Goal: Share content: Share content

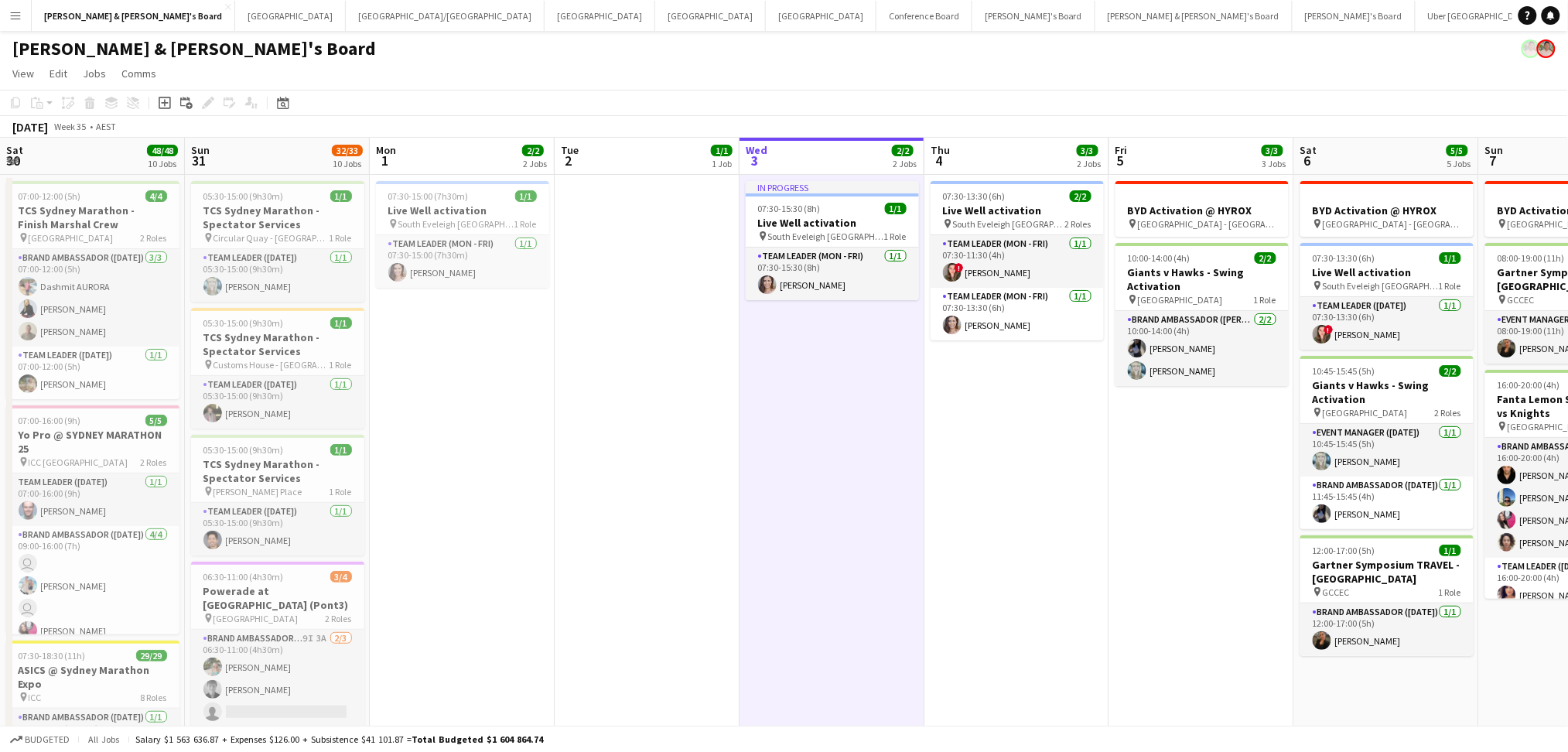
scroll to position [0, 365]
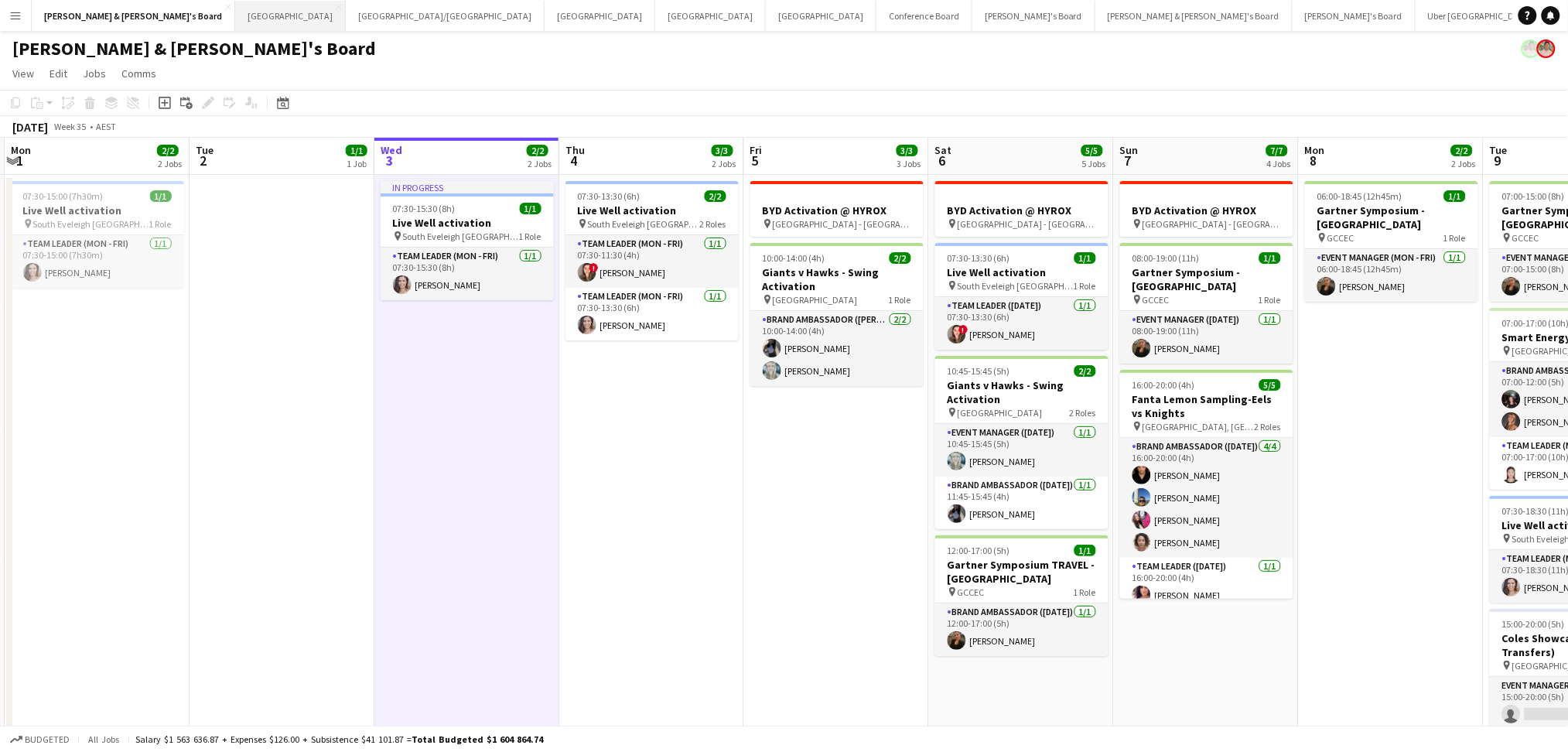
click at [235, 30] on button "Sydney Close" at bounding box center [290, 16] width 110 height 31
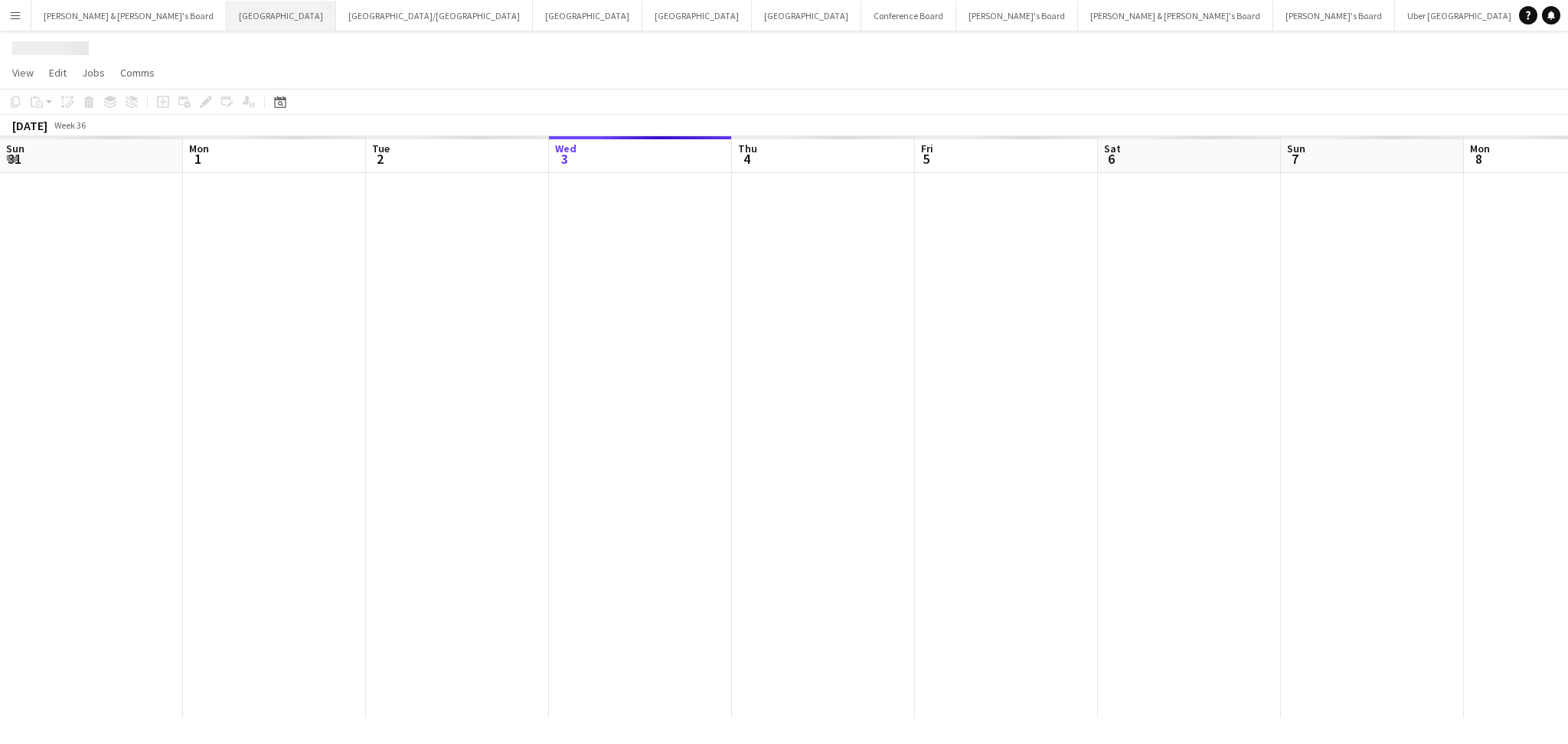
scroll to position [0, 365]
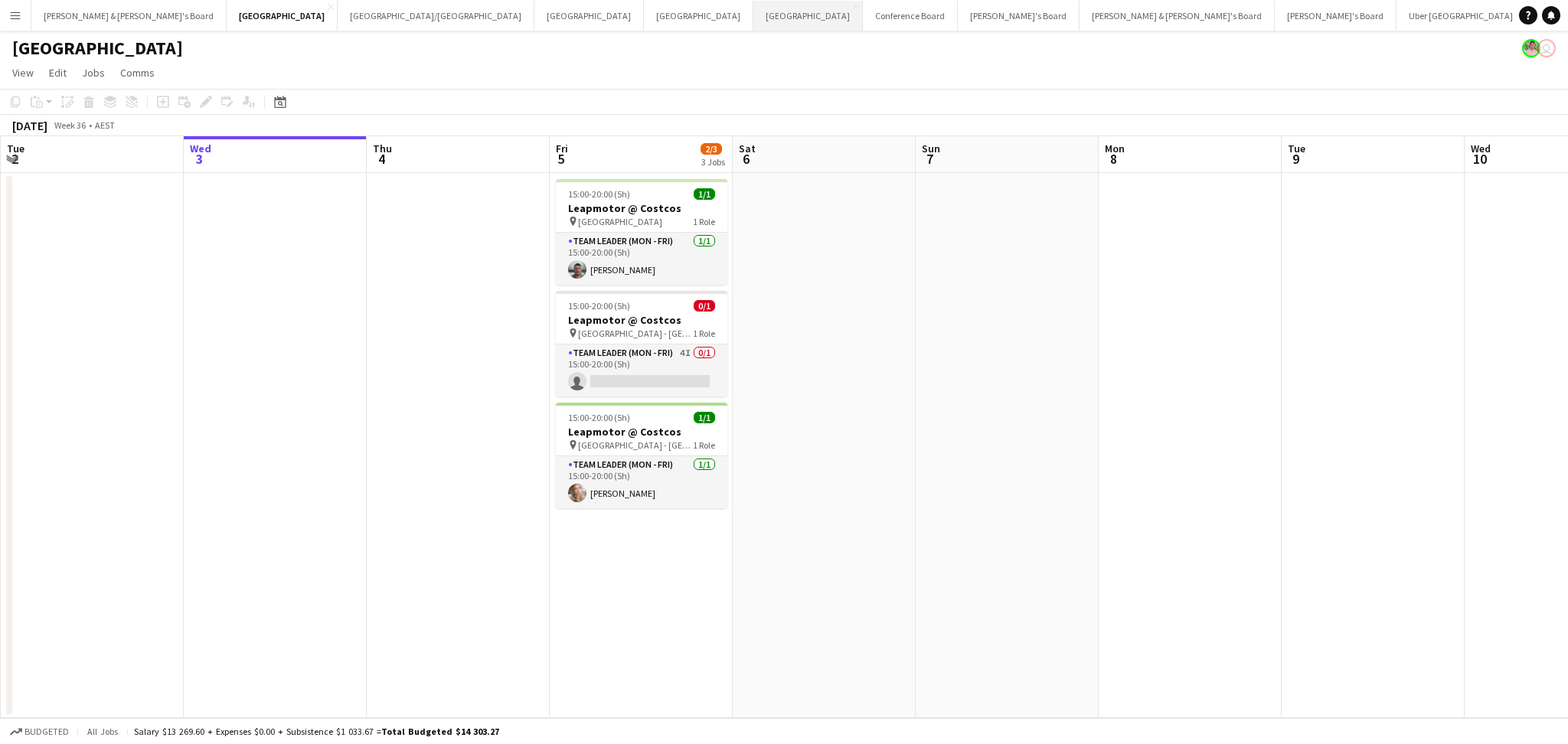
click at [753, 22] on button "Perth Close" at bounding box center [808, 16] width 109 height 30
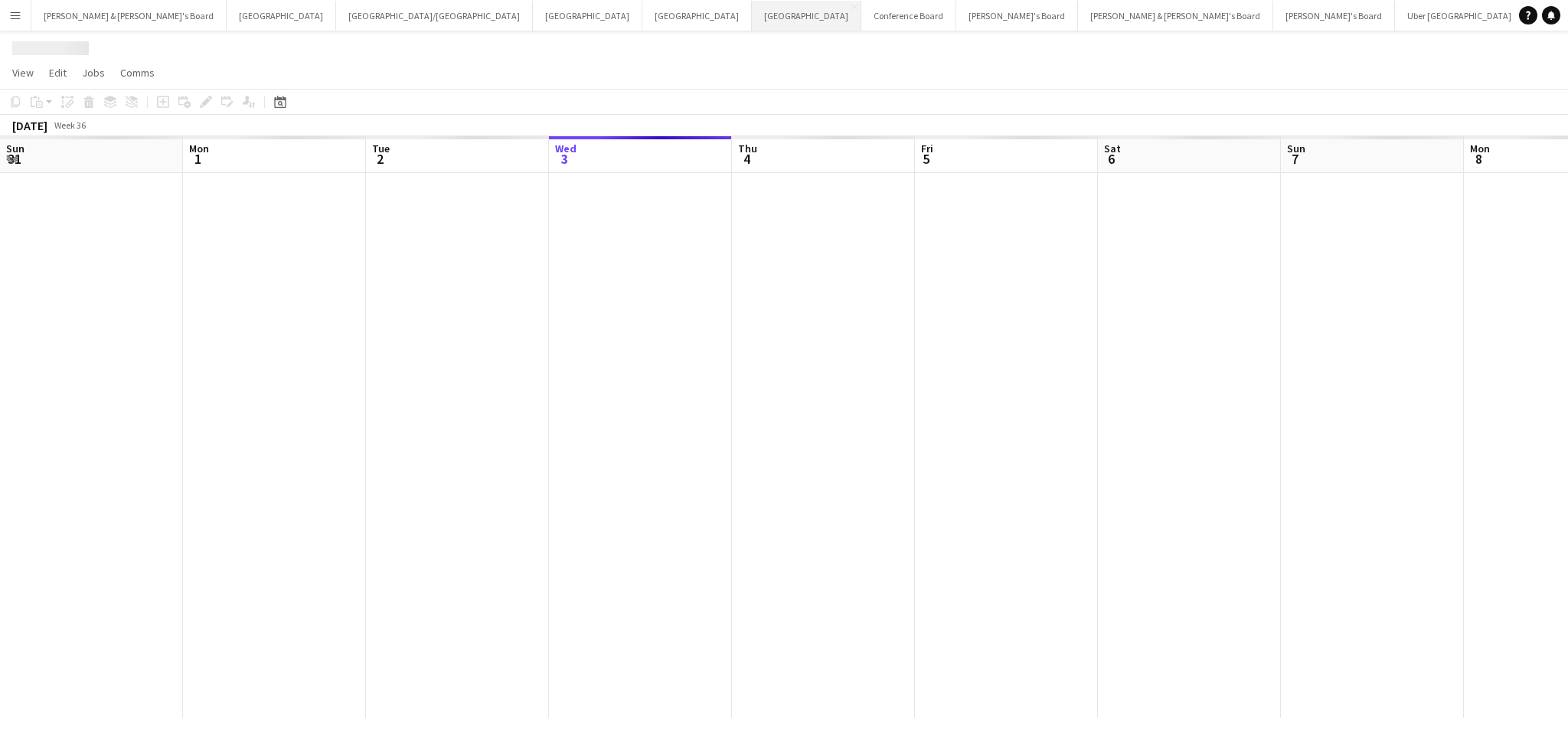
scroll to position [0, 365]
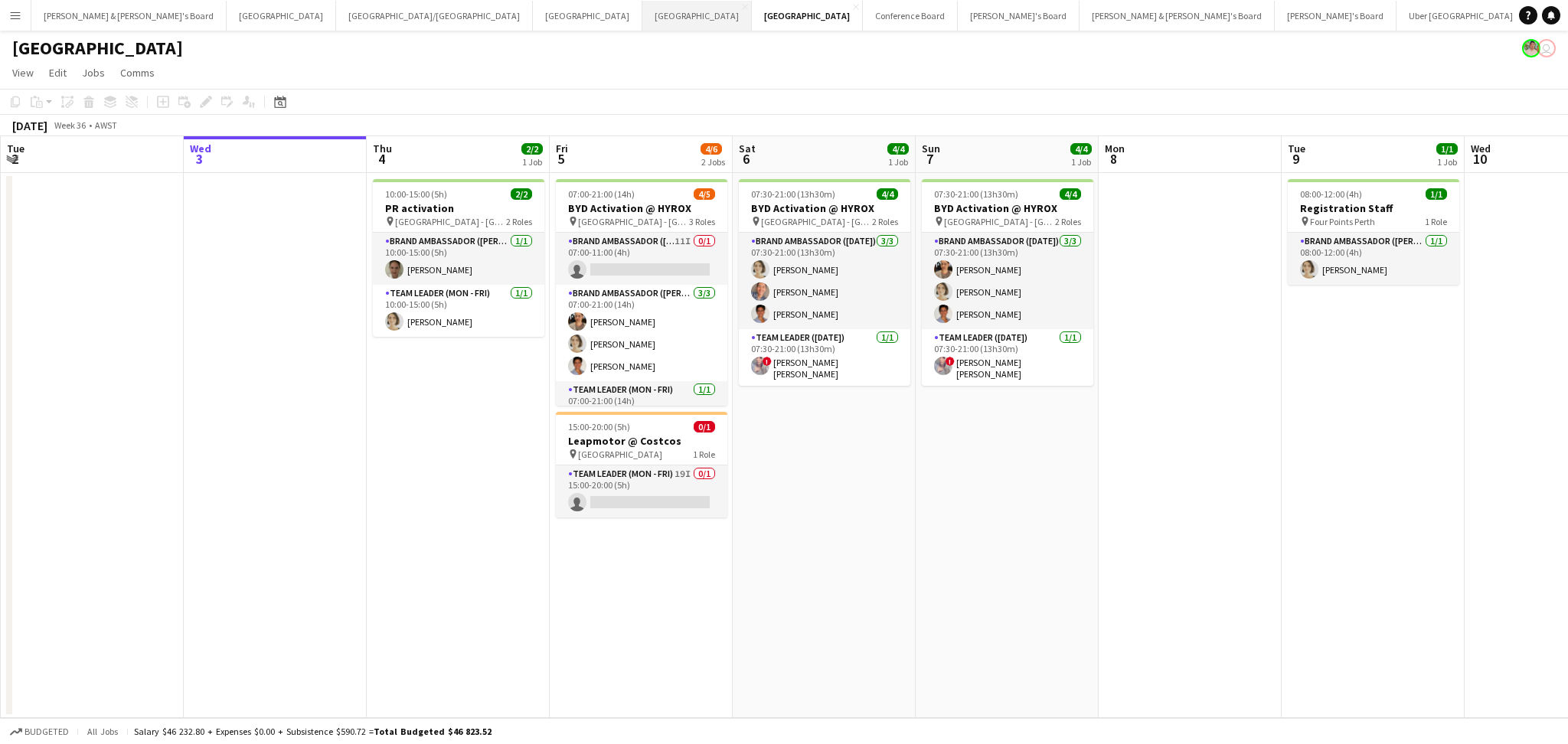
click at [642, 18] on button "Adelaide Close" at bounding box center [697, 16] width 109 height 30
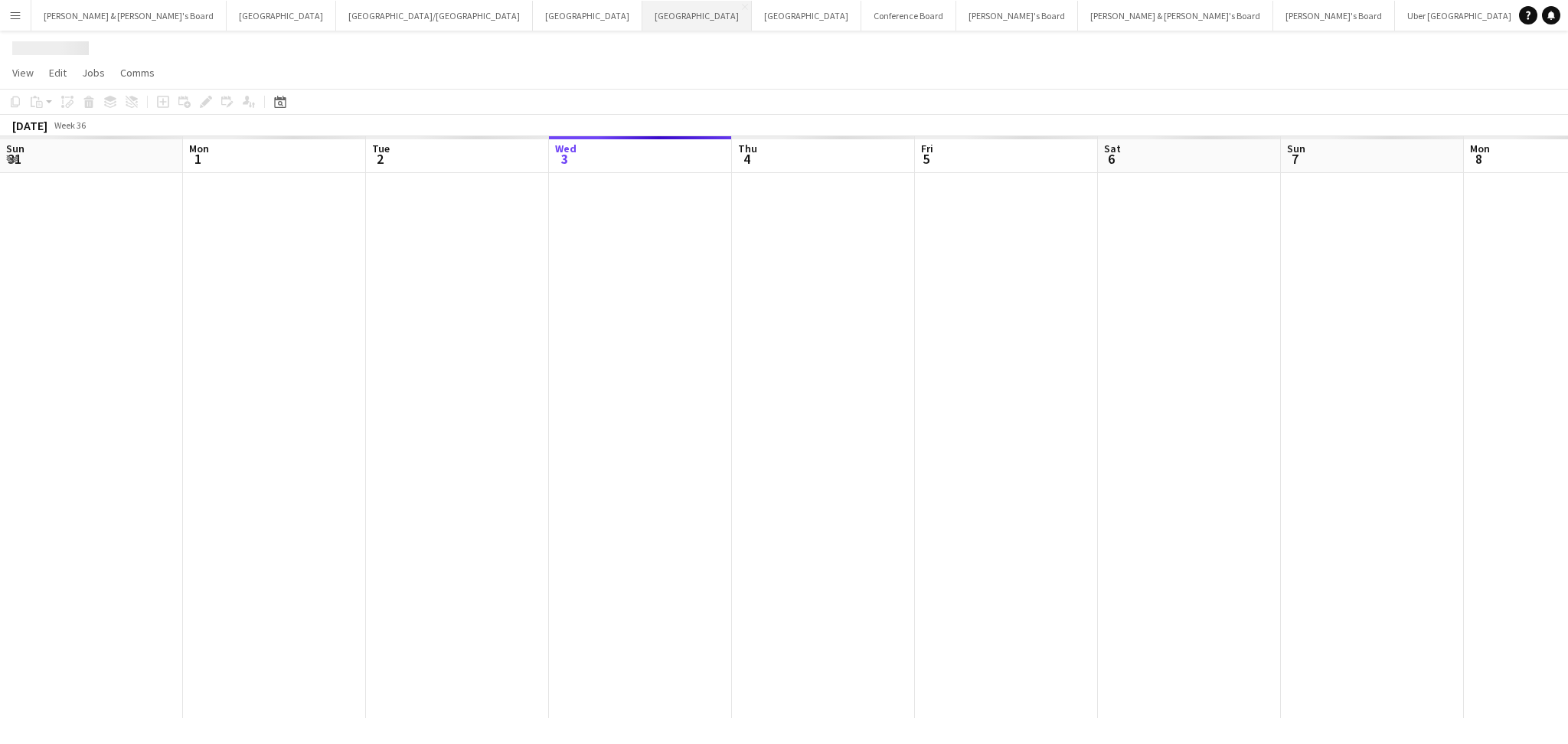
scroll to position [0, 365]
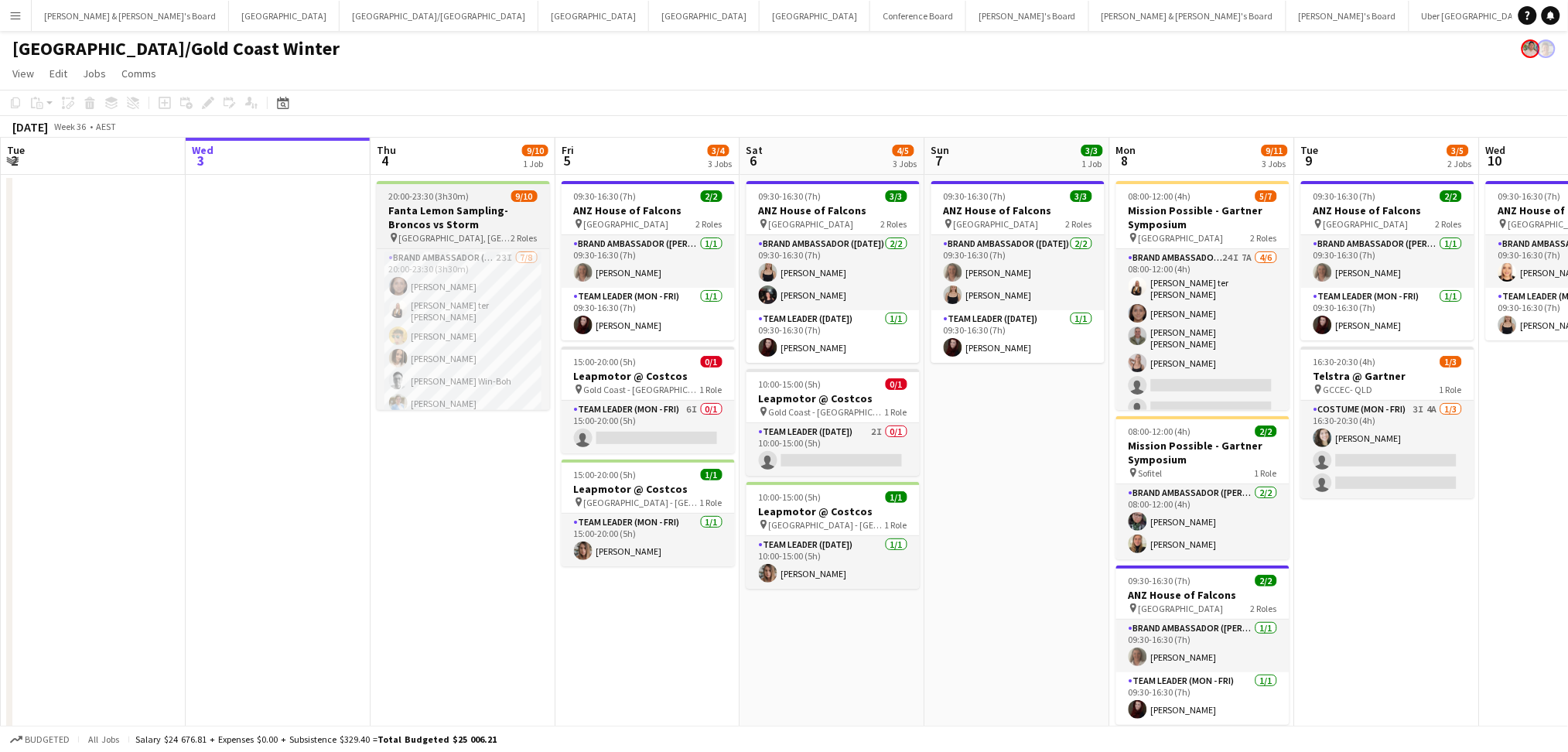
click at [456, 216] on h3 "Fanta Lemon Sampling-Broncos vs Storm" at bounding box center [463, 217] width 173 height 28
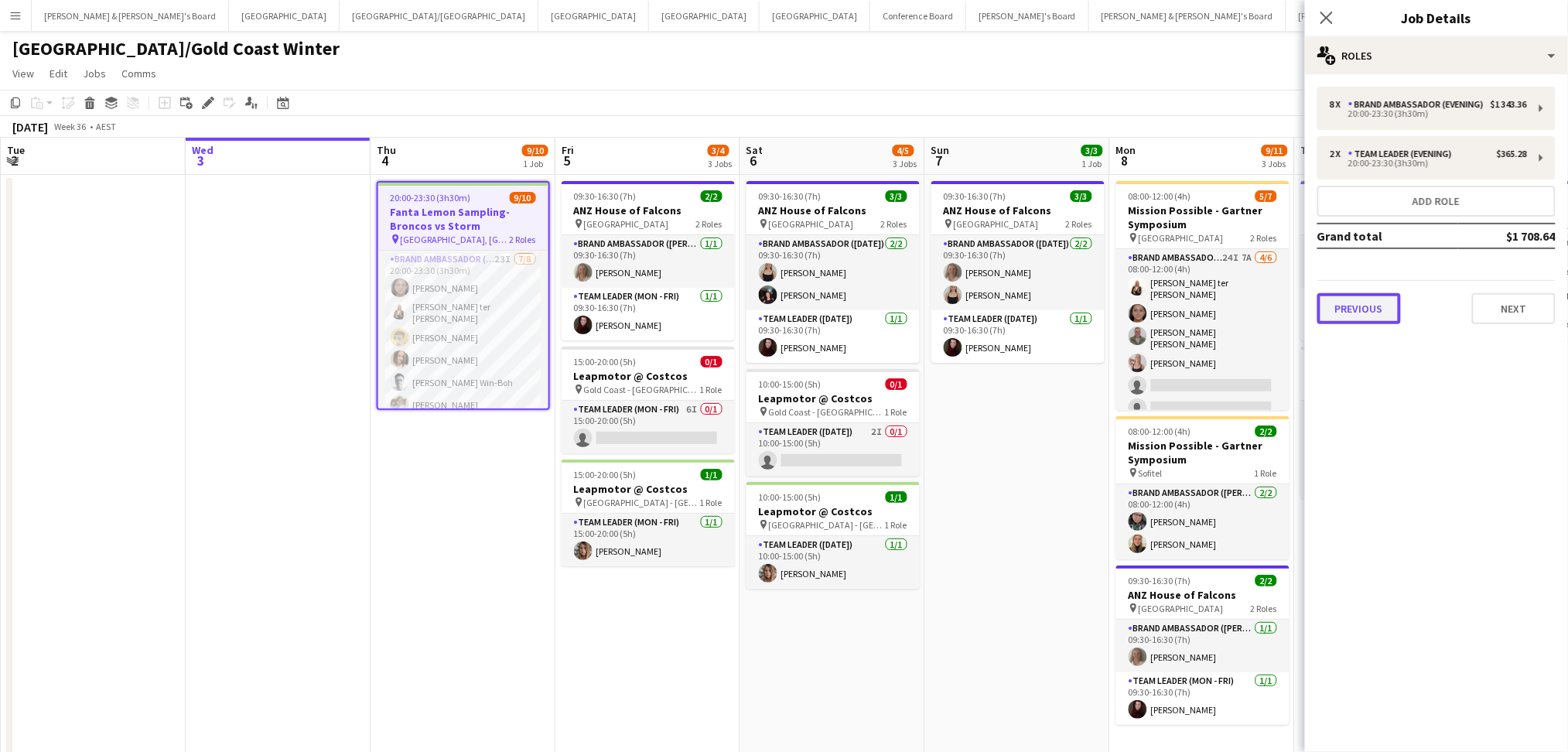
click at [1364, 317] on button "Previous" at bounding box center [1358, 308] width 83 height 31
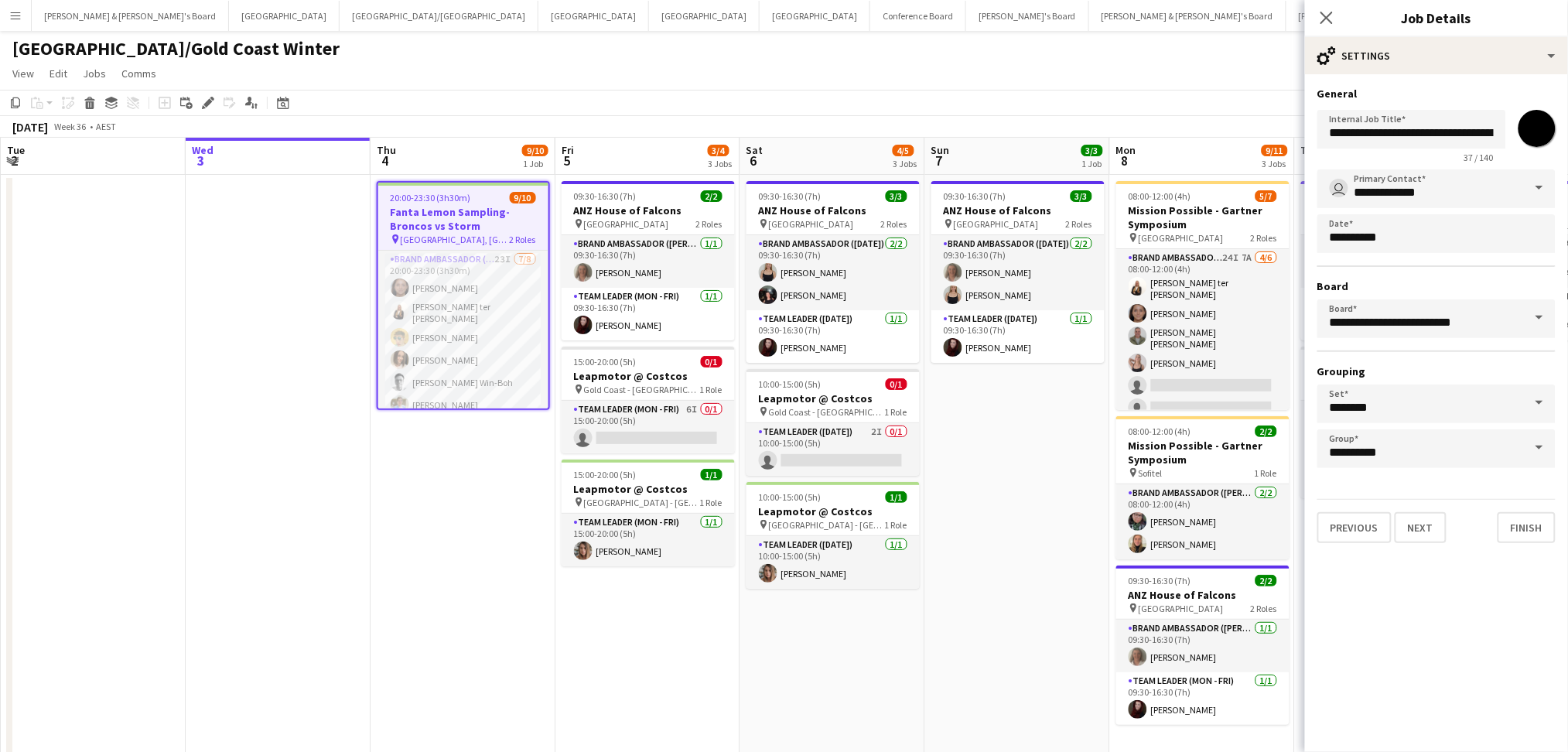
click at [551, 599] on app-date-cell "20:00-23:30 (3h30m) 9/10 Fanta Lemon Sampling-Broncos vs Storm pin [GEOGRAPHIC_…" at bounding box center [463, 466] width 185 height 583
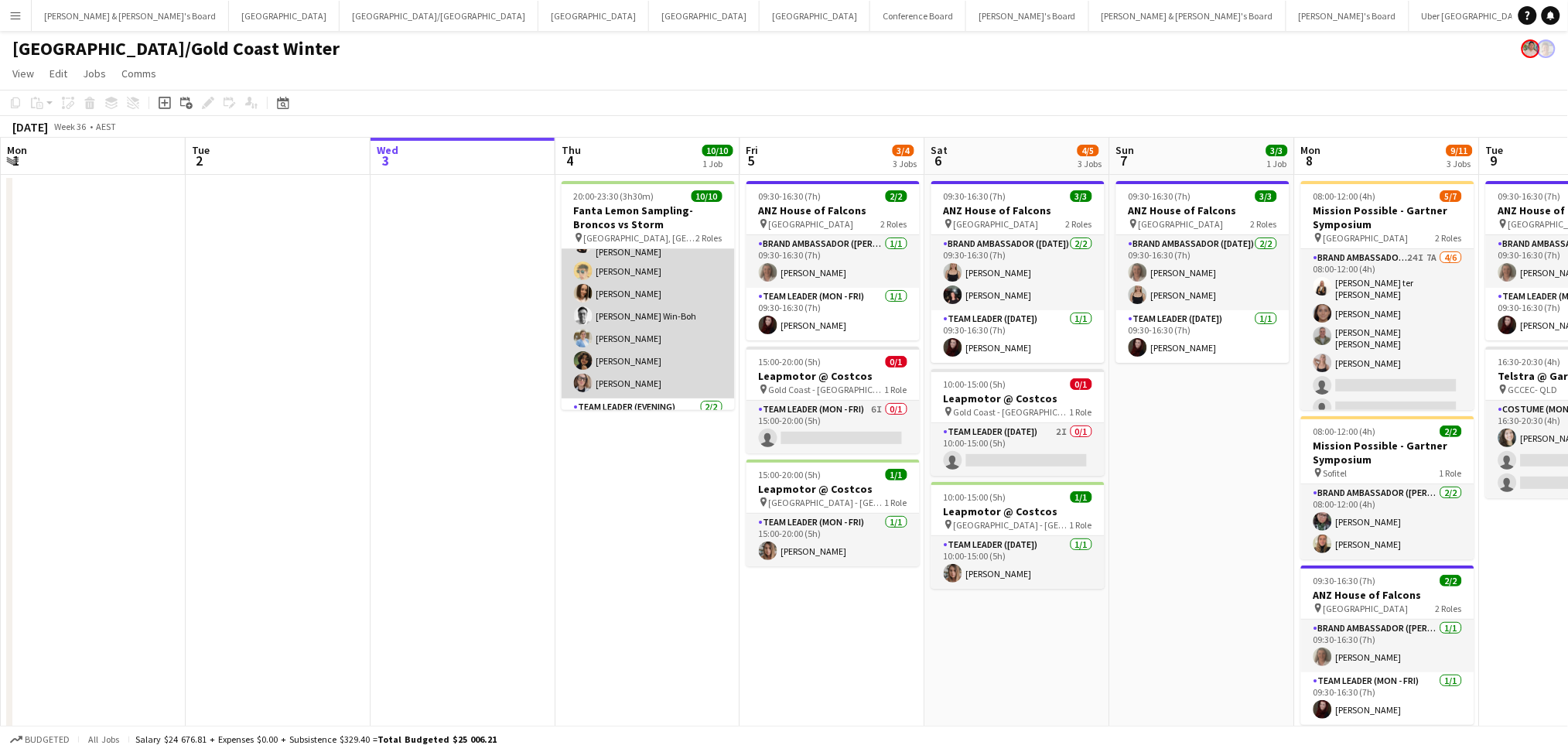
scroll to position [124, 0]
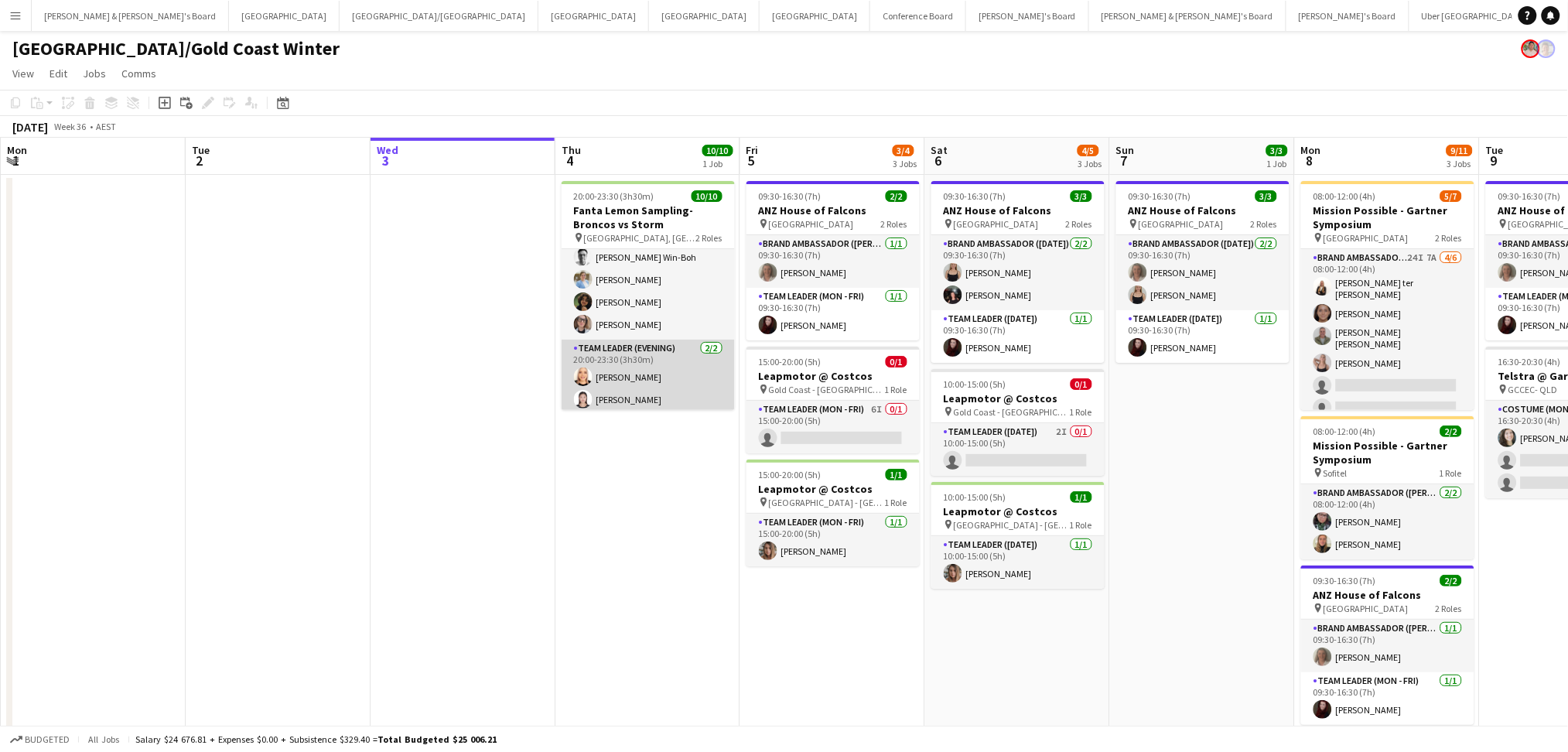
click at [623, 396] on app-card-role "Team Leader (Evening) [DATE] 20:00-23:30 (3h30m) [PERSON_NAME] [PERSON_NAME]" at bounding box center [648, 377] width 173 height 75
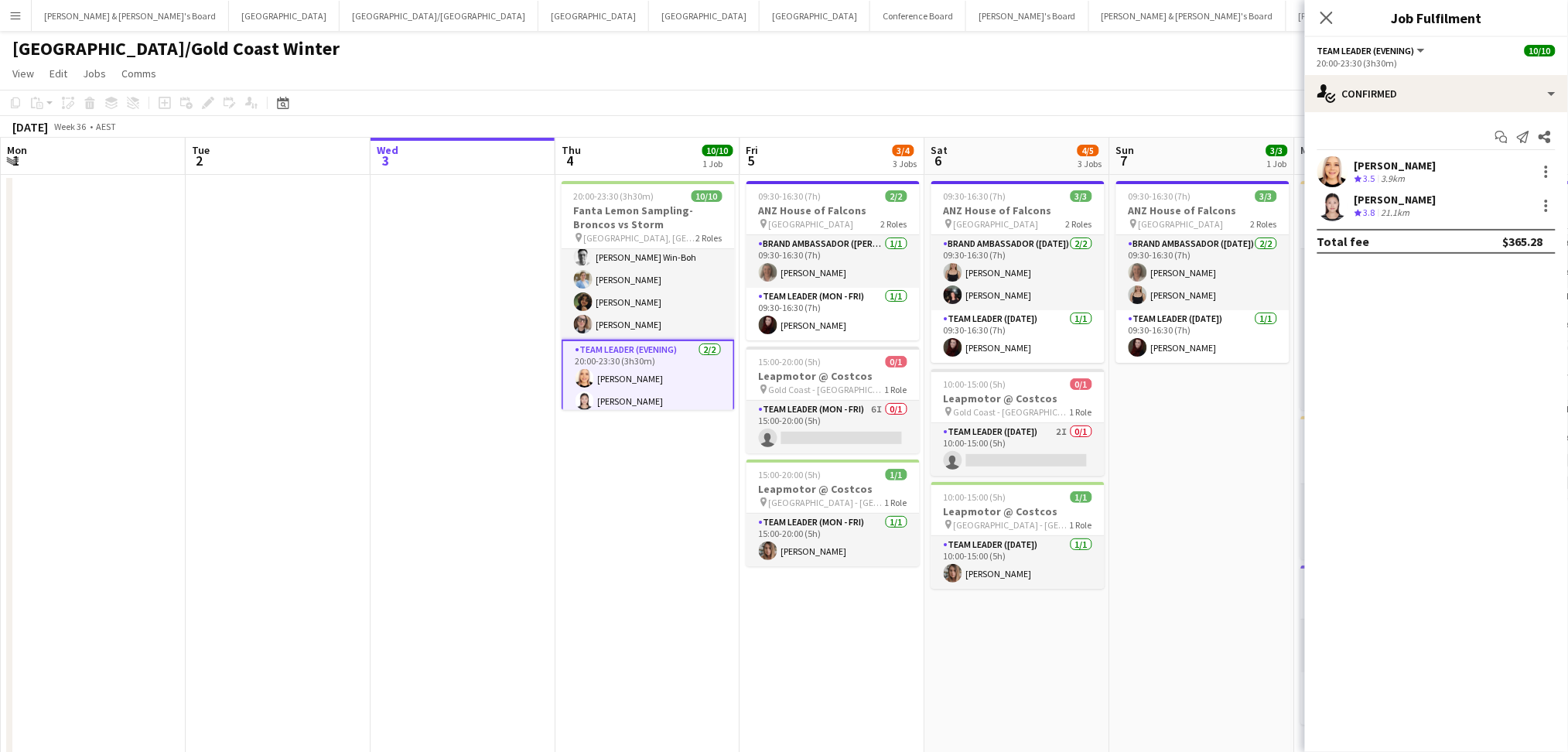
click at [1401, 169] on div "[PERSON_NAME]" at bounding box center [1395, 166] width 82 height 14
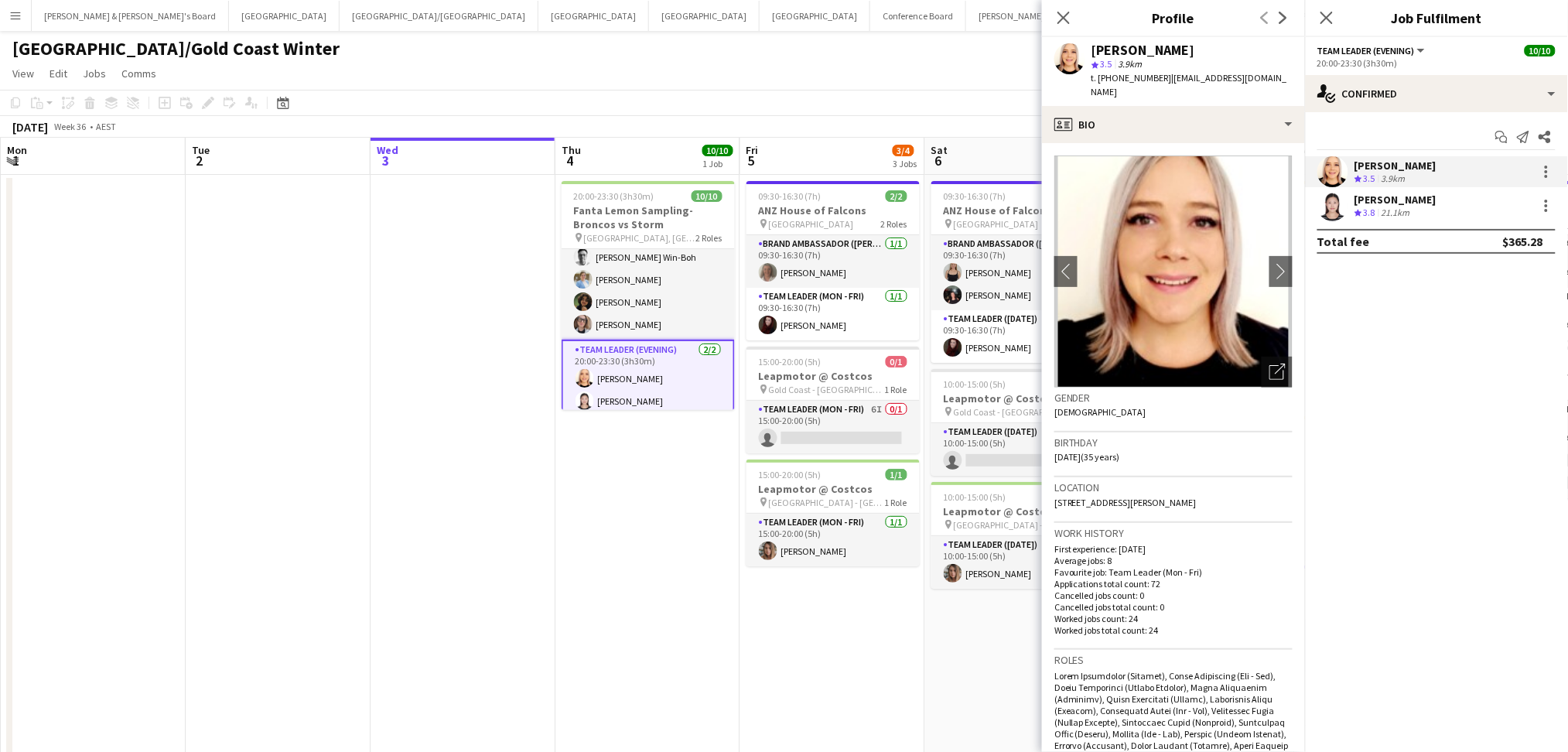
drag, startPoint x: 1089, startPoint y: 51, endPoint x: 1201, endPoint y: 47, distance: 112.1
click at [1201, 47] on div "[PERSON_NAME] star 3.5 3.9km t. [PHONE_NUMBER] | [EMAIL_ADDRESS][DOMAIN_NAME]" at bounding box center [1173, 71] width 263 height 69
copy div "[PERSON_NAME]"
drag, startPoint x: 1112, startPoint y: 78, endPoint x: 1154, endPoint y: 78, distance: 42.0
click at [1154, 78] on span "t. [PHONE_NUMBER]" at bounding box center [1131, 78] width 81 height 12
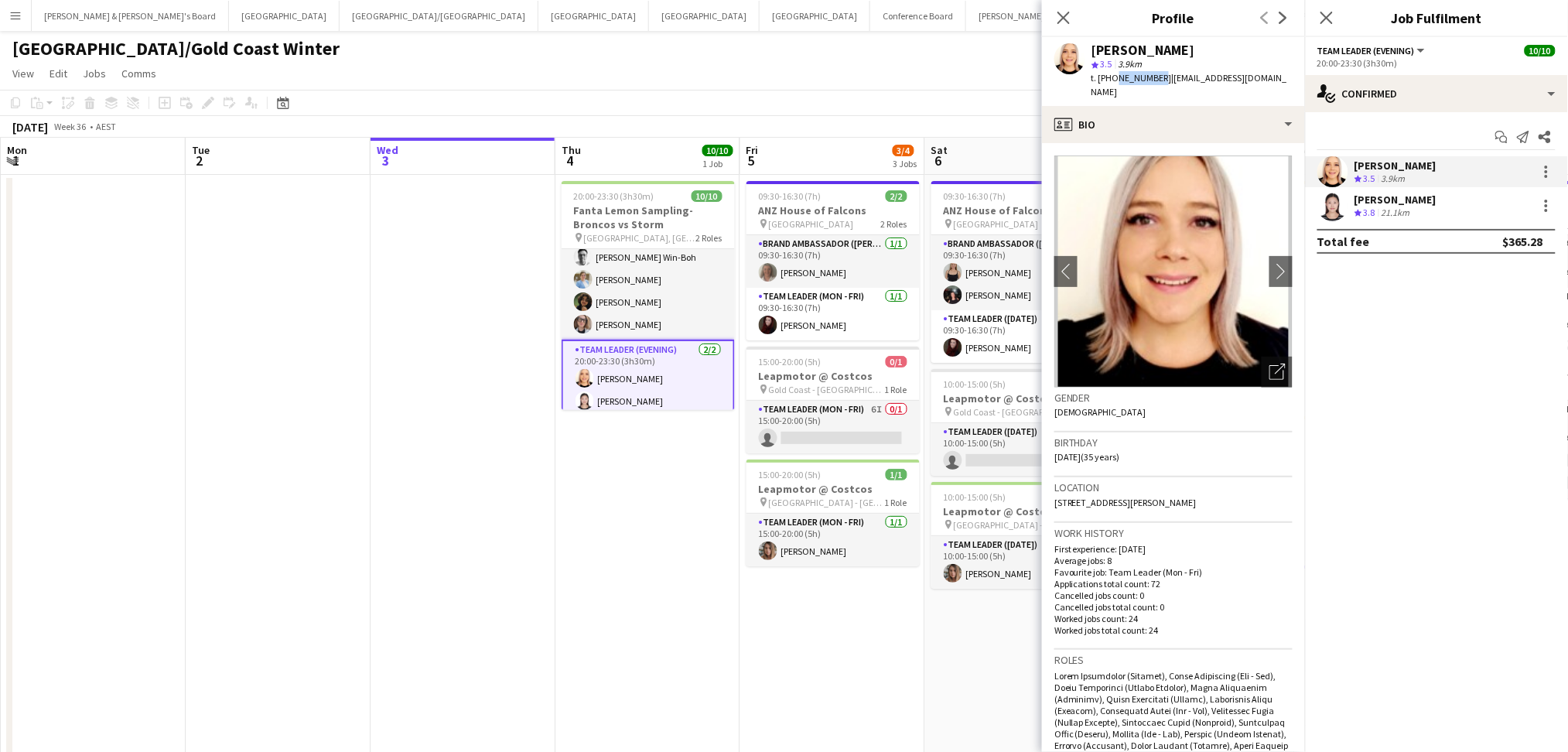
copy span "434200067"
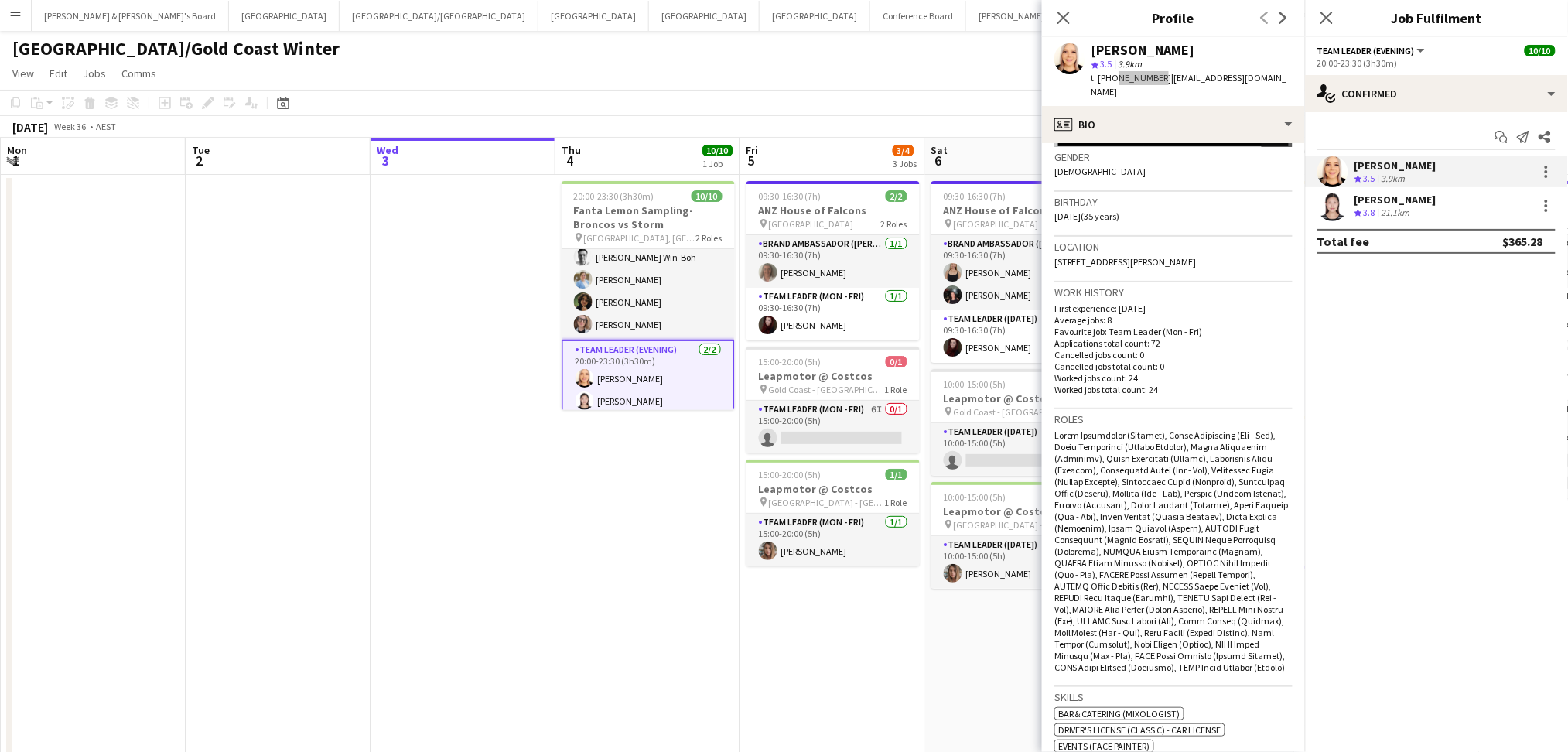
scroll to position [721, 0]
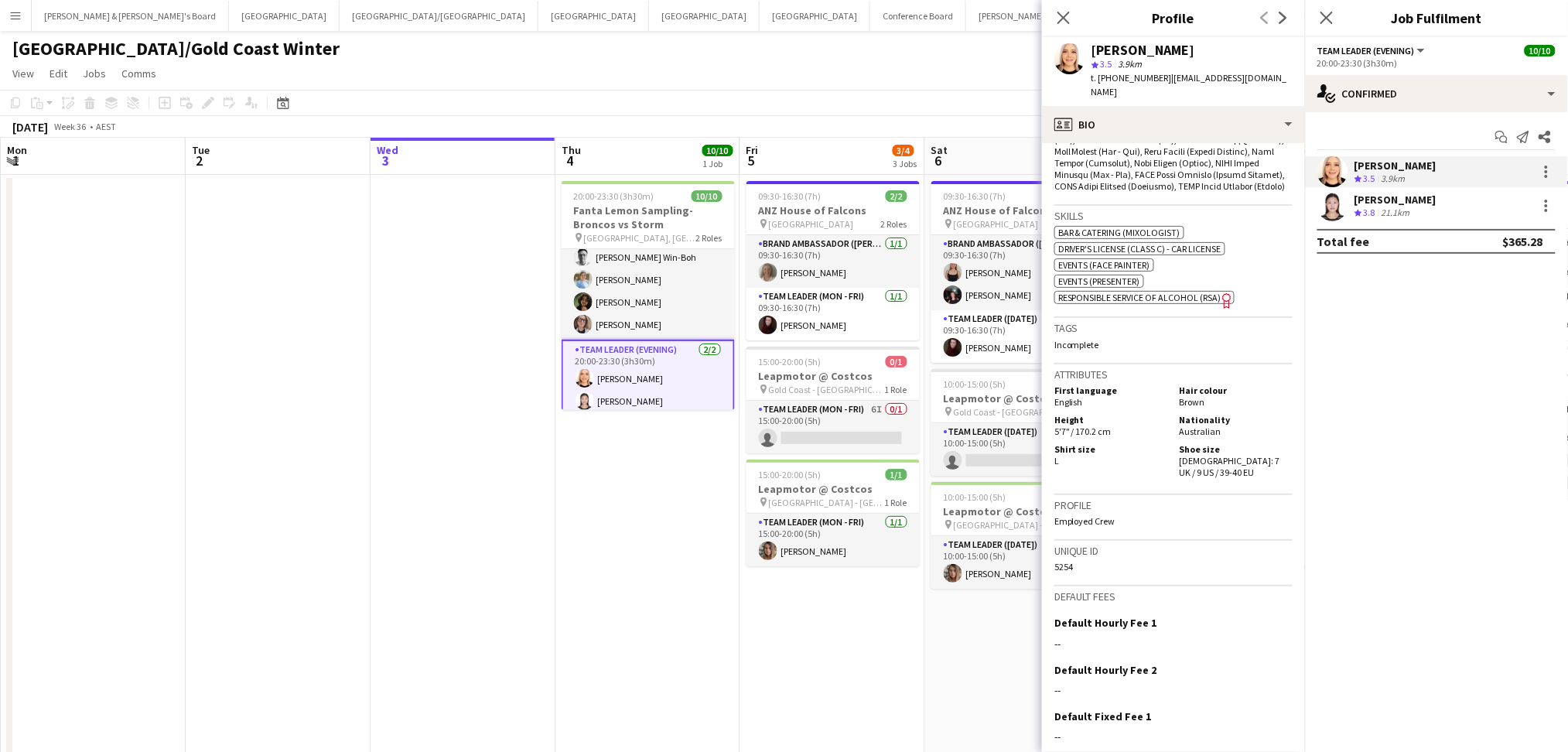
click at [1405, 214] on div "21.1km" at bounding box center [1395, 212] width 35 height 13
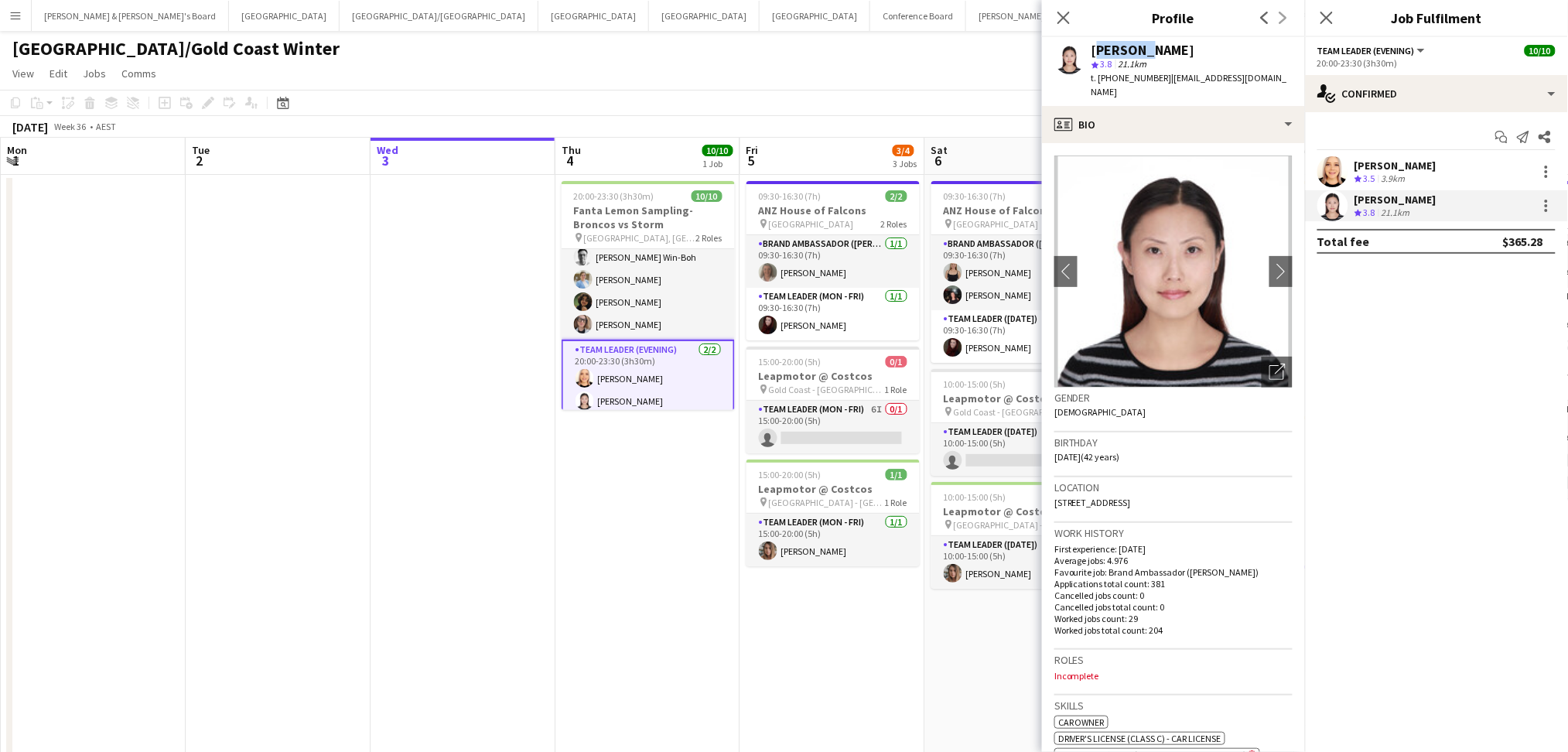
drag, startPoint x: 1093, startPoint y: 49, endPoint x: 1158, endPoint y: 48, distance: 65.0
click at [1158, 48] on div "[PERSON_NAME]" at bounding box center [1191, 50] width 201 height 14
copy div "[PERSON_NAME]"
drag, startPoint x: 1114, startPoint y: 75, endPoint x: 1156, endPoint y: 78, distance: 42.1
click at [1156, 78] on div "t. [PHONE_NUMBER] | [EMAIL_ADDRESS][DOMAIN_NAME]" at bounding box center [1191, 85] width 201 height 28
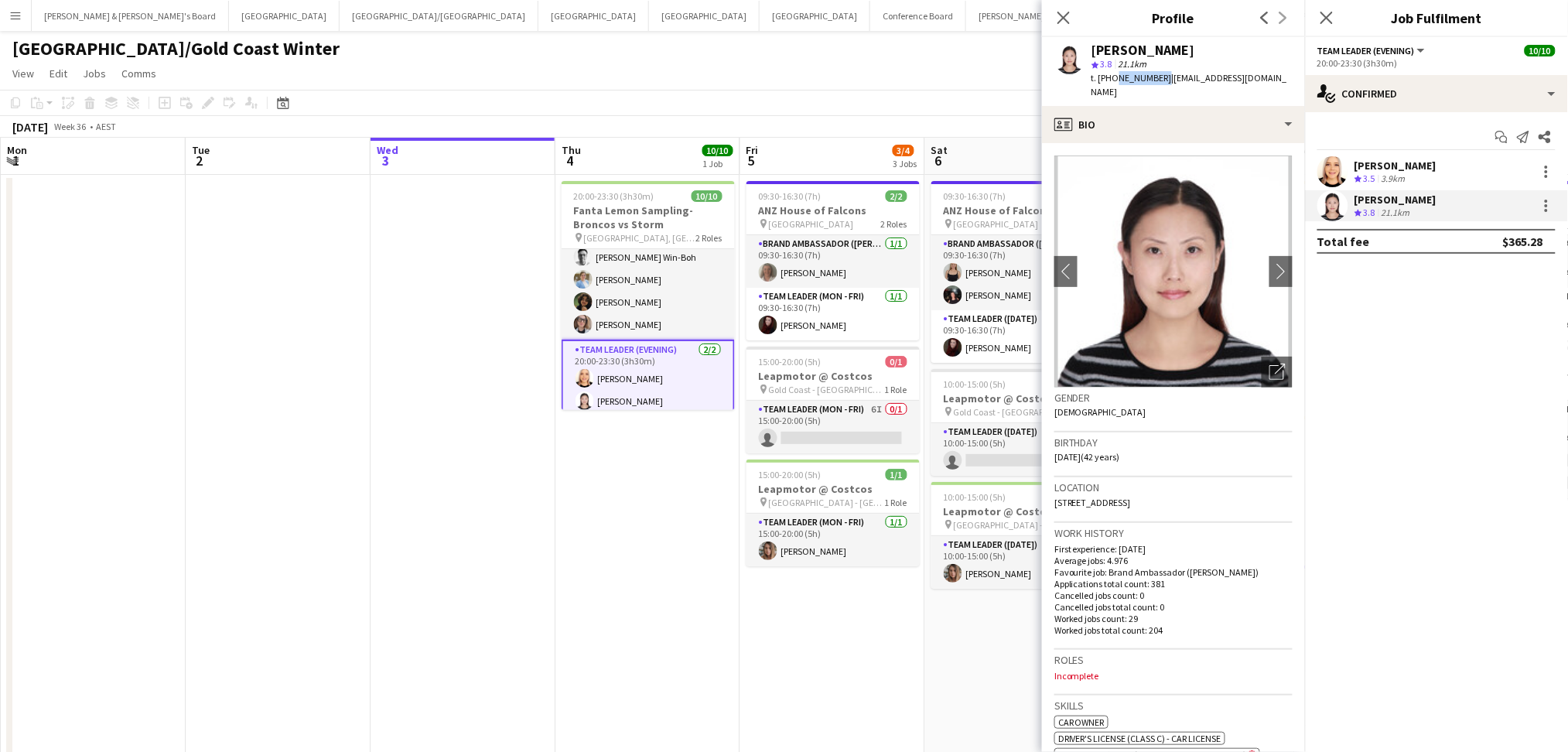
copy span "481700054"
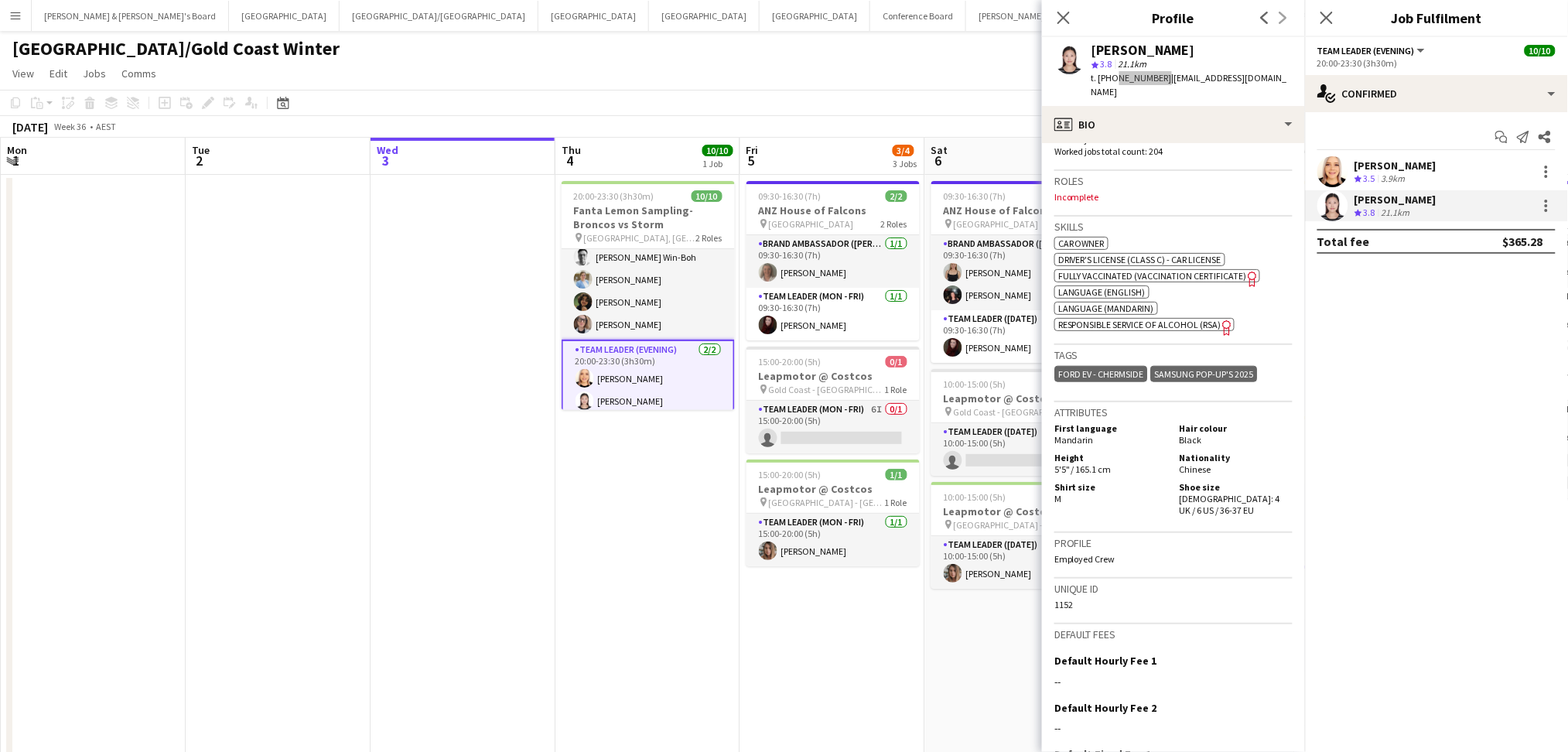
scroll to position [601, 0]
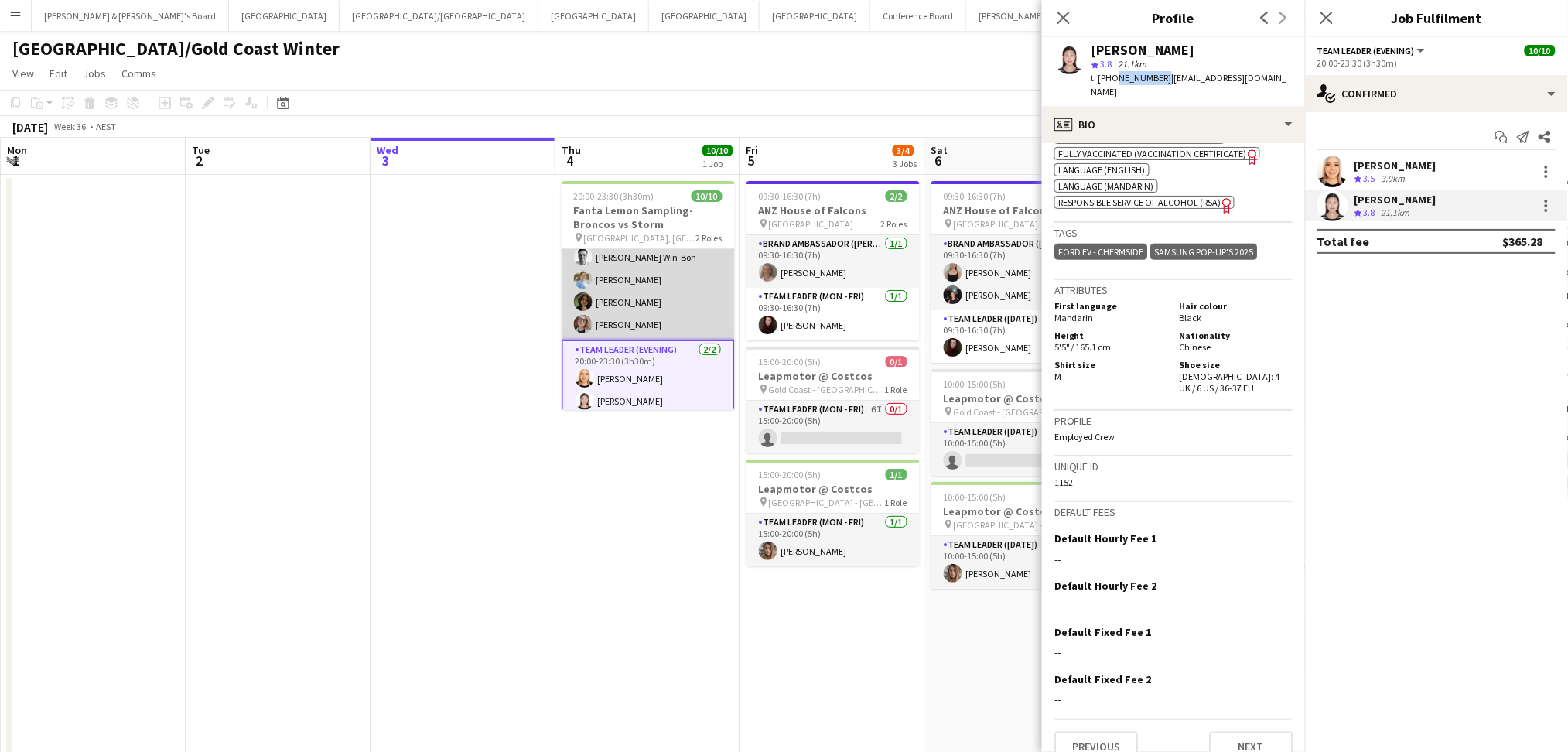
click at [670, 287] on app-card-role "Brand Ambassador (Evening) [DATE] 20:00-23:30 (3h30m) [PERSON_NAME] ter [PERSON…" at bounding box center [648, 233] width 173 height 214
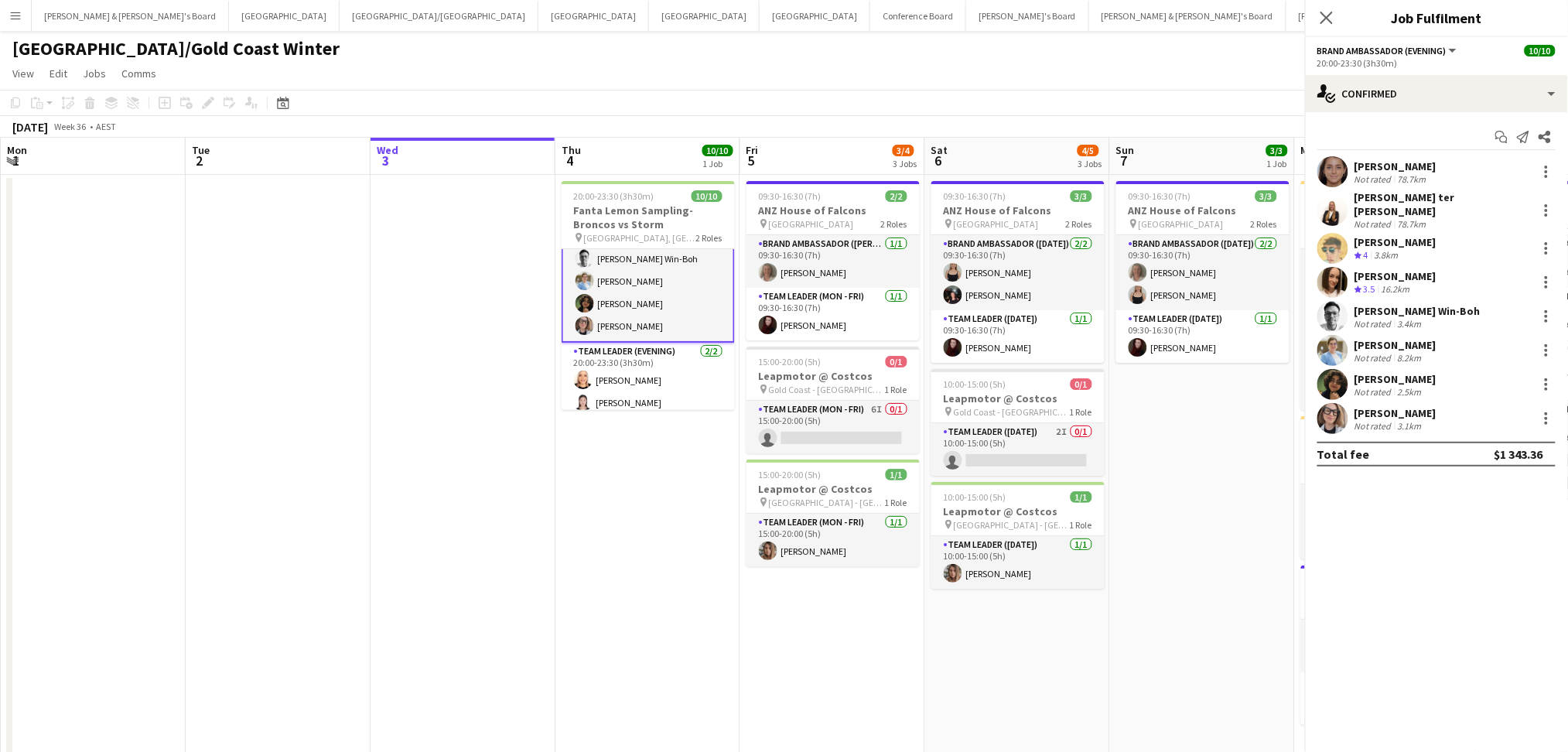
scroll to position [125, 0]
click at [1407, 166] on div "[PERSON_NAME]" at bounding box center [1395, 166] width 82 height 14
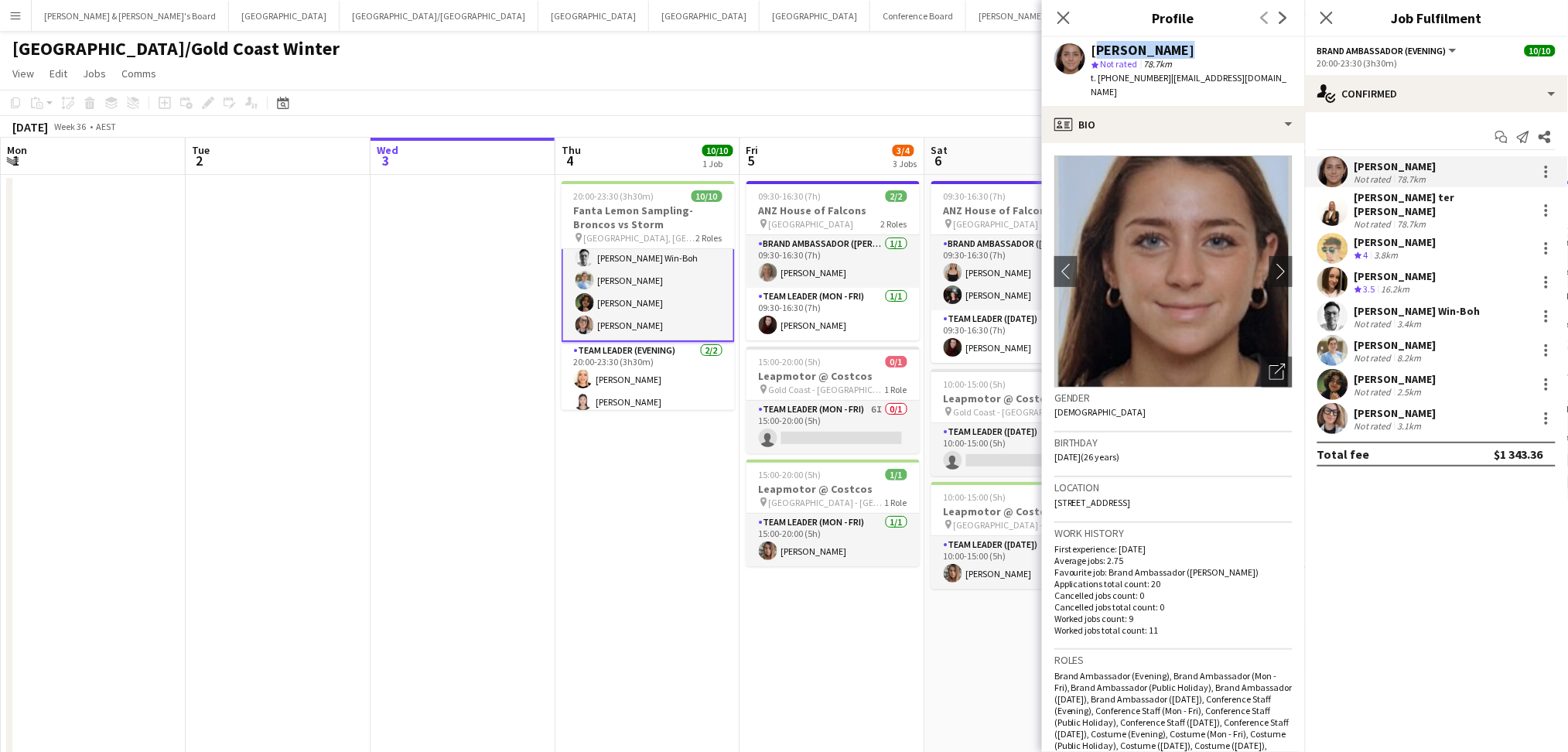
drag, startPoint x: 1094, startPoint y: 48, endPoint x: 1168, endPoint y: 59, distance: 74.8
click at [1183, 52] on div "[PERSON_NAME]" at bounding box center [1191, 50] width 201 height 14
copy div "[PERSON_NAME]"
drag, startPoint x: 1112, startPoint y: 76, endPoint x: 1158, endPoint y: 80, distance: 46.2
click at [1158, 80] on span "t. [PHONE_NUMBER]" at bounding box center [1131, 78] width 81 height 12
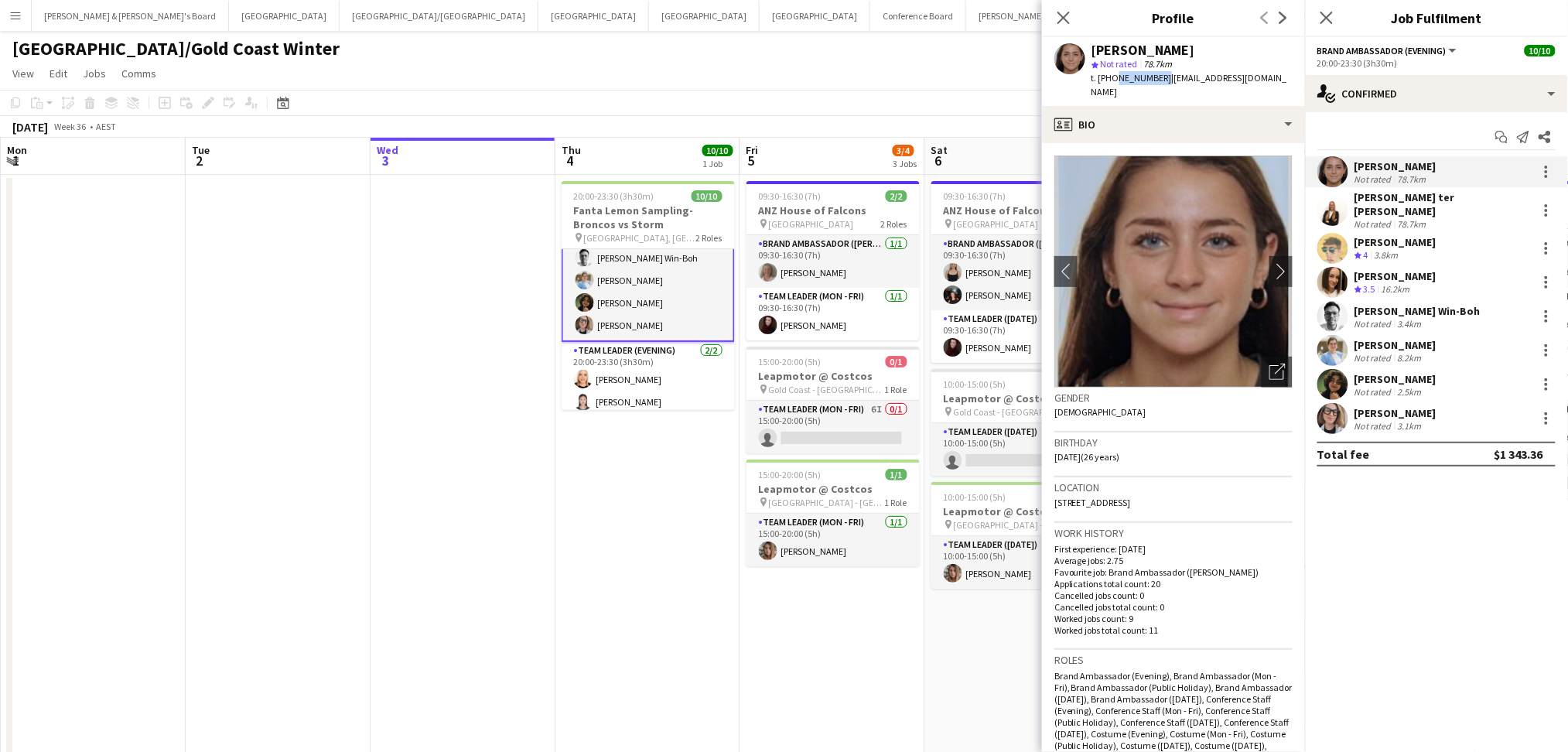
copy span "0492886364"
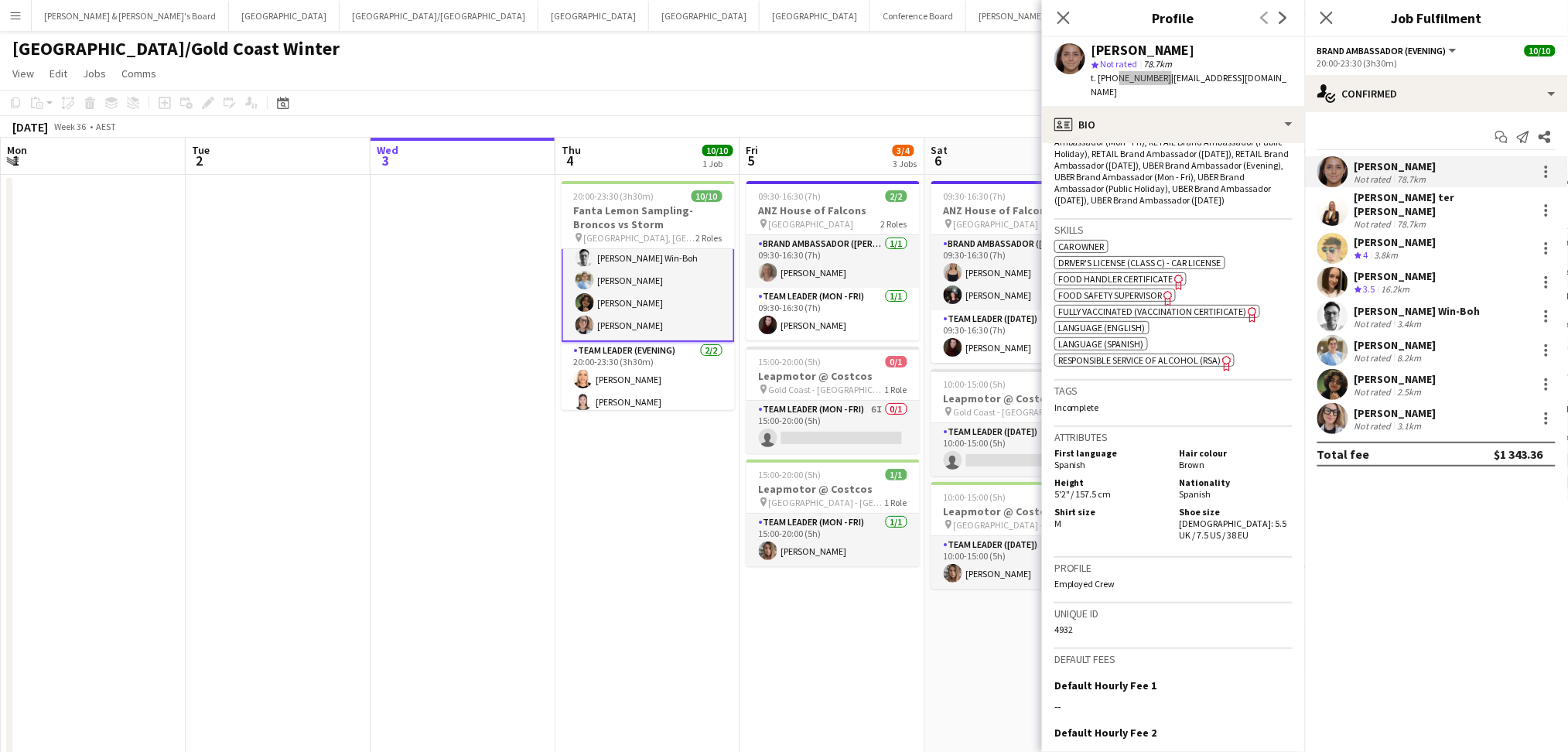
scroll to position [785, 0]
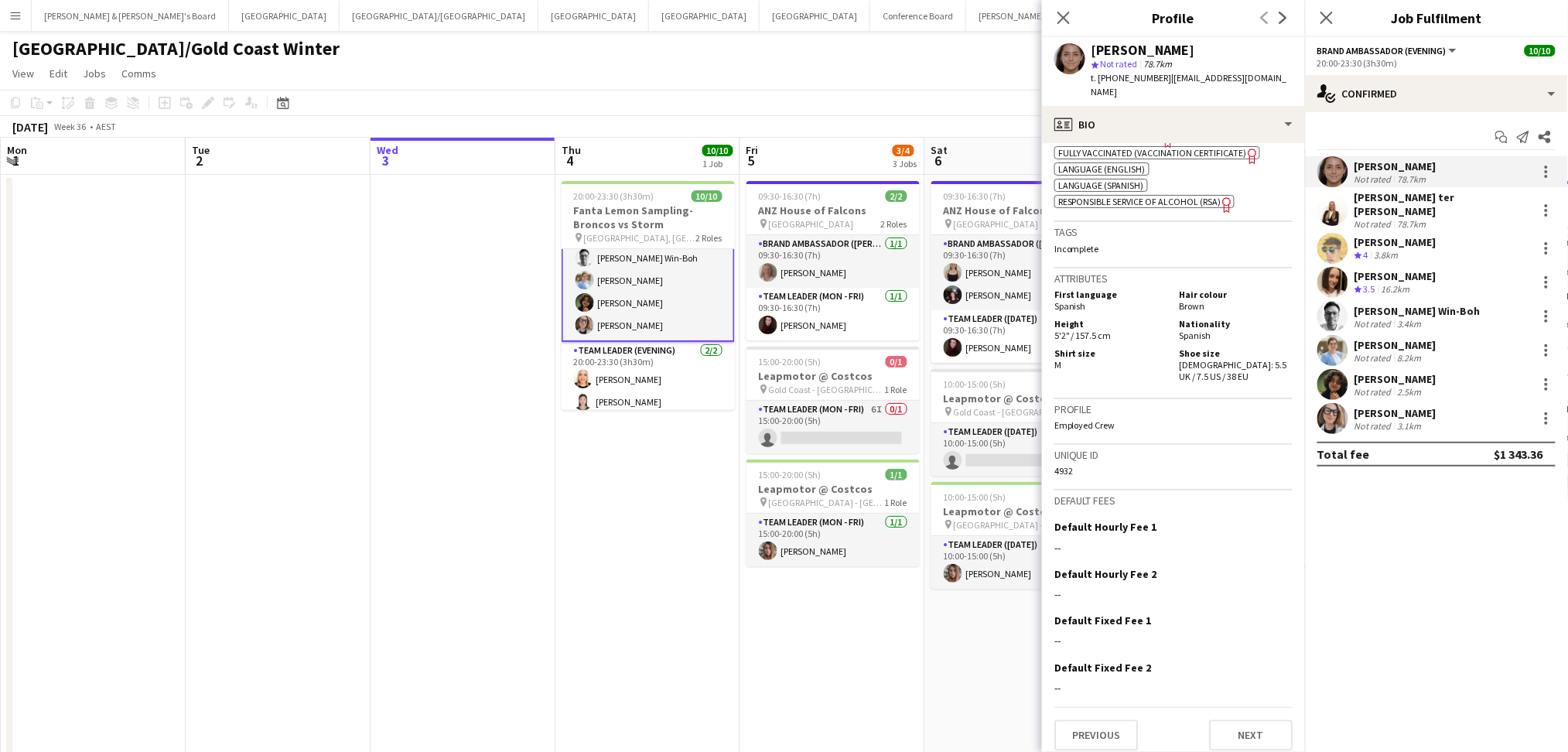
click at [1396, 218] on div "78.7km" at bounding box center [1411, 224] width 35 height 12
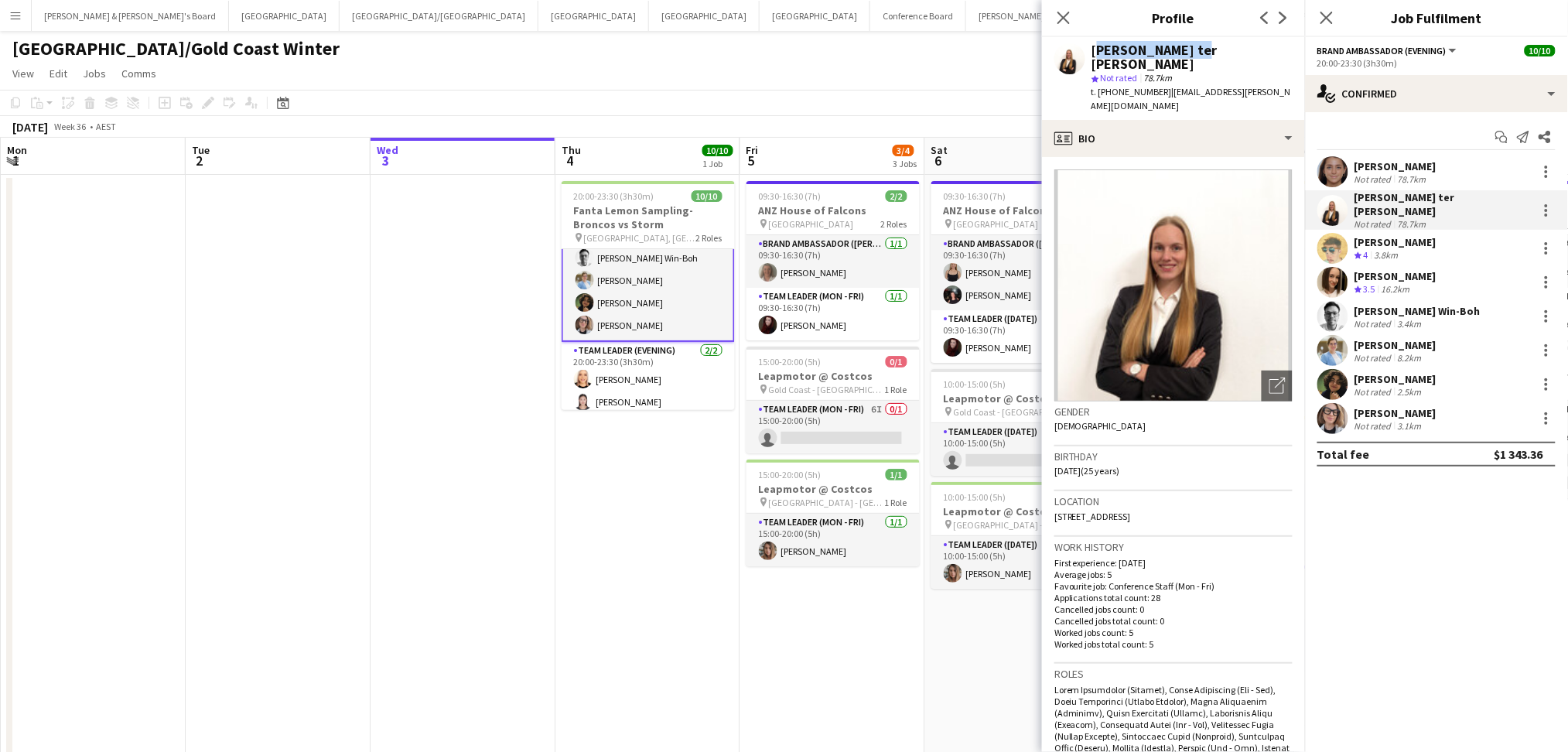
drag, startPoint x: 1092, startPoint y: 53, endPoint x: 1191, endPoint y: 53, distance: 99.0
click at [1191, 53] on div "[PERSON_NAME] ter [PERSON_NAME]" at bounding box center [1191, 57] width 201 height 28
copy div "[PERSON_NAME] ter [PERSON_NAME]"
drag, startPoint x: 1112, startPoint y: 73, endPoint x: 1158, endPoint y: 82, distance: 46.9
click at [1158, 86] on span "t. [PHONE_NUMBER]" at bounding box center [1131, 92] width 81 height 12
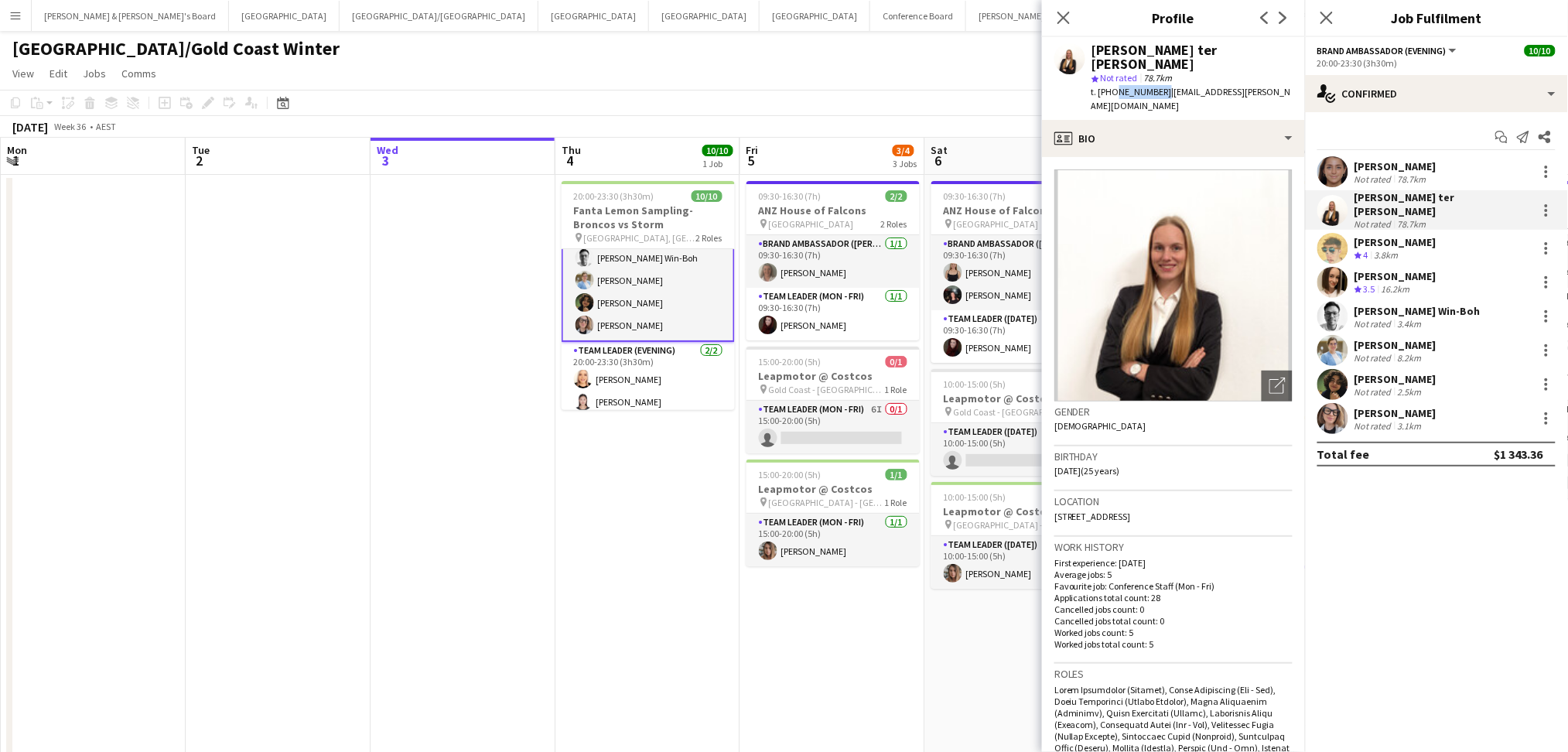
copy span "0437926887"
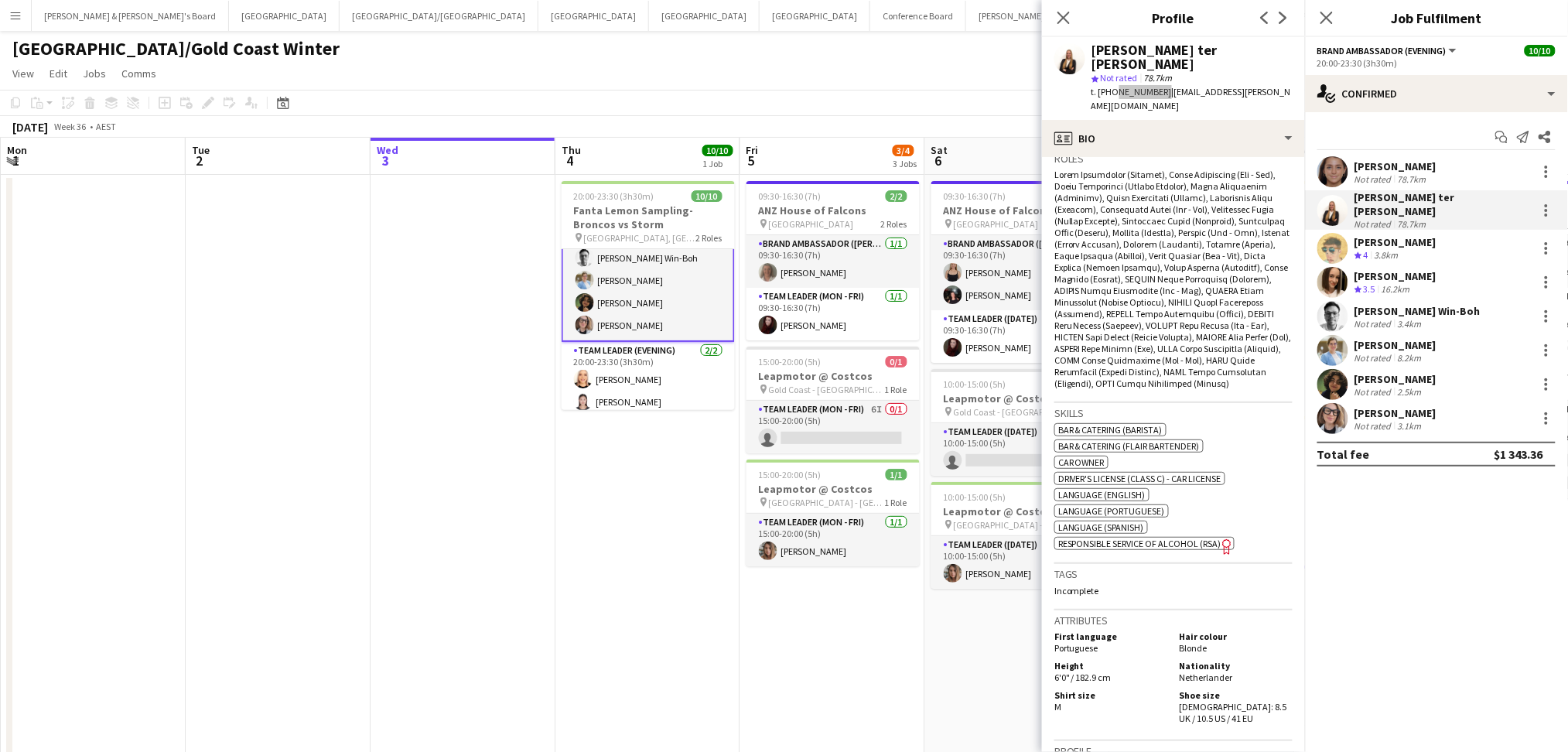
scroll to position [619, 0]
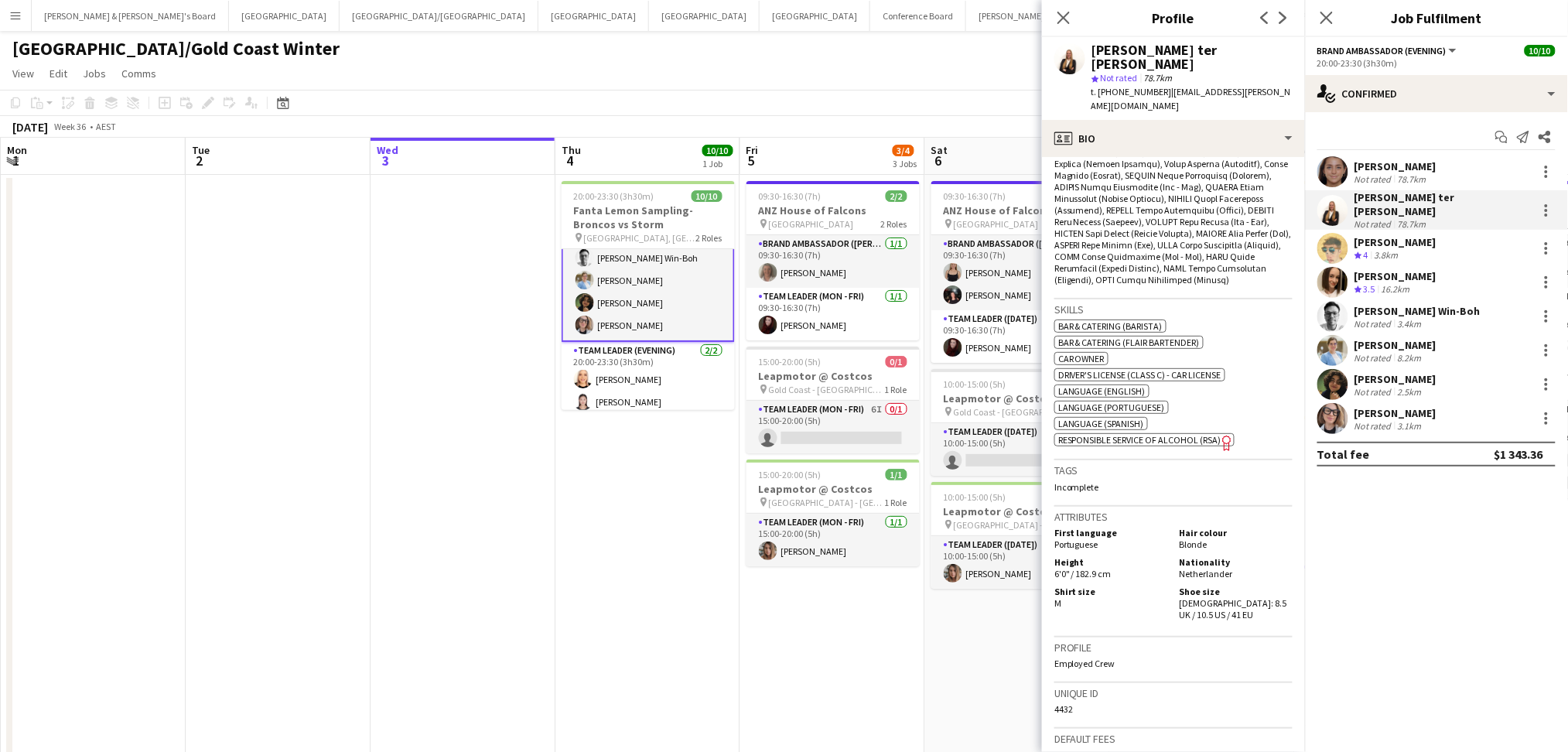
click at [1364, 250] on span "4" at bounding box center [1365, 255] width 4 height 12
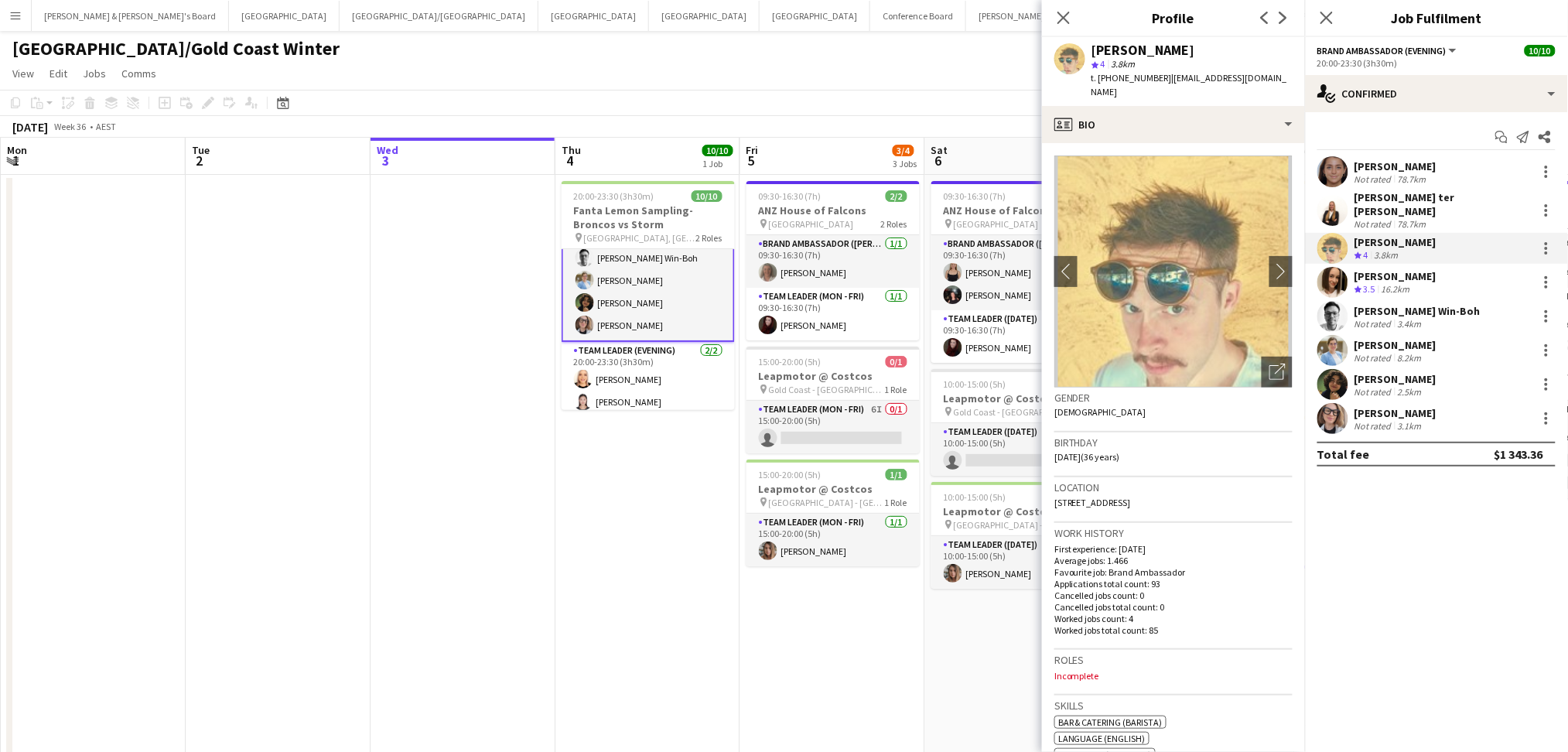
drag, startPoint x: 1093, startPoint y: 47, endPoint x: 1193, endPoint y: 47, distance: 100.0
click at [1193, 47] on div "[PERSON_NAME]" at bounding box center [1191, 50] width 201 height 14
copy div "[PERSON_NAME]"
drag, startPoint x: 1110, startPoint y: 74, endPoint x: 1144, endPoint y: 75, distance: 34.0
click at [1144, 75] on span "t. [PHONE_NUMBER]" at bounding box center [1131, 78] width 81 height 12
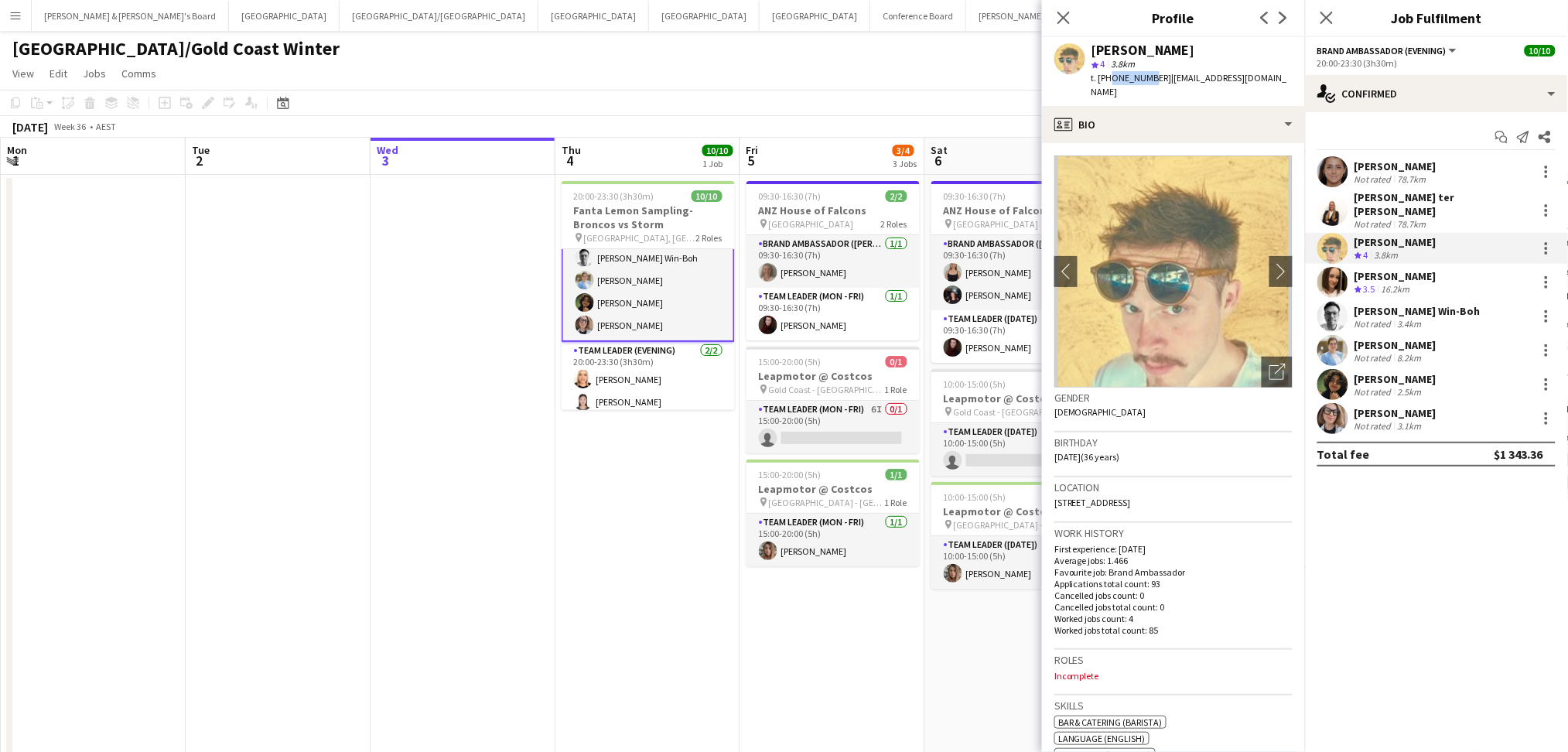
click at [1133, 75] on span "t. [PHONE_NUMBER]" at bounding box center [1131, 78] width 81 height 12
drag, startPoint x: 1114, startPoint y: 75, endPoint x: 1153, endPoint y: 76, distance: 39.0
click at [1153, 76] on span "t. [PHONE_NUMBER]" at bounding box center [1131, 78] width 81 height 12
copy span "488436676"
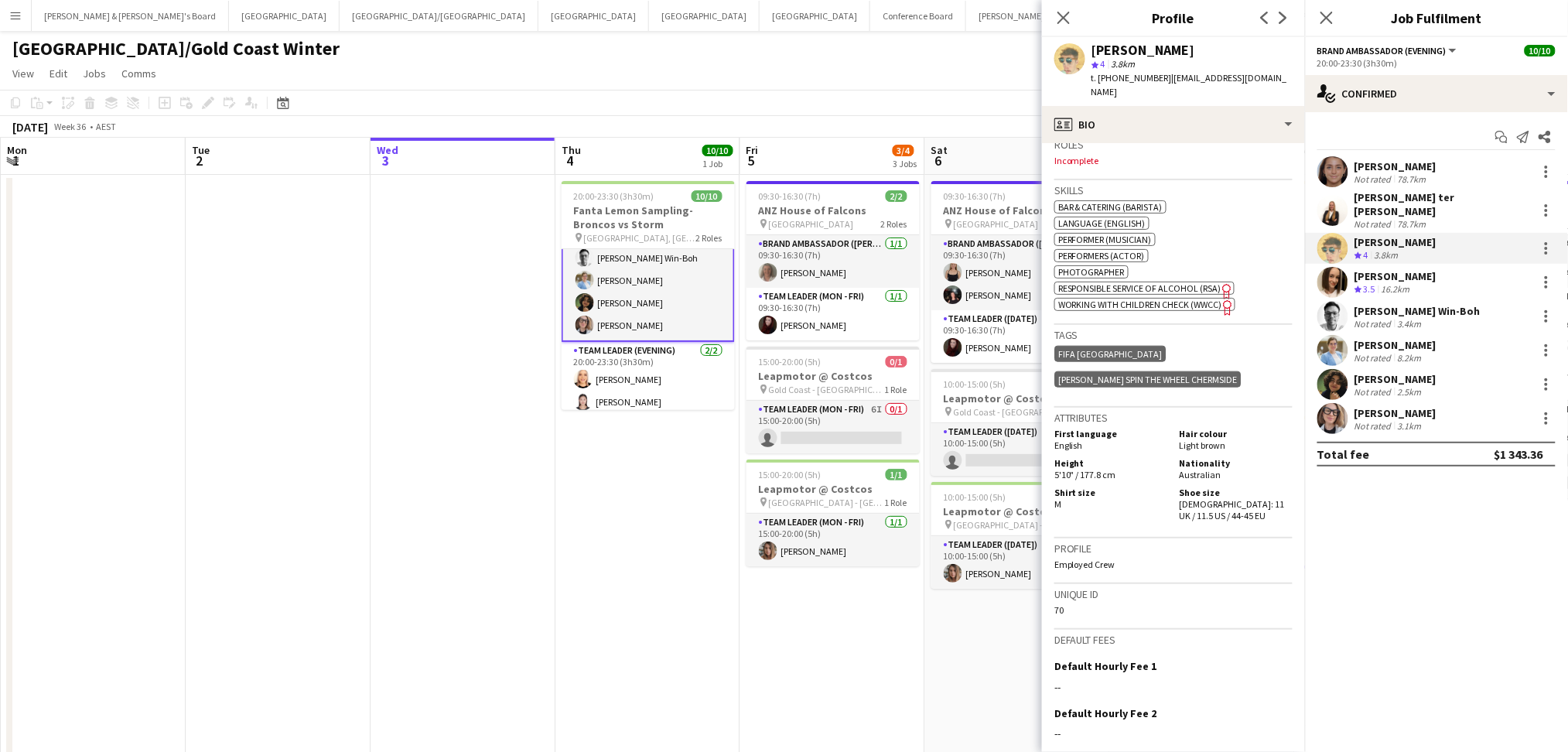
click at [1392, 283] on div "16.2km" at bounding box center [1395, 289] width 35 height 13
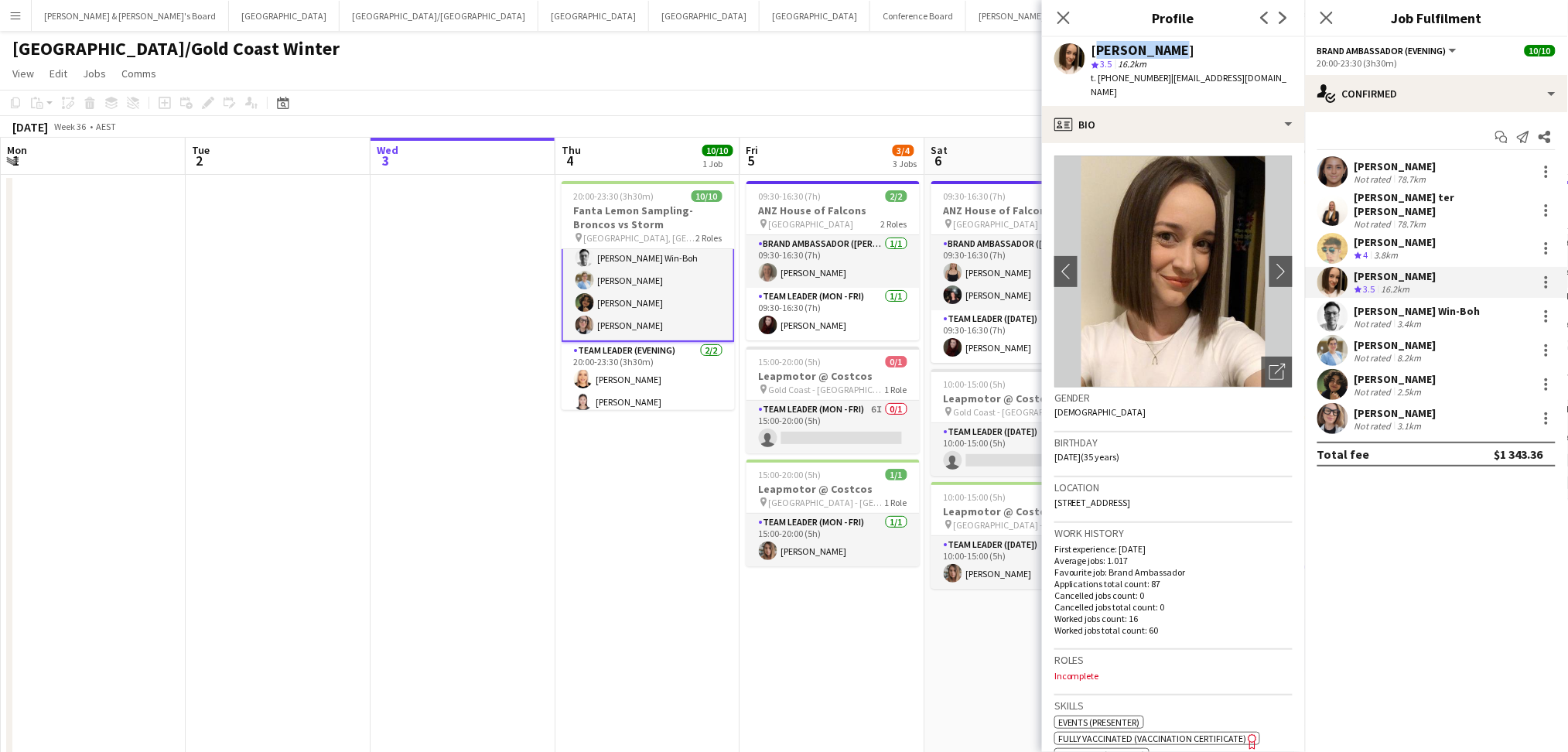
drag, startPoint x: 1095, startPoint y: 49, endPoint x: 1205, endPoint y: 49, distance: 110.0
click at [1205, 49] on div "[PERSON_NAME]" at bounding box center [1191, 50] width 201 height 14
drag, startPoint x: 1114, startPoint y: 71, endPoint x: 1154, endPoint y: 75, distance: 40.2
click at [1154, 75] on span "t. [PHONE_NUMBER]" at bounding box center [1131, 78] width 81 height 12
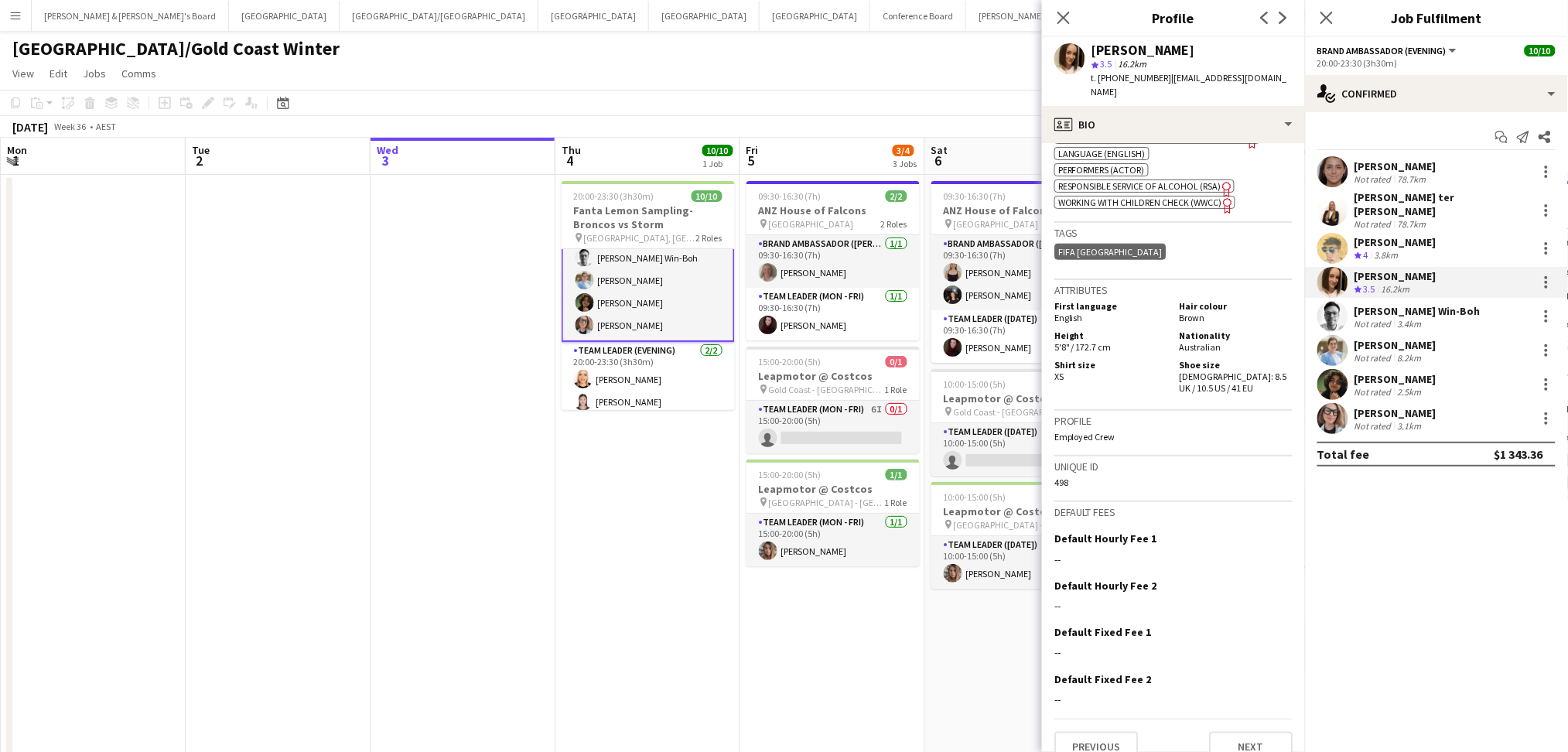
click at [1395, 307] on div "[PERSON_NAME] Win-Boh" at bounding box center [1417, 311] width 126 height 14
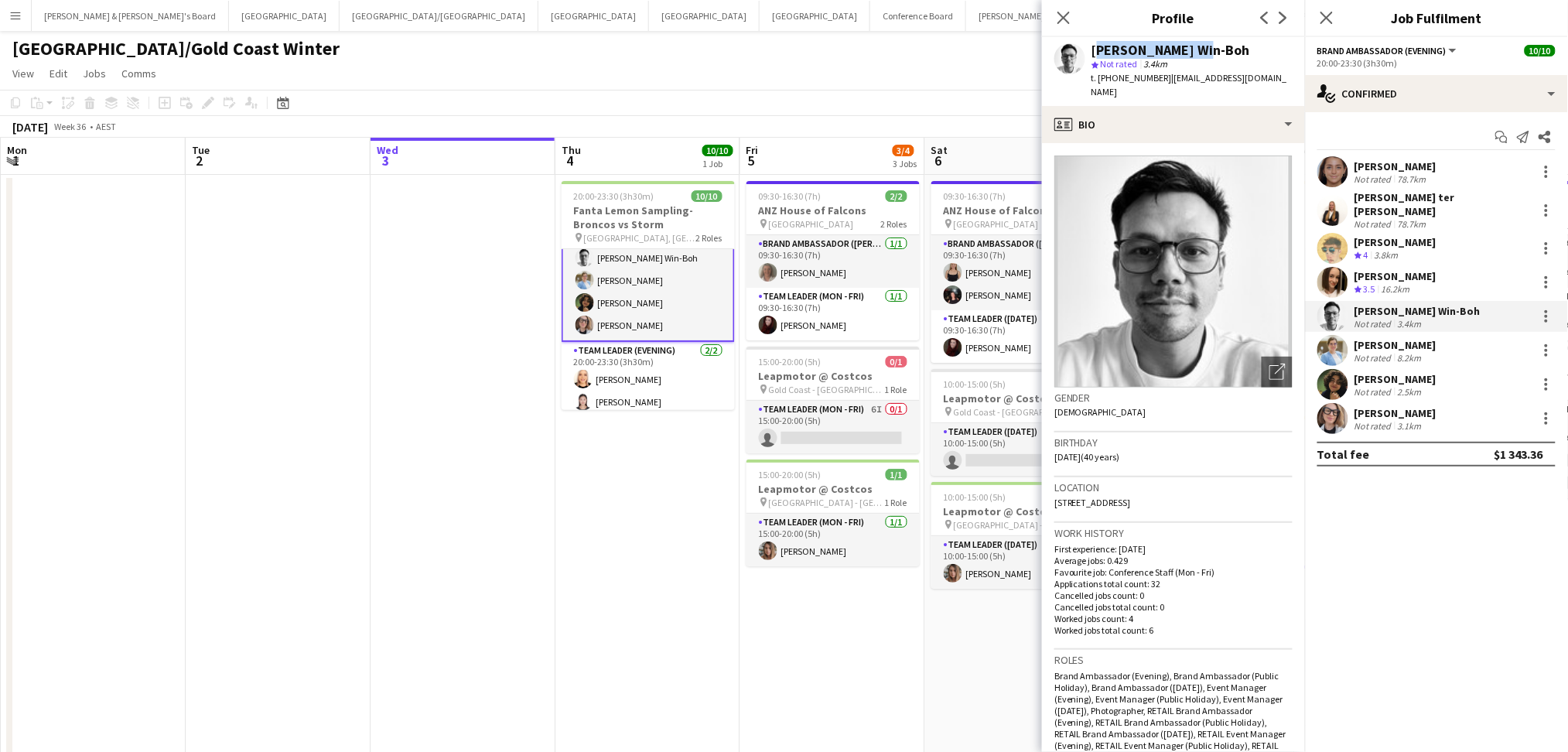
drag, startPoint x: 1091, startPoint y: 48, endPoint x: 1161, endPoint y: 53, distance: 70.2
click at [1219, 38] on div "[PERSON_NAME] Win-Boh star Not rated 3.4km t. [PHONE_NUMBER] | [EMAIL_ADDRESS][…" at bounding box center [1173, 71] width 263 height 69
drag, startPoint x: 1112, startPoint y: 75, endPoint x: 1158, endPoint y: 76, distance: 46.0
click at [1158, 76] on span "t. [PHONE_NUMBER]" at bounding box center [1131, 78] width 81 height 12
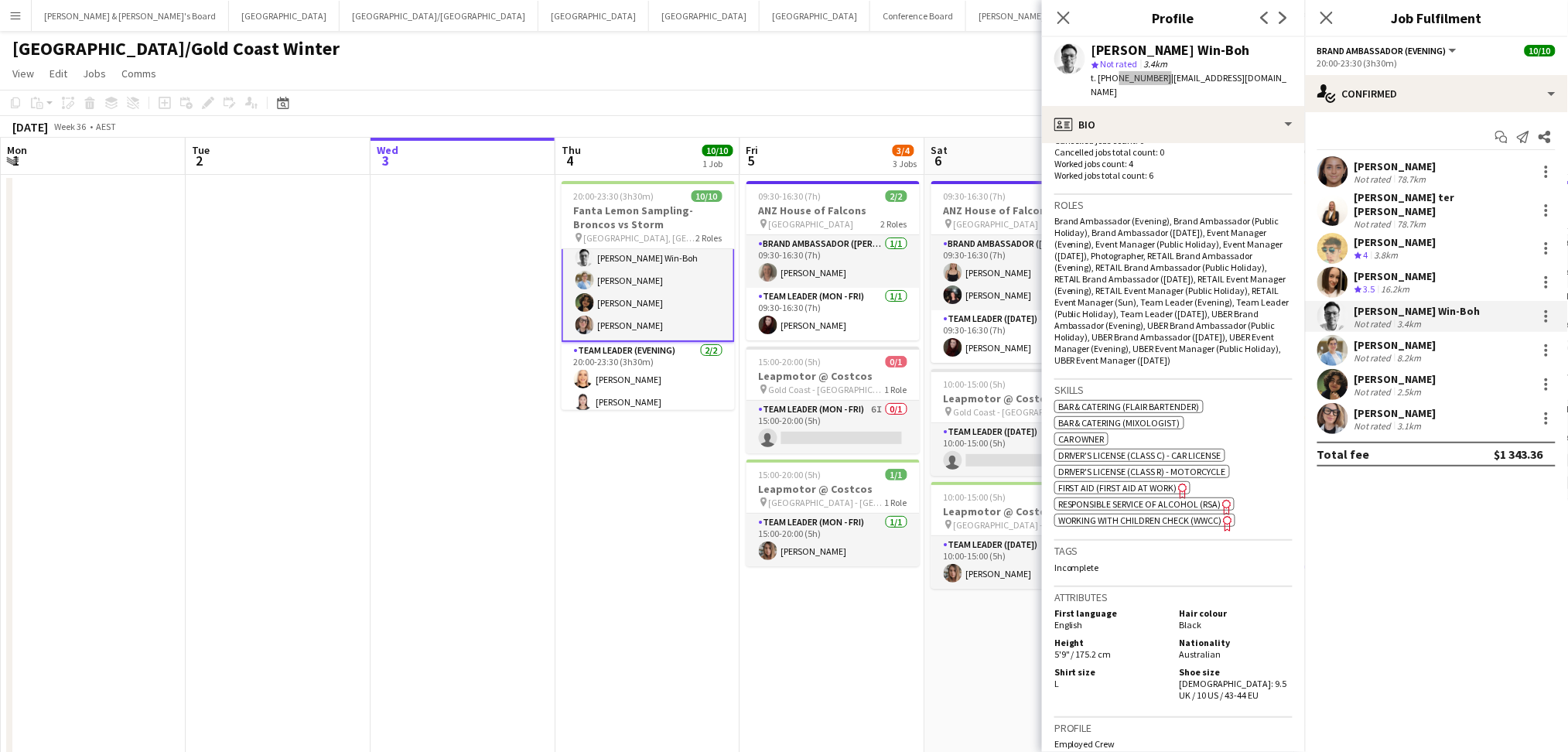
scroll to position [515, 0]
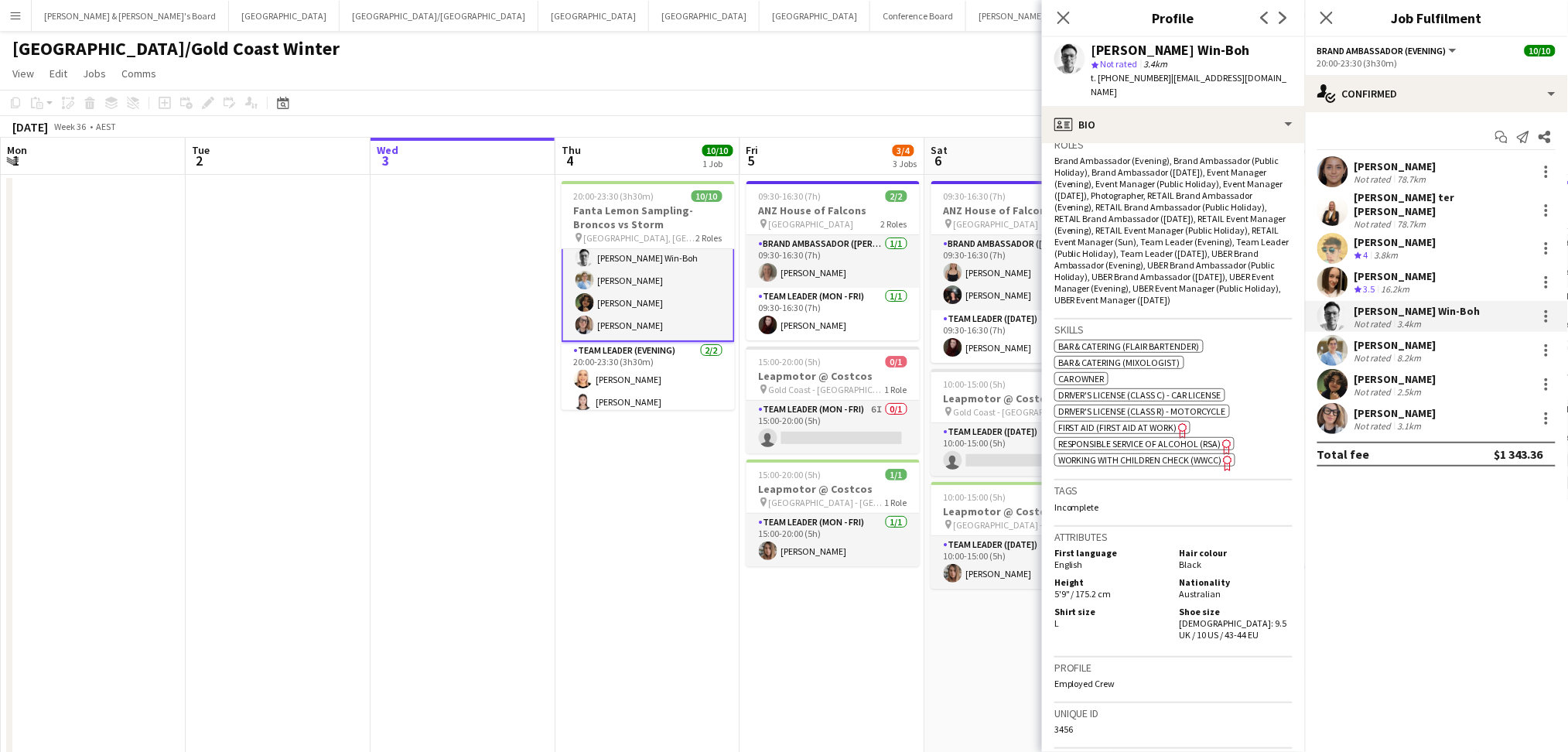
click at [1424, 340] on div "[PERSON_NAME]" at bounding box center [1395, 345] width 82 height 14
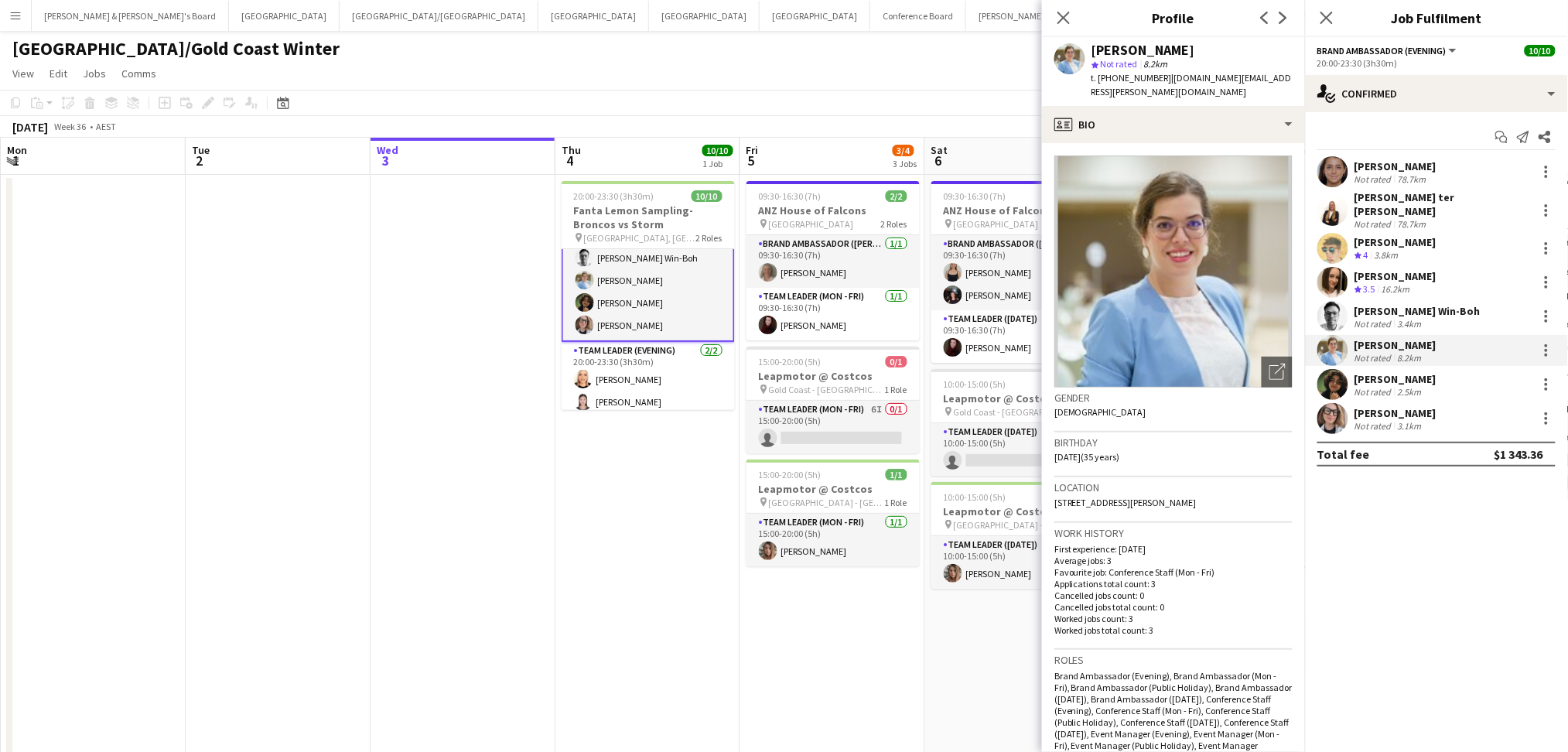
drag, startPoint x: 1094, startPoint y: 48, endPoint x: 1222, endPoint y: 53, distance: 128.1
click at [1202, 48] on div "[PERSON_NAME]" at bounding box center [1191, 50] width 201 height 14
drag, startPoint x: 1111, startPoint y: 77, endPoint x: 1158, endPoint y: 75, distance: 47.0
click at [1158, 75] on span "t. [PHONE_NUMBER]" at bounding box center [1131, 78] width 81 height 12
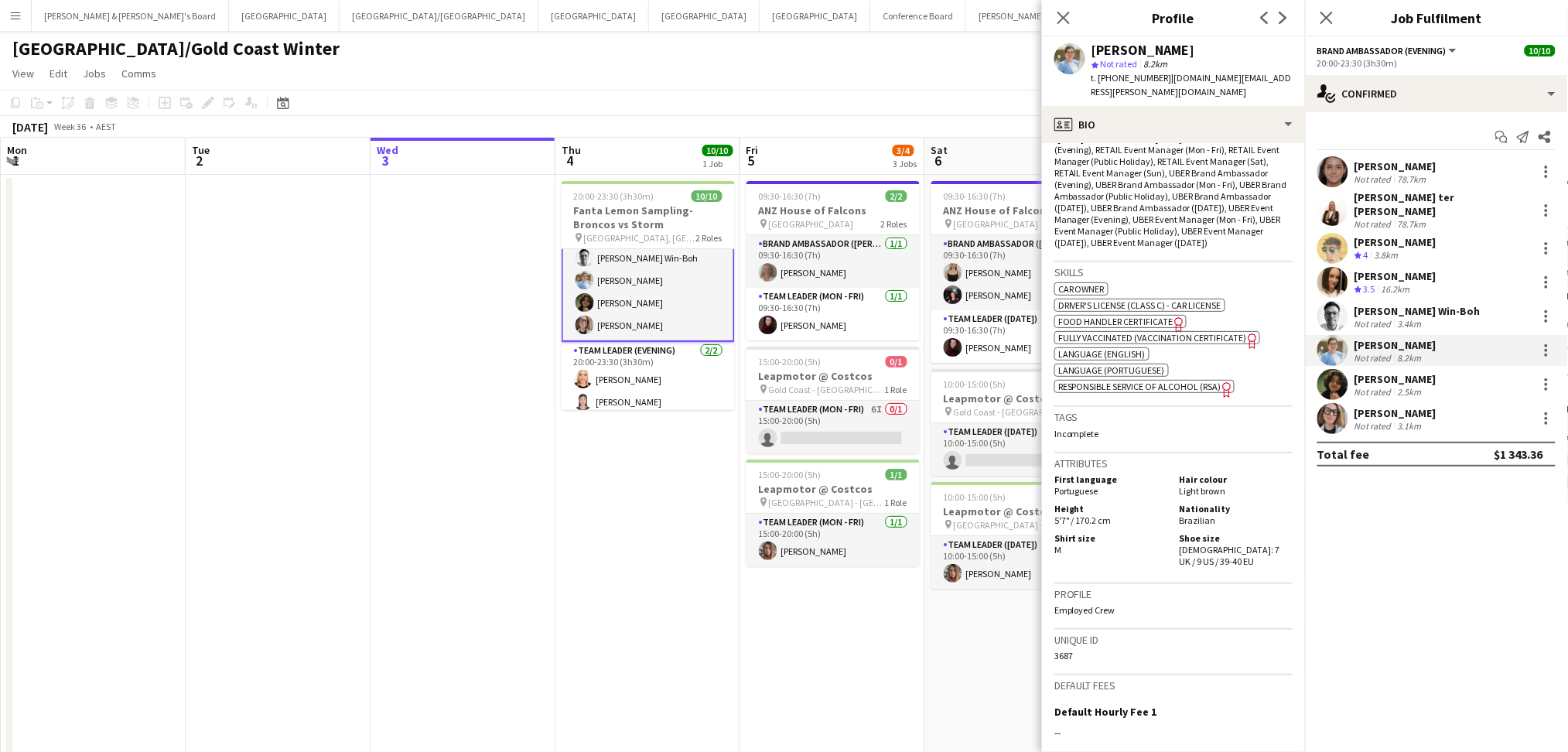
drag, startPoint x: 1383, startPoint y: 353, endPoint x: 1383, endPoint y: 362, distance: 9.0
click at [1383, 354] on div "[PERSON_NAME] Not rated 8.2km" at bounding box center [1436, 351] width 263 height 31
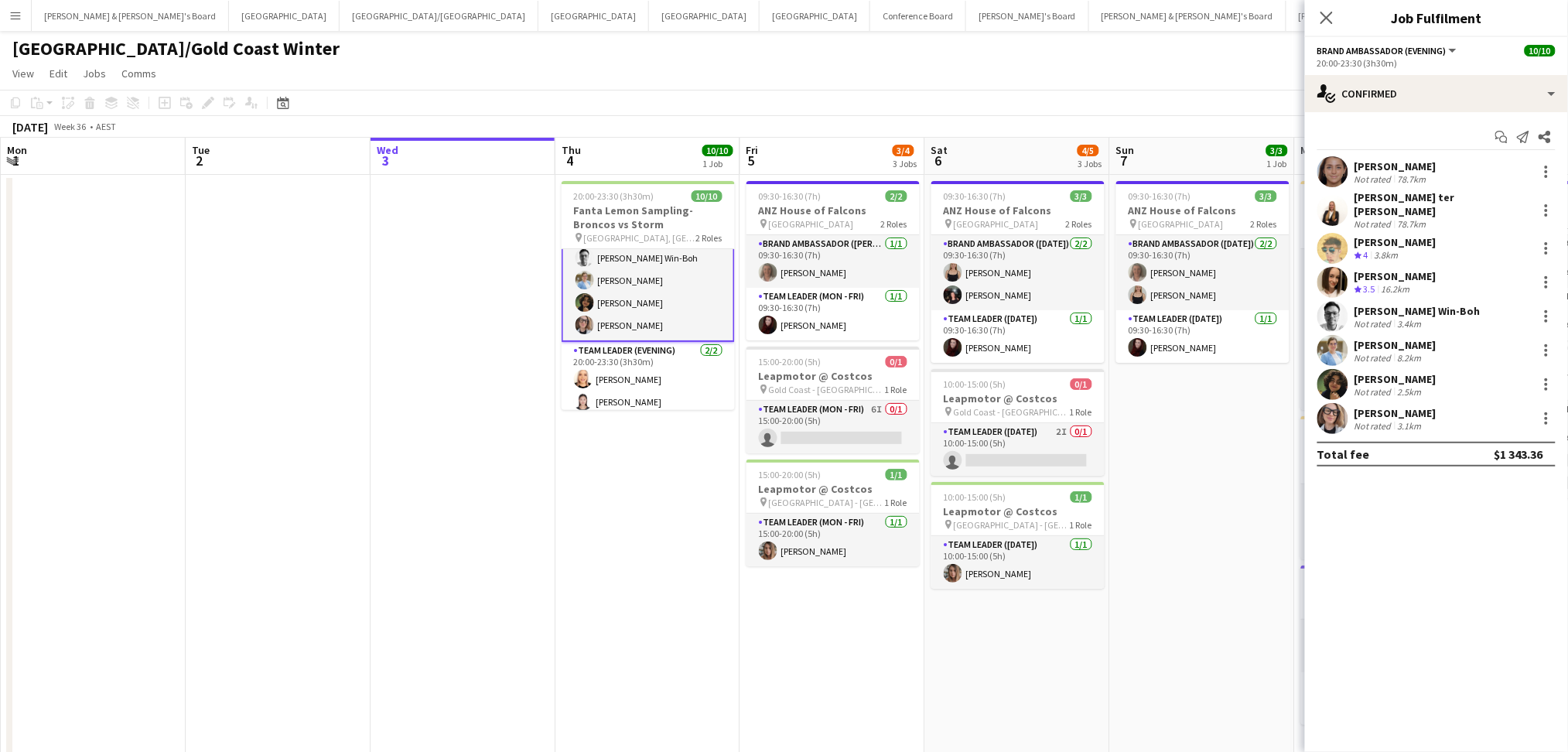
click at [1383, 372] on div "[PERSON_NAME]" at bounding box center [1395, 379] width 82 height 14
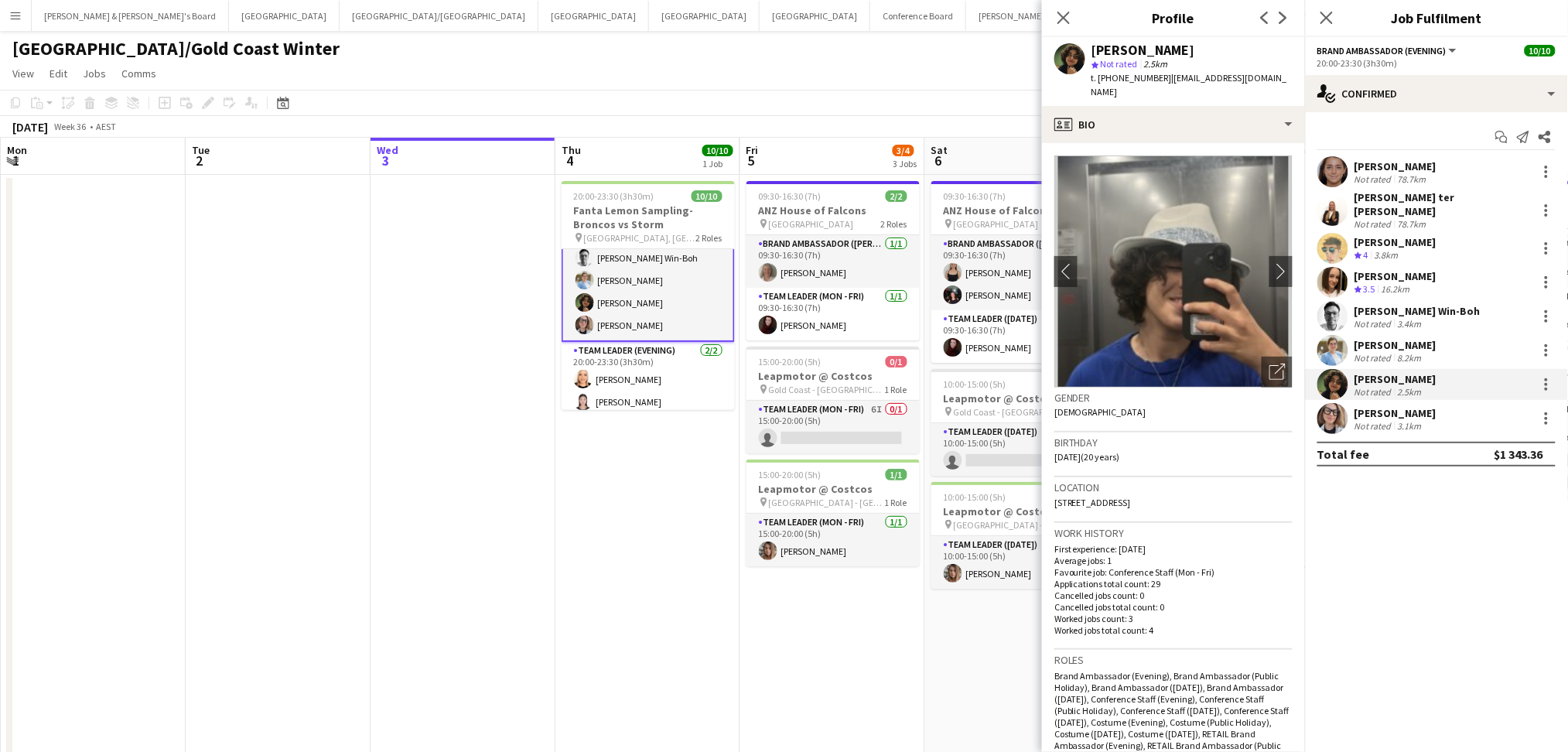
drag, startPoint x: 1095, startPoint y: 52, endPoint x: 1195, endPoint y: 48, distance: 100.1
click at [1195, 48] on div "[PERSON_NAME]" at bounding box center [1191, 50] width 201 height 14
drag, startPoint x: 1114, startPoint y: 80, endPoint x: 1154, endPoint y: 75, distance: 40.3
click at [1154, 75] on span "t. [PHONE_NUMBER]" at bounding box center [1131, 78] width 81 height 12
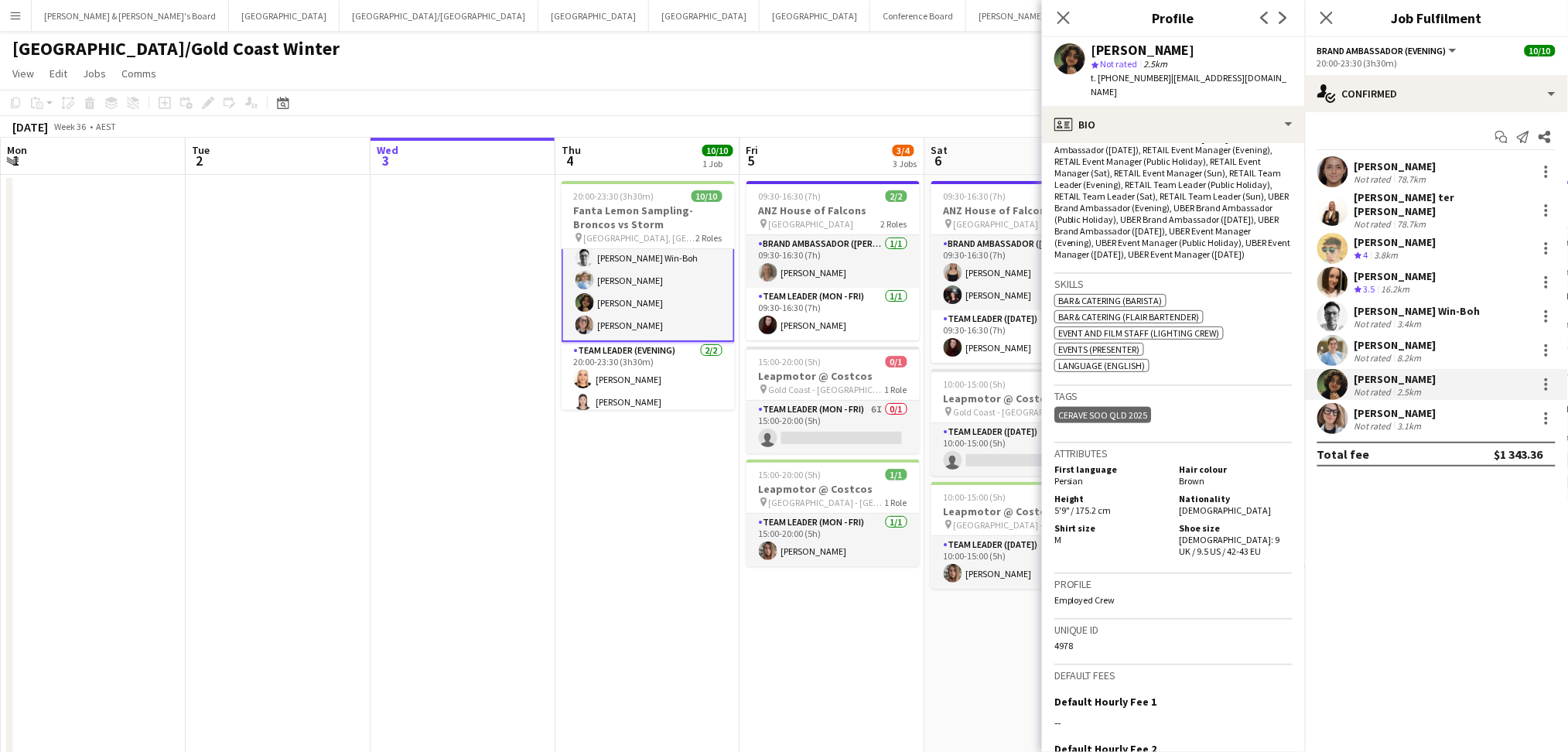
click at [1366, 407] on div "[PERSON_NAME]" at bounding box center [1395, 413] width 82 height 14
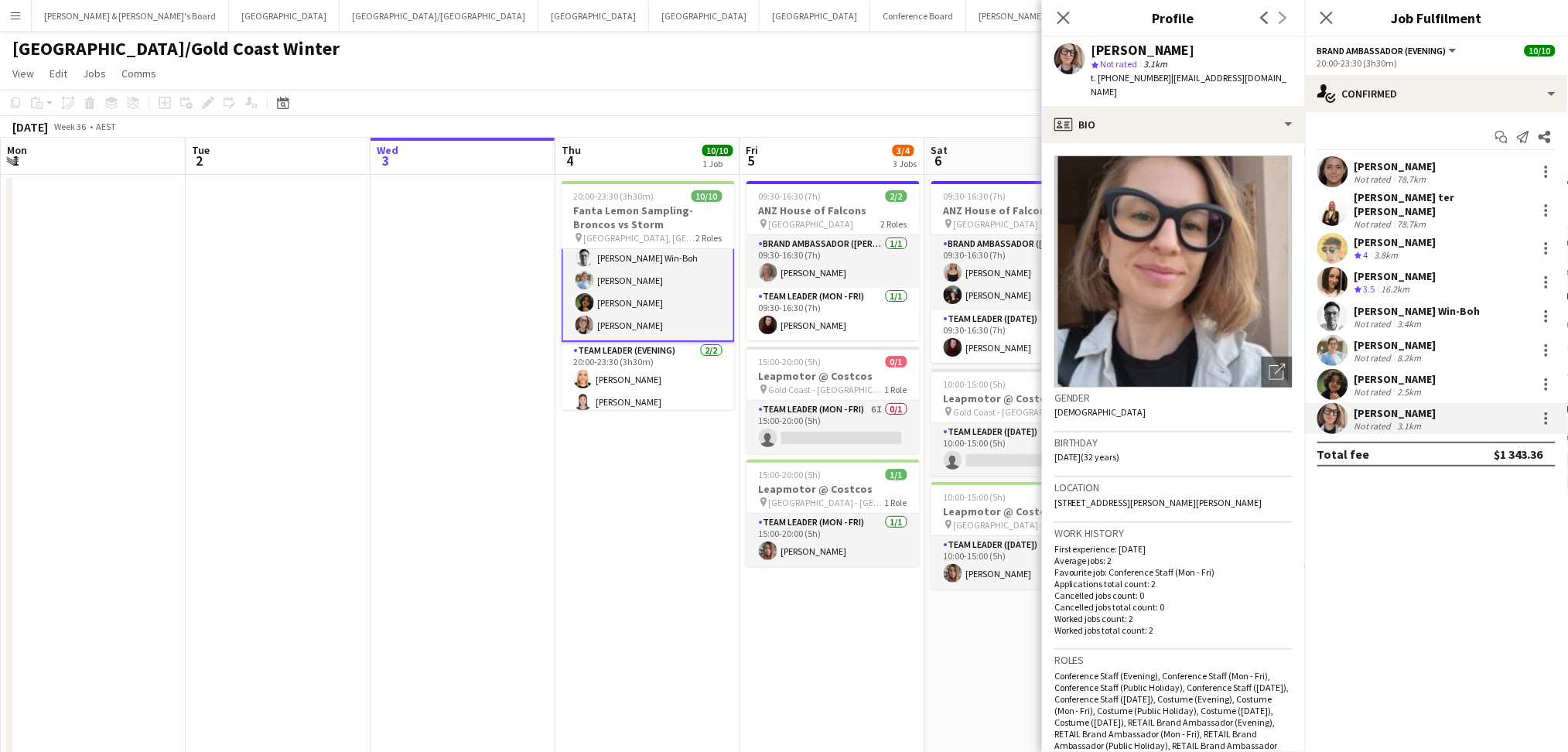
drag, startPoint x: 1096, startPoint y: 48, endPoint x: 1209, endPoint y: 53, distance: 113.1
click at [1209, 53] on div "[PERSON_NAME]" at bounding box center [1191, 50] width 201 height 14
drag, startPoint x: 1115, startPoint y: 76, endPoint x: 1154, endPoint y: 77, distance: 39.0
click at [1154, 77] on span "t. [PHONE_NUMBER]" at bounding box center [1131, 78] width 81 height 12
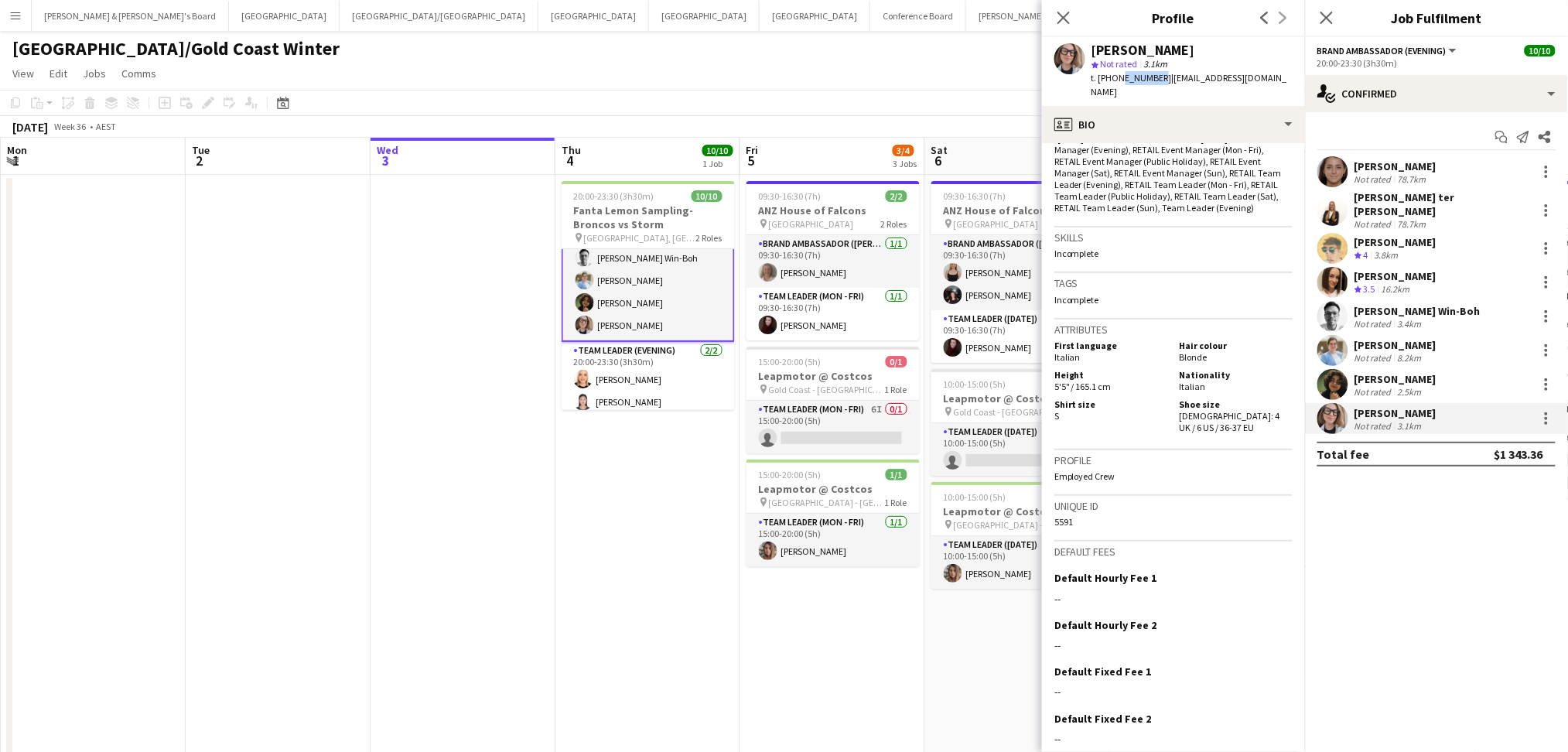
click at [711, 719] on app-date-cell "20:00-23:30 (3h30m) 10/10 Fanta Lemon Sampling-Broncos vs Storm pin [GEOGRAPHIC…" at bounding box center [647, 466] width 185 height 583
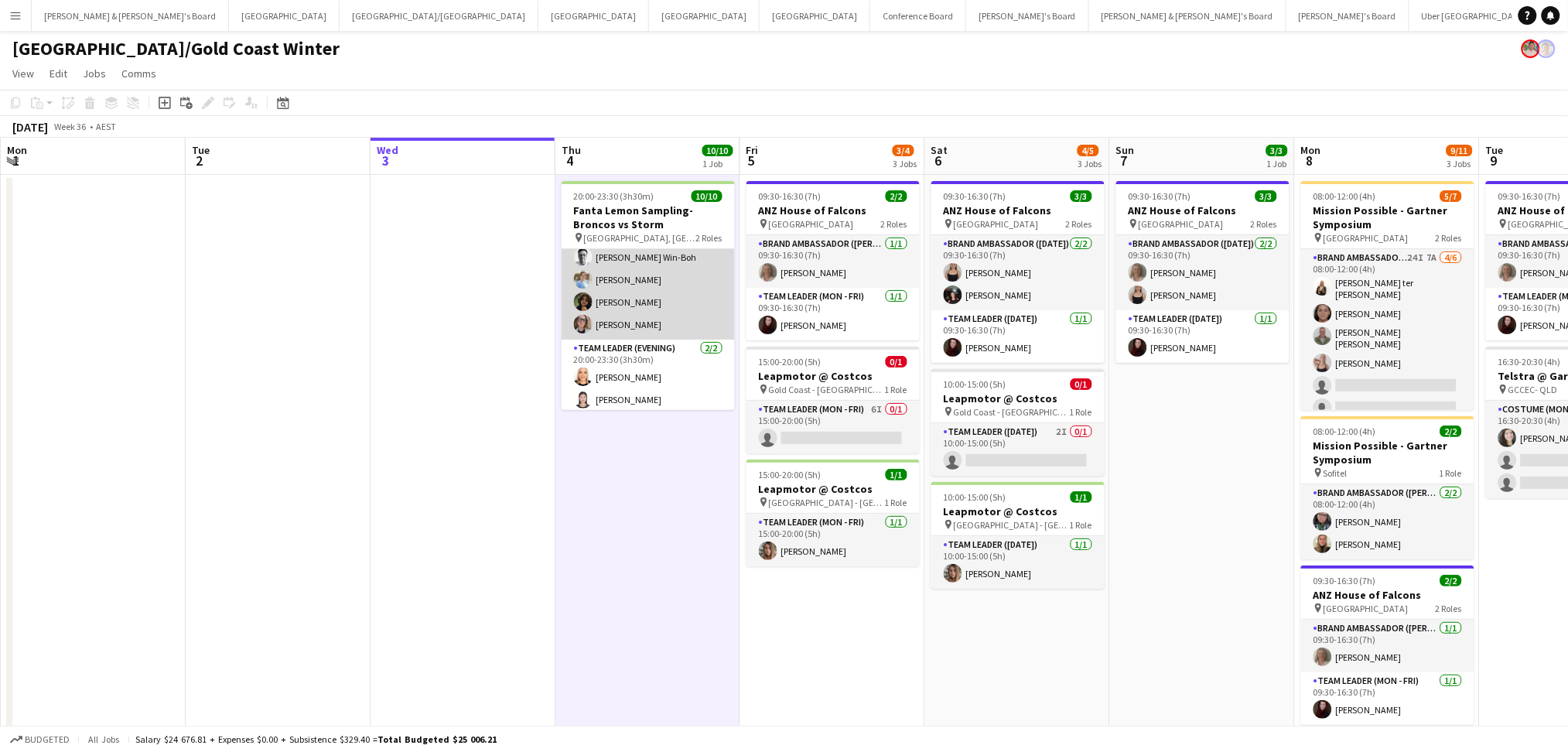
scroll to position [0, 0]
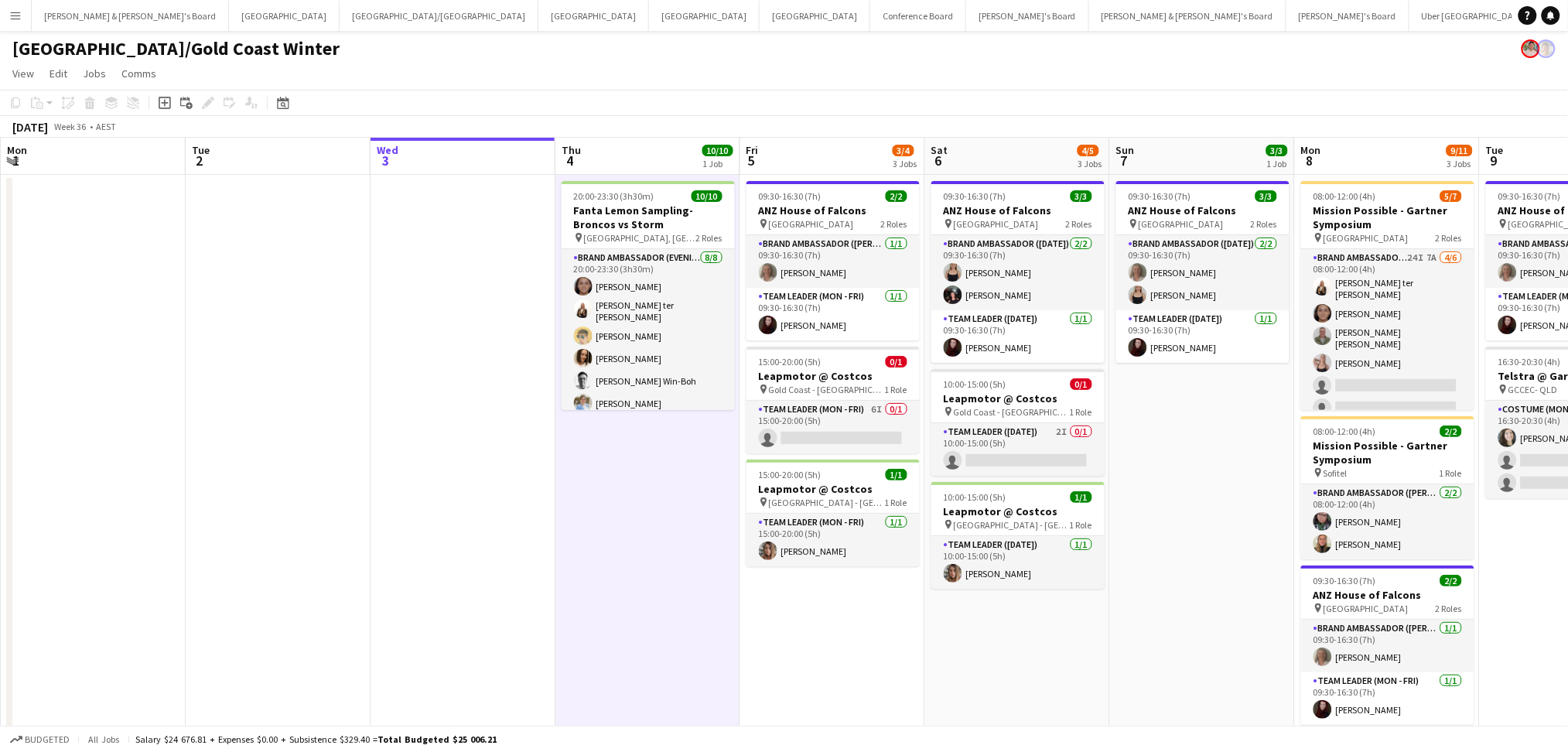
click at [165, 463] on app-date-cell at bounding box center [93, 466] width 185 height 583
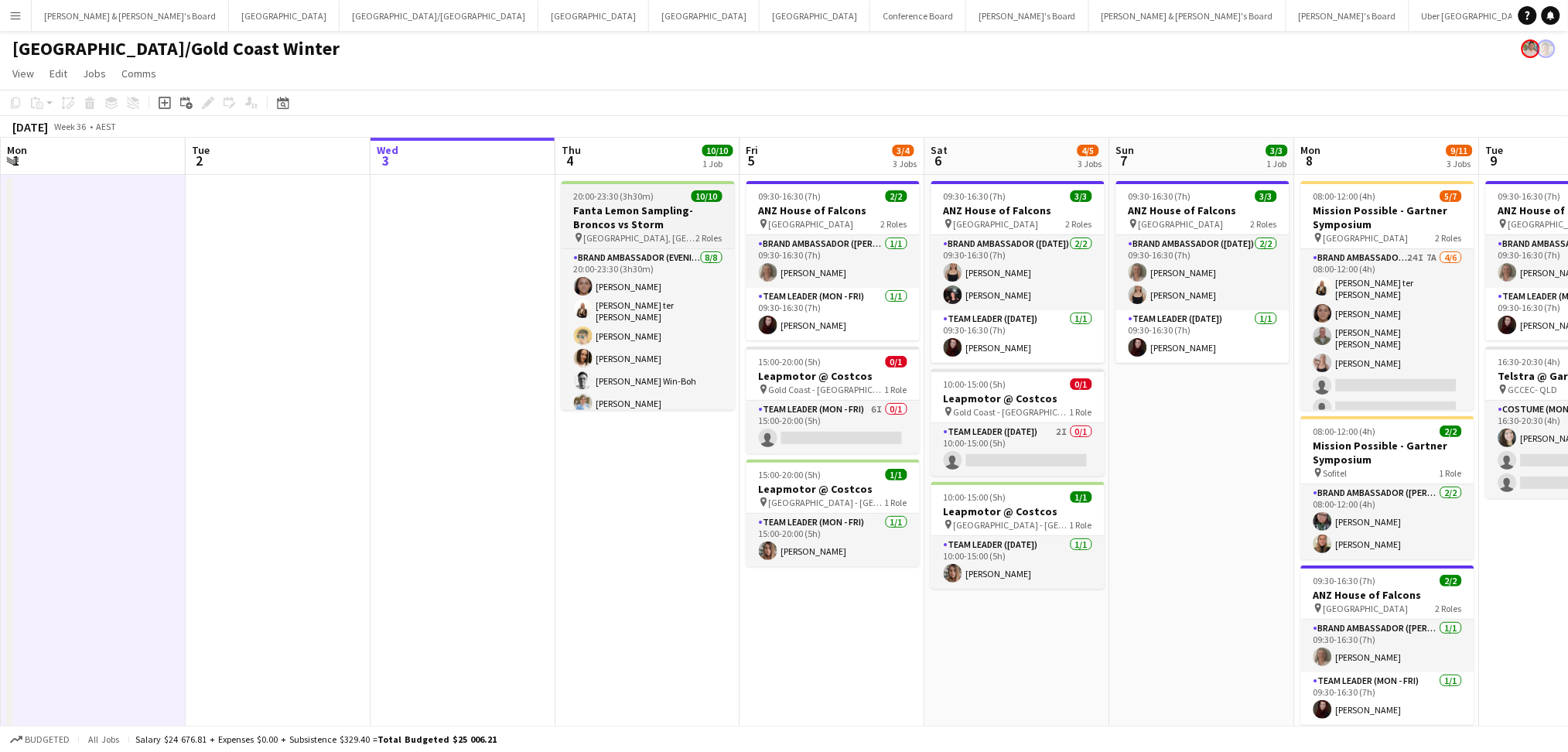
click at [642, 223] on h3 "Fanta Lemon Sampling-Broncos vs Storm" at bounding box center [648, 217] width 173 height 28
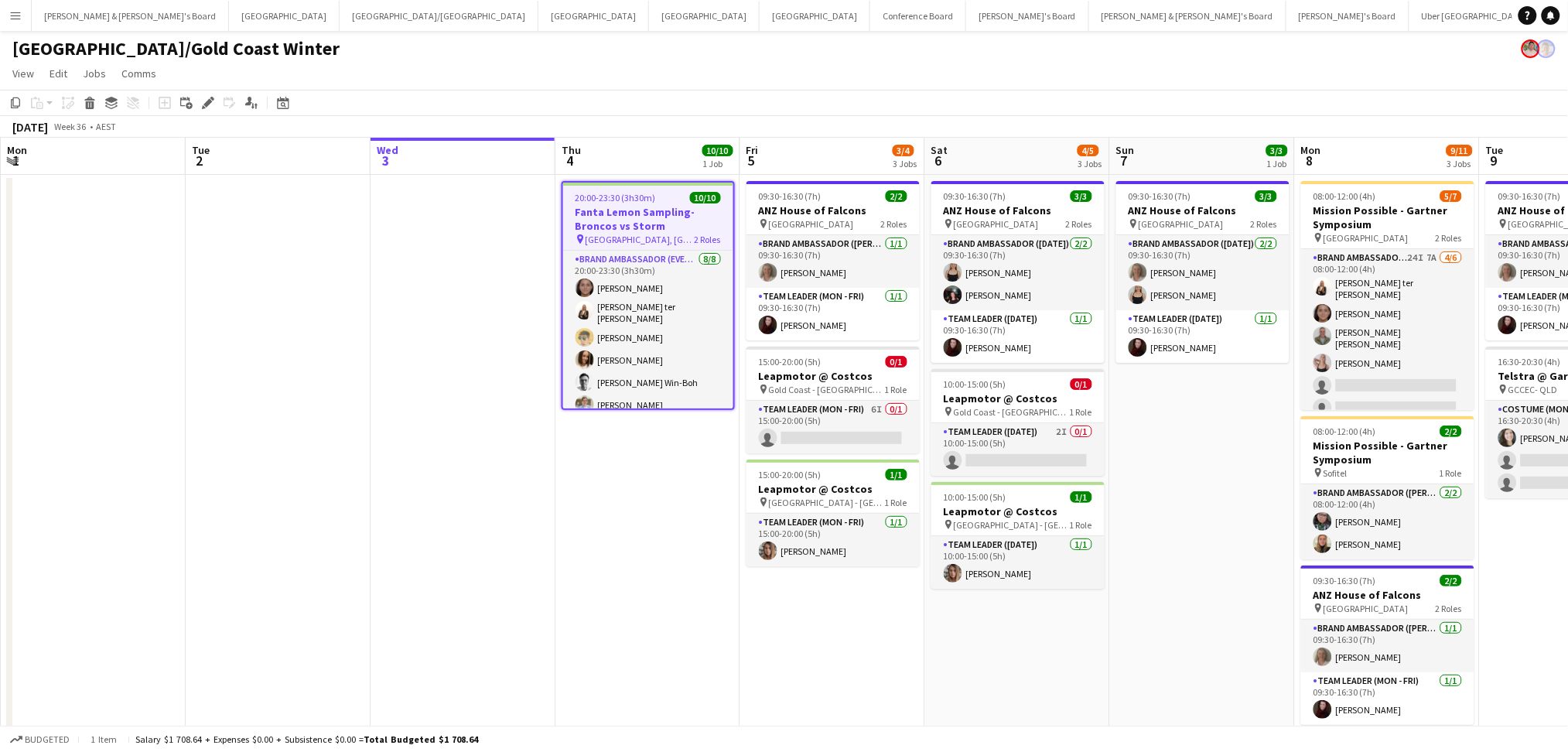
click at [642, 223] on h3 "Fanta Lemon Sampling-Broncos vs Storm" at bounding box center [648, 219] width 171 height 28
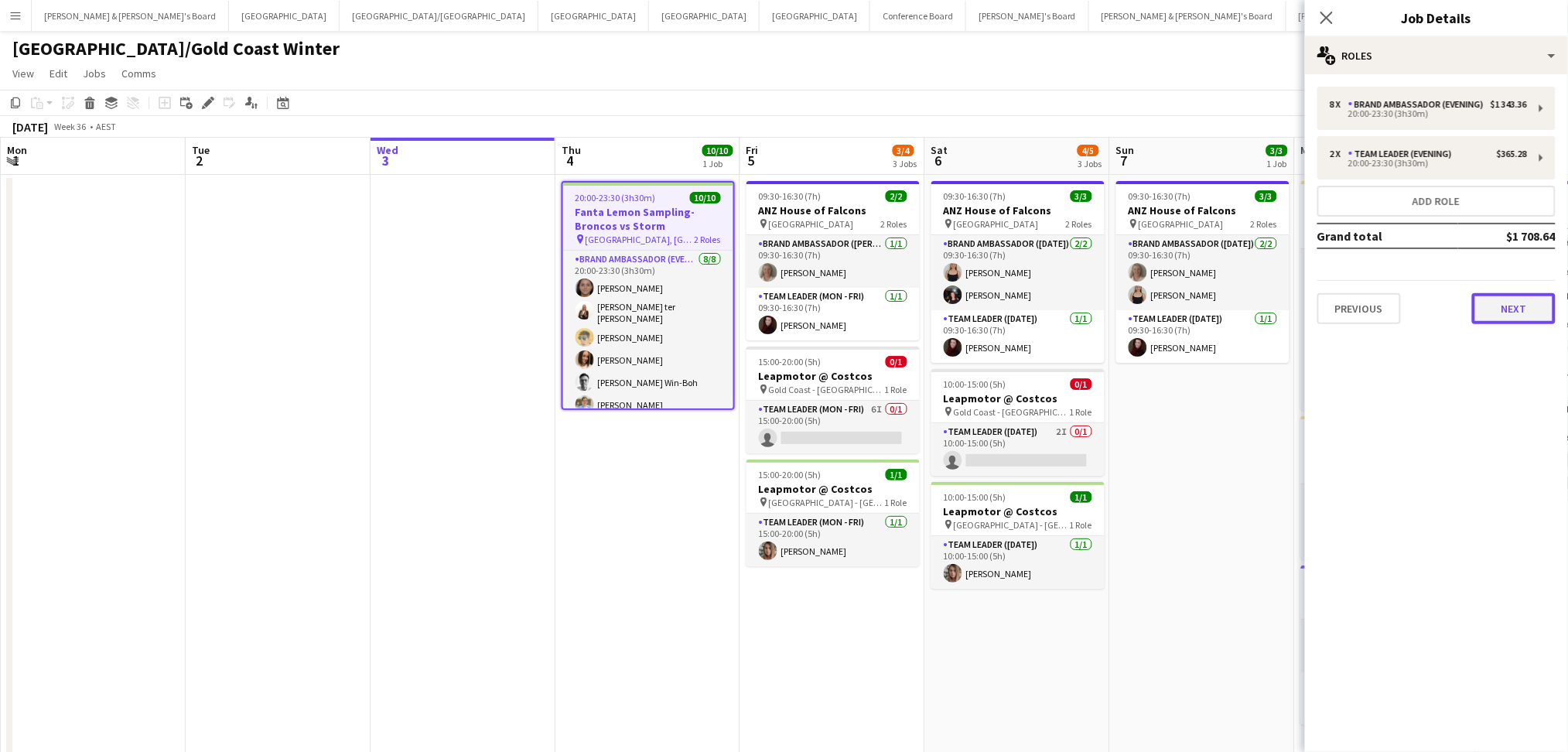
click at [1489, 316] on button "Next" at bounding box center [1514, 308] width 83 height 31
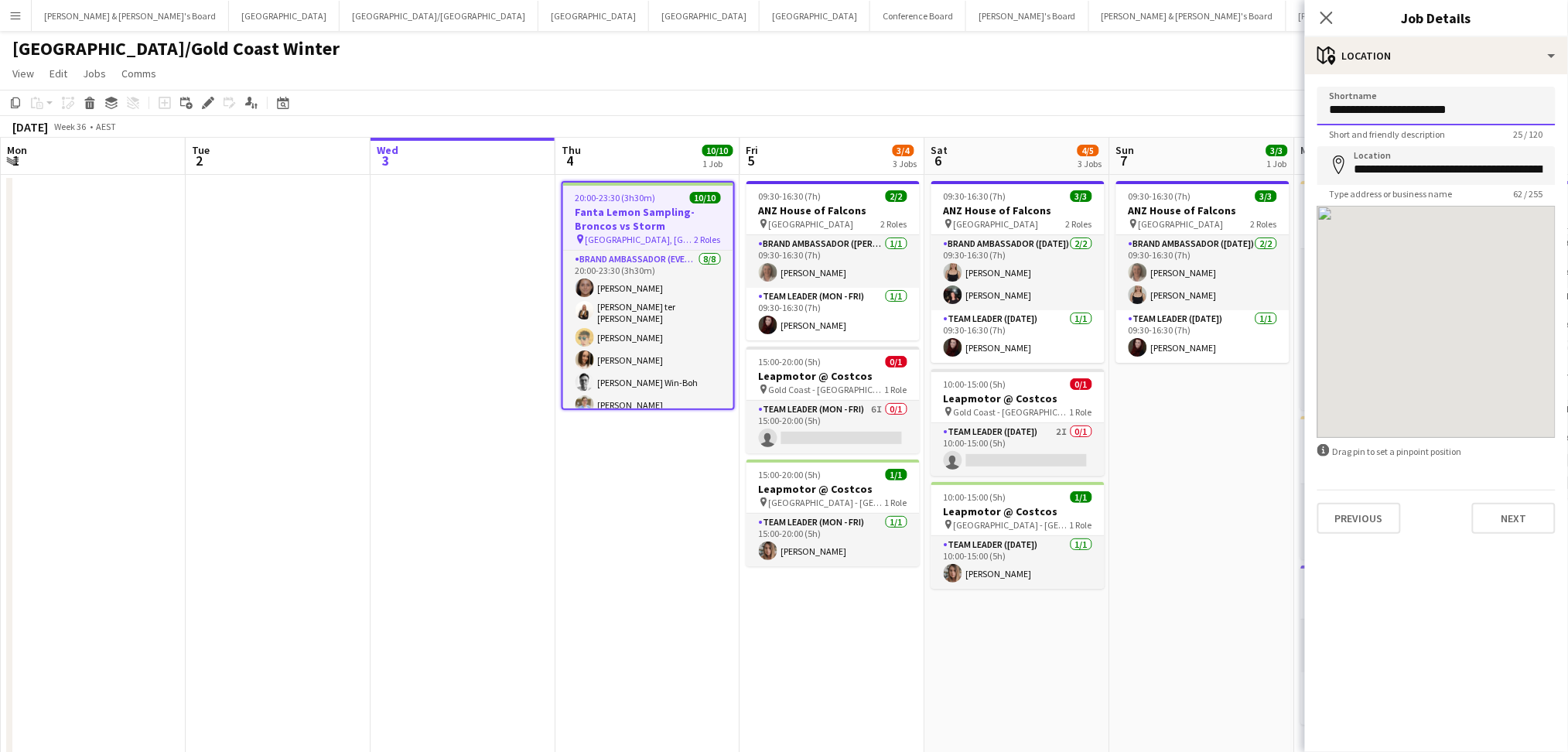
click at [1420, 115] on input "**********" at bounding box center [1436, 106] width 238 height 39
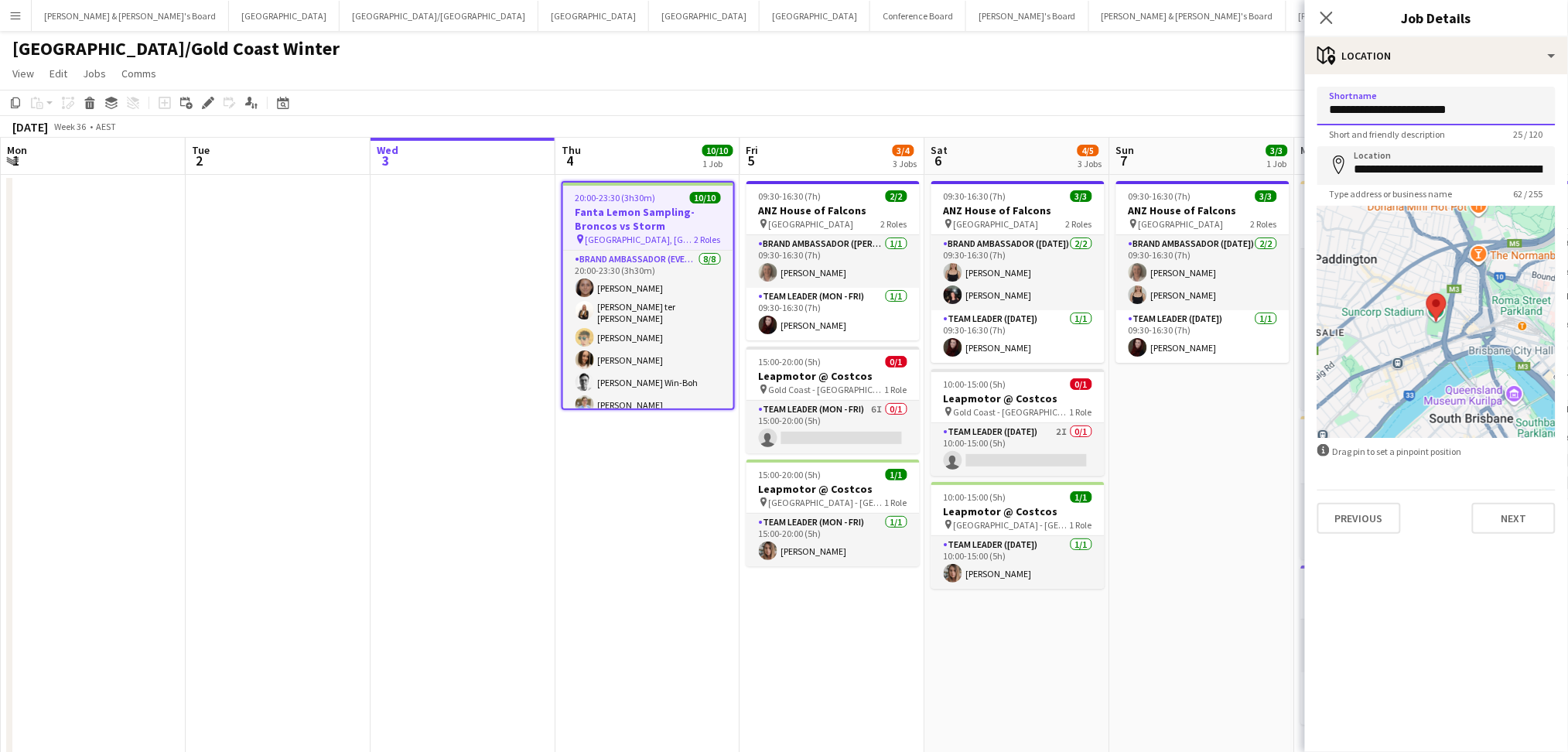
click at [1421, 115] on input "**********" at bounding box center [1436, 106] width 238 height 39
click at [686, 212] on h3 "Fanta Lemon Sampling-Broncos vs Storm" at bounding box center [648, 219] width 171 height 28
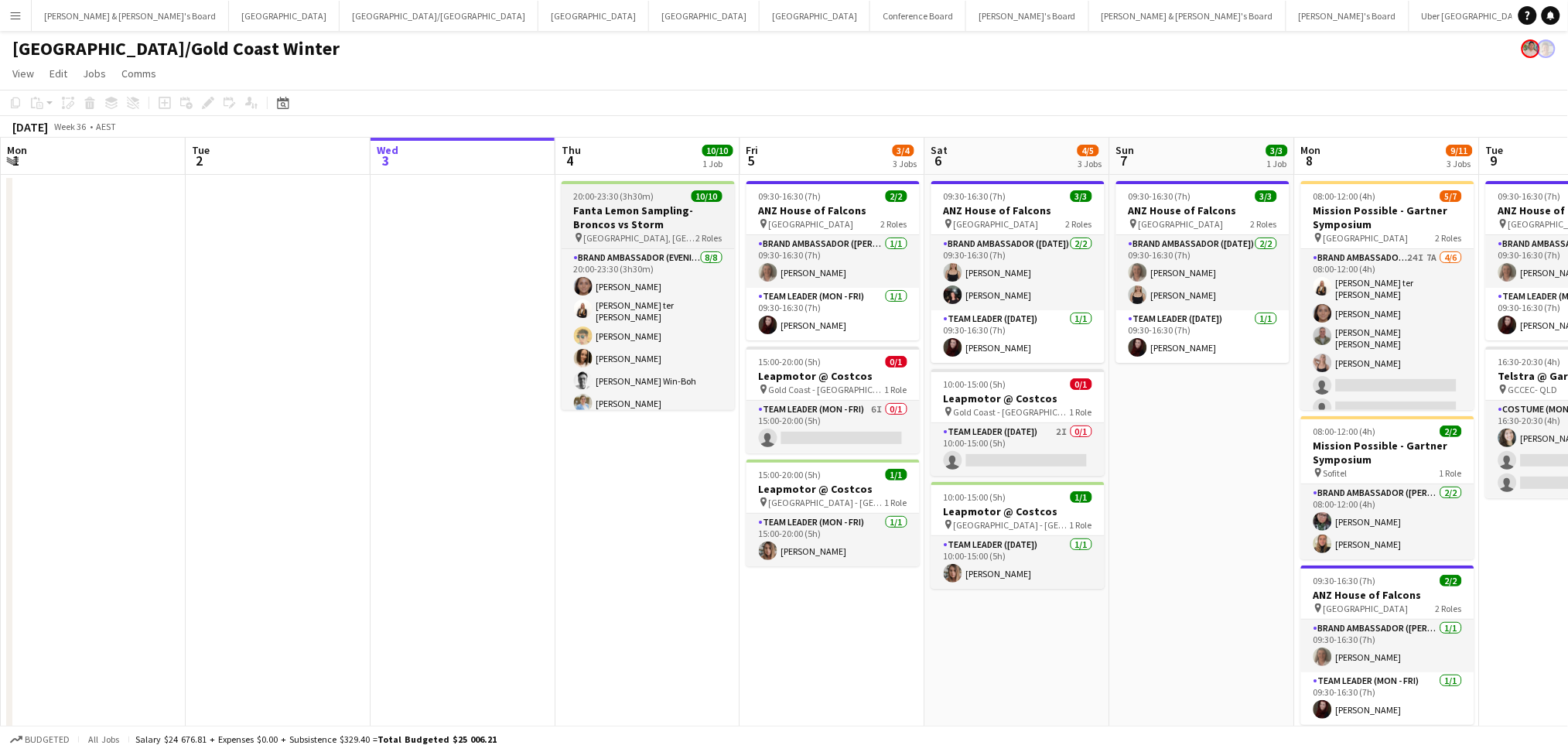
click at [658, 232] on span "[GEOGRAPHIC_DATA], [GEOGRAPHIC_DATA]" at bounding box center [640, 238] width 112 height 12
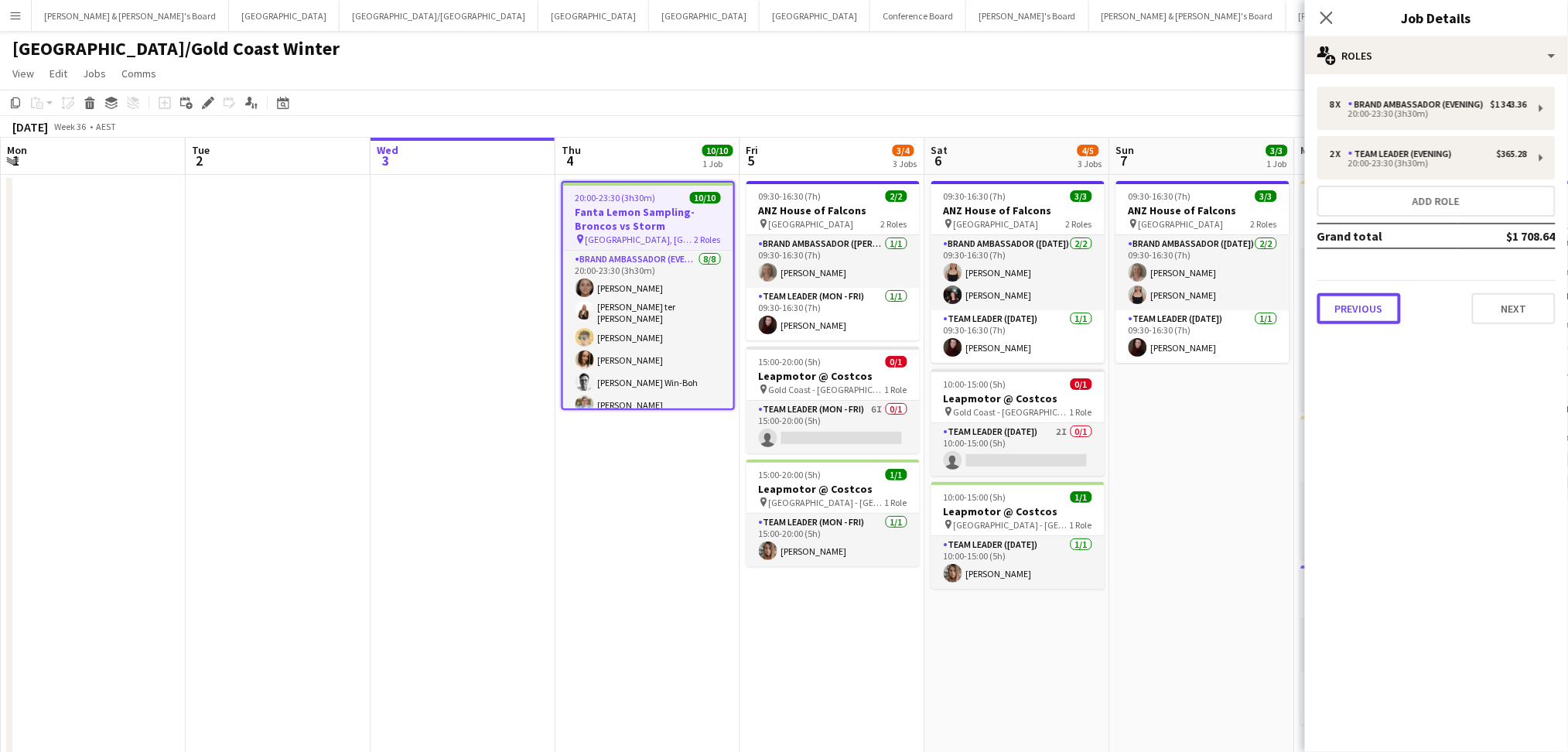
drag, startPoint x: 1362, startPoint y: 317, endPoint x: 1363, endPoint y: 300, distance: 17.0
click at [1359, 319] on button "Previous" at bounding box center [1358, 308] width 83 height 31
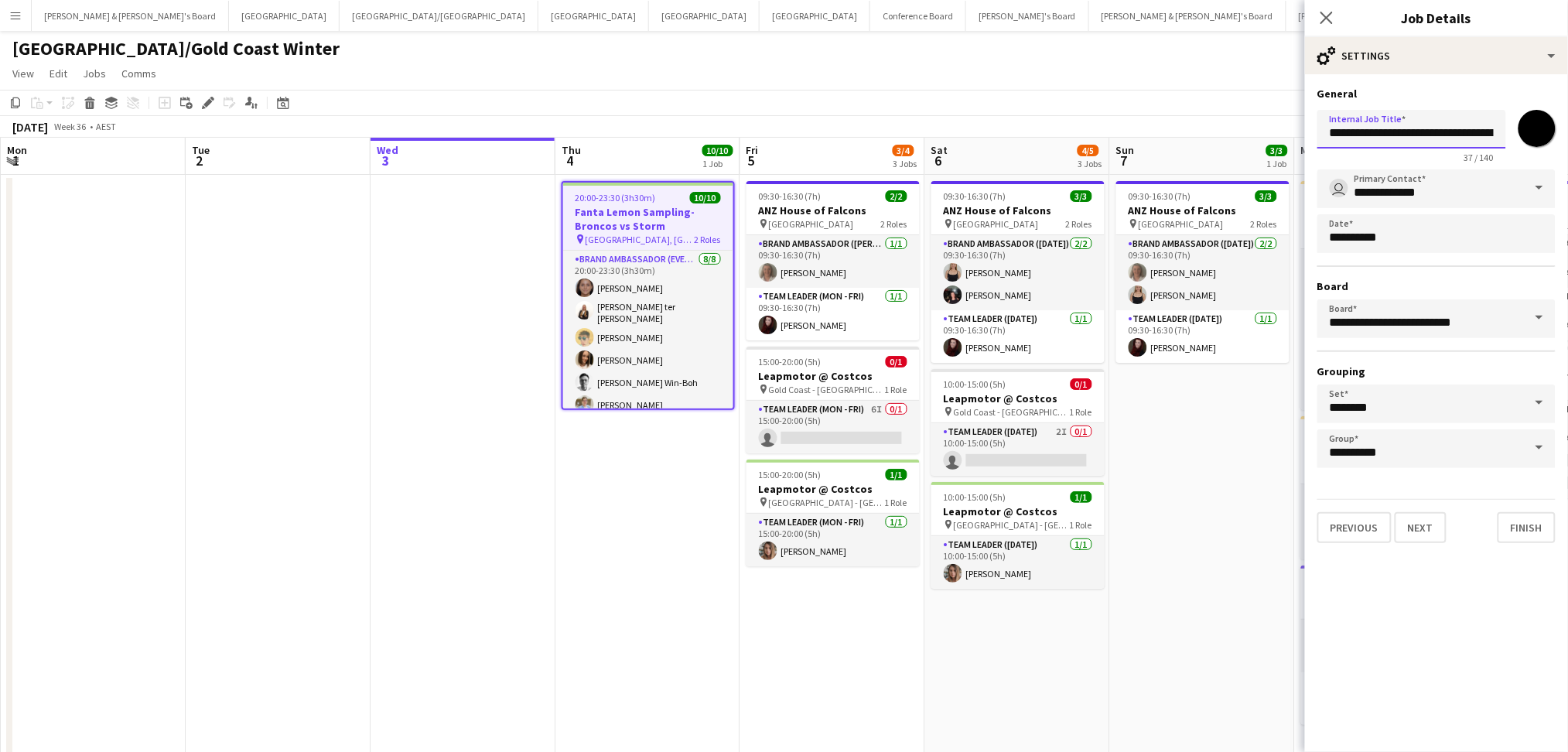
click at [1381, 138] on input "**********" at bounding box center [1411, 129] width 188 height 39
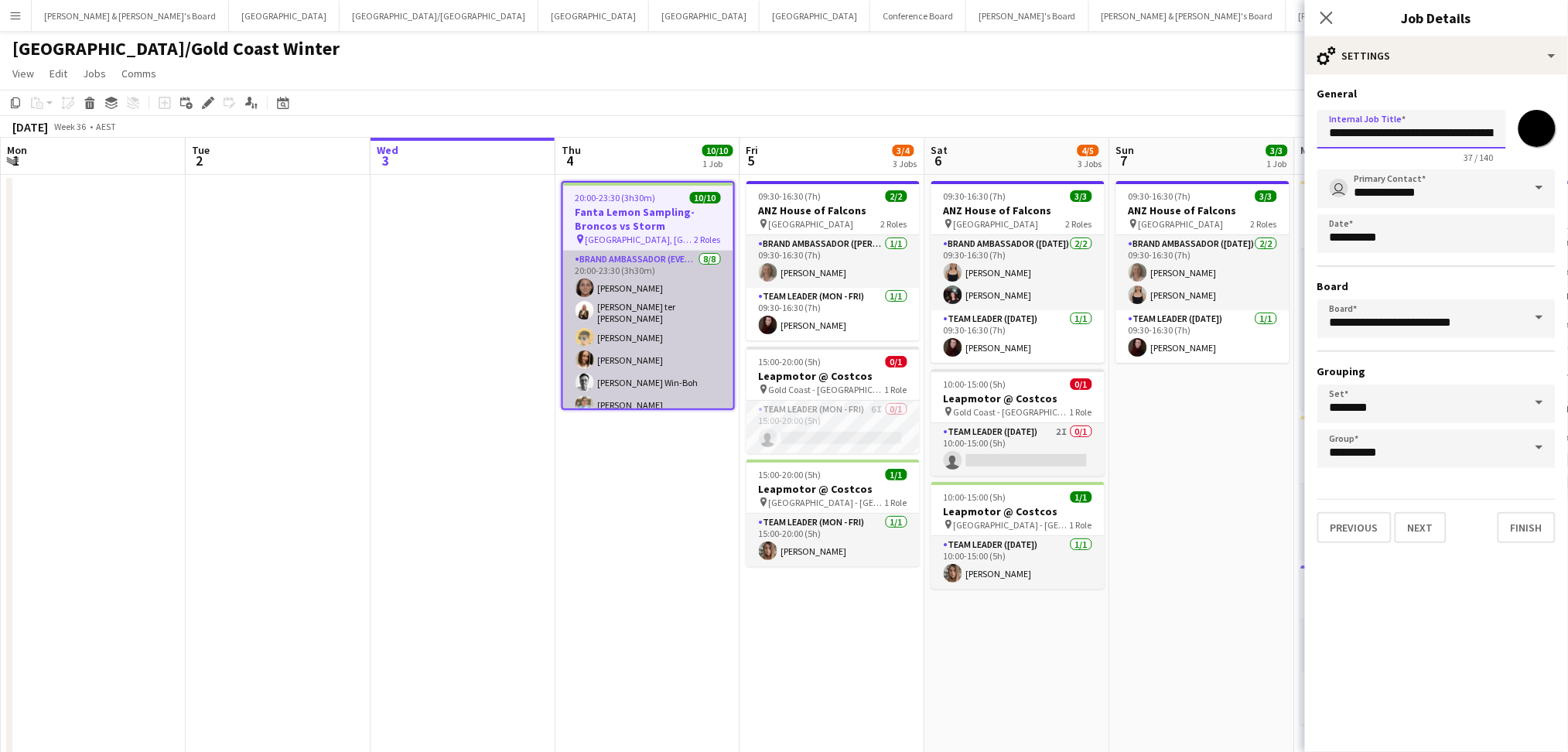
scroll to position [126, 0]
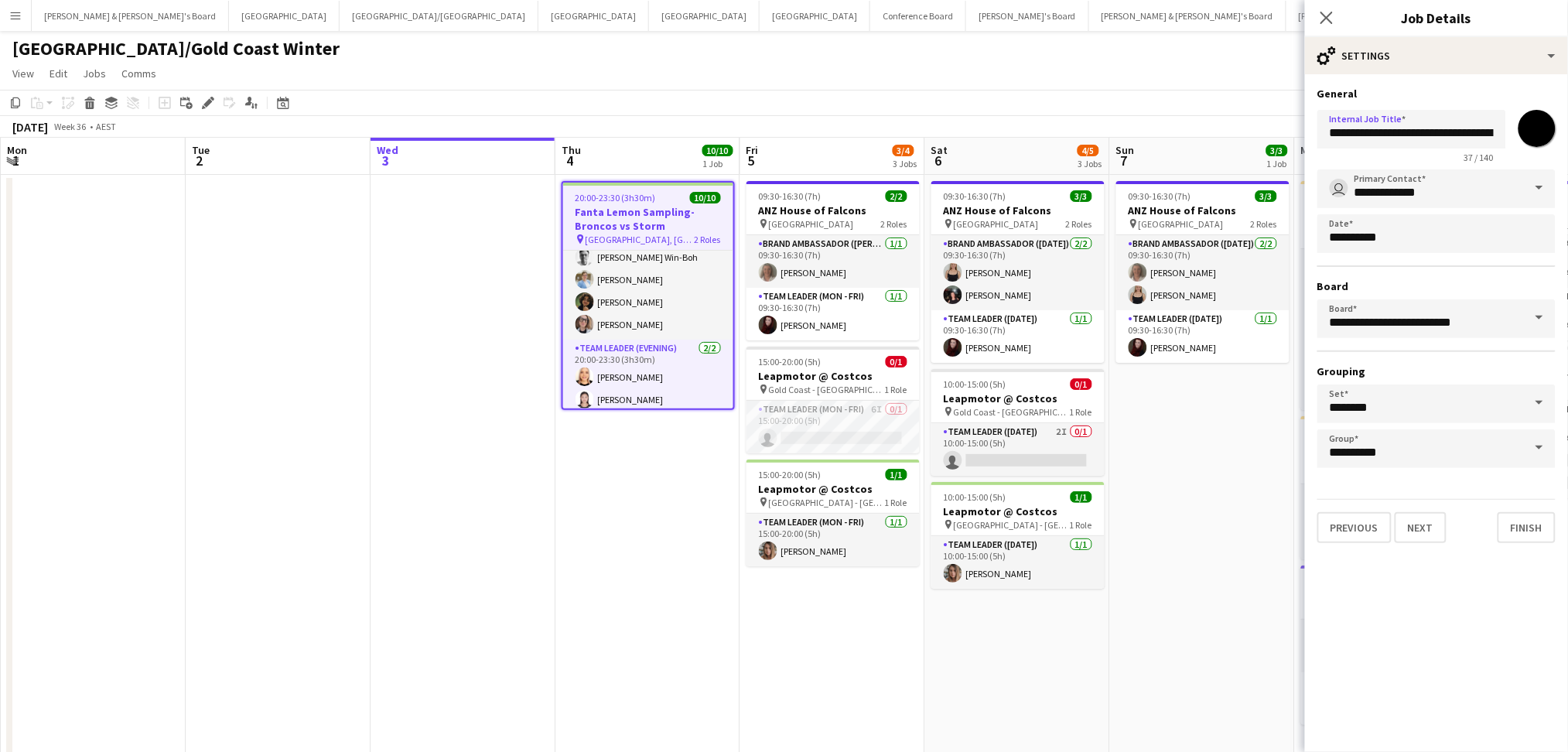
click at [634, 501] on app-date-cell "20:00-23:30 (3h30m) 10/10 Fanta Lemon Sampling-Broncos vs Storm pin [GEOGRAPHIC…" at bounding box center [647, 466] width 185 height 583
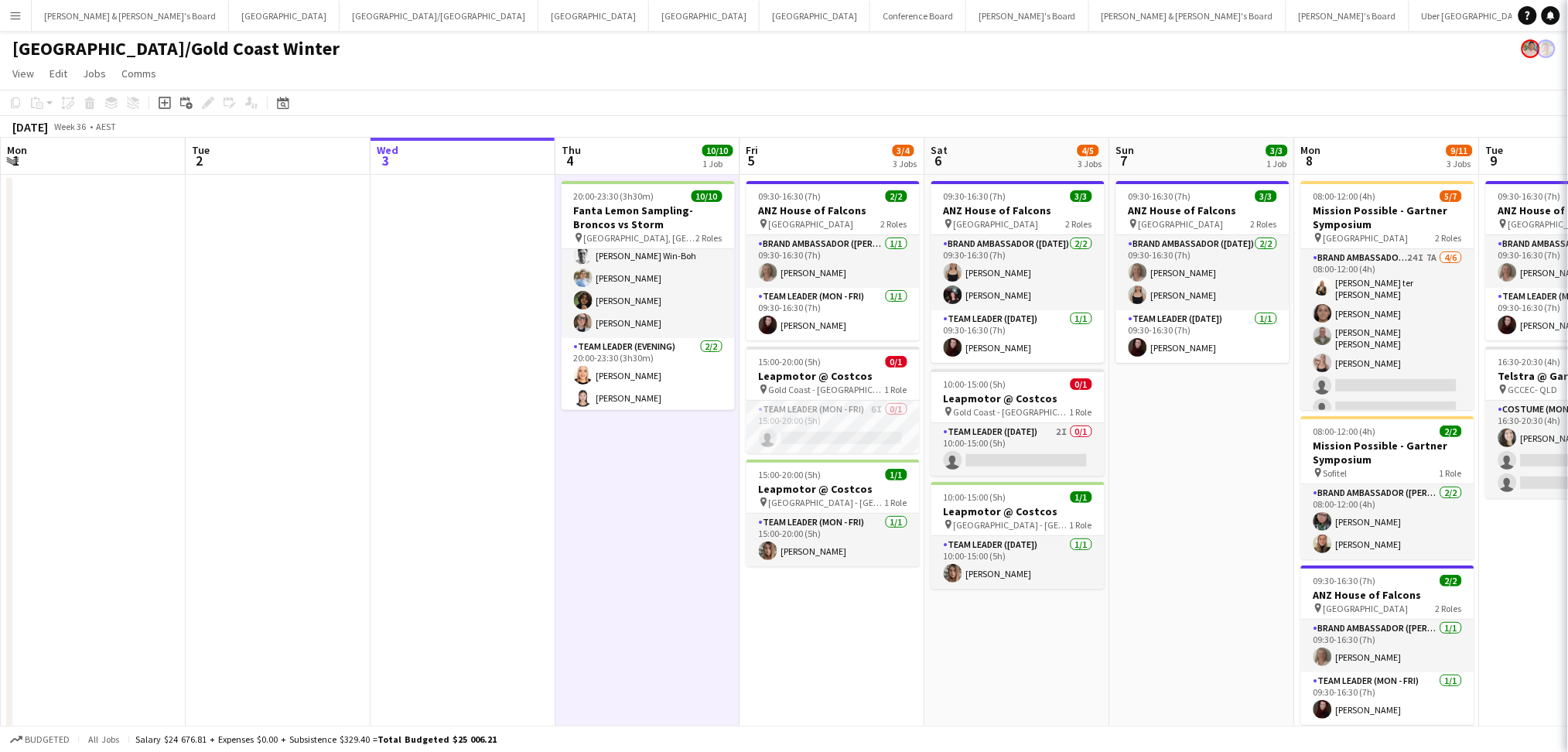
scroll to position [124, 0]
click at [639, 376] on app-card-role "Team Leader (Evening) [DATE] 20:00-23:30 (3h30m) [PERSON_NAME] [PERSON_NAME]" at bounding box center [648, 377] width 173 height 75
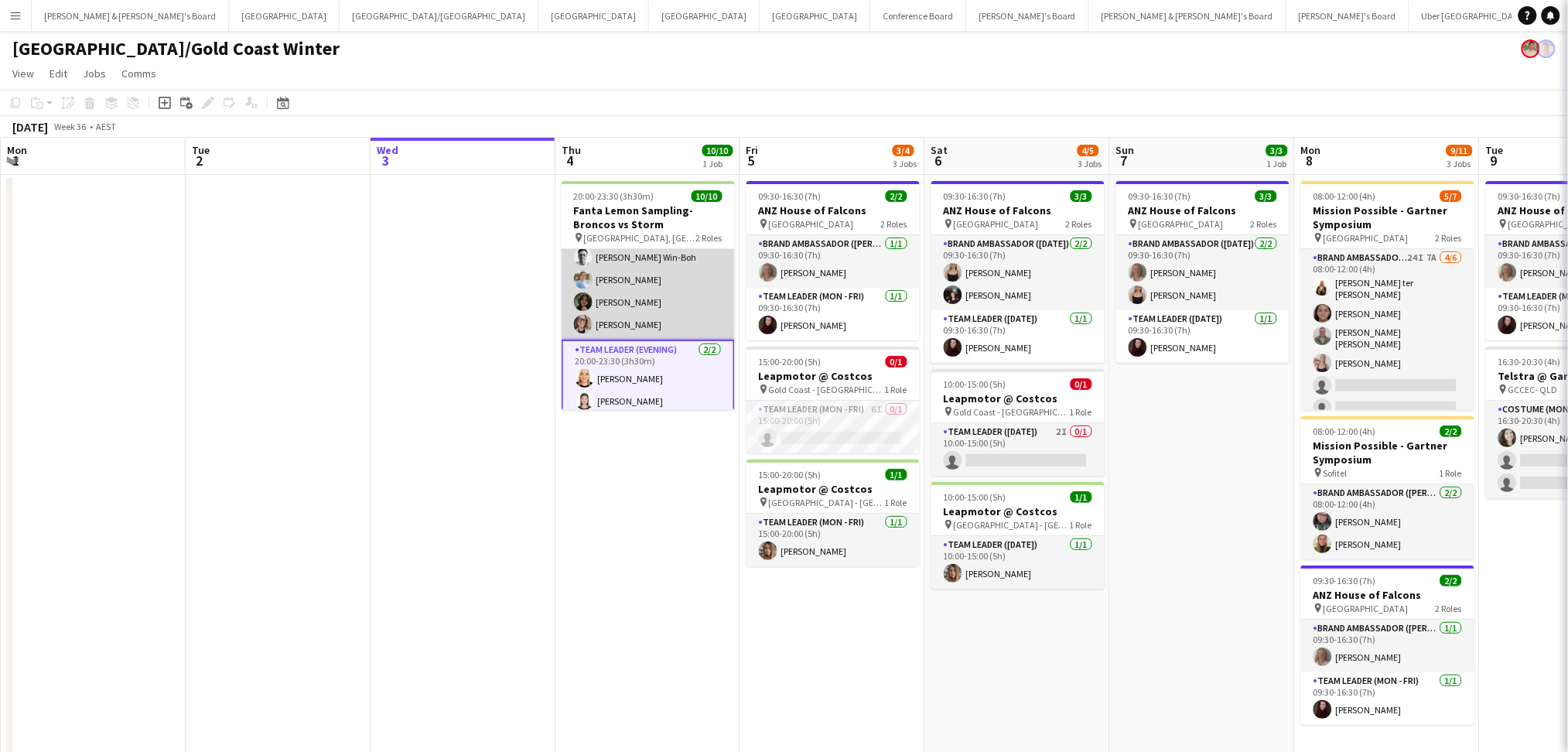
click at [648, 292] on app-card-role "Brand Ambassador (Evening) [DATE] 20:00-23:30 (3h30m) [PERSON_NAME] ter [PERSON…" at bounding box center [648, 233] width 173 height 214
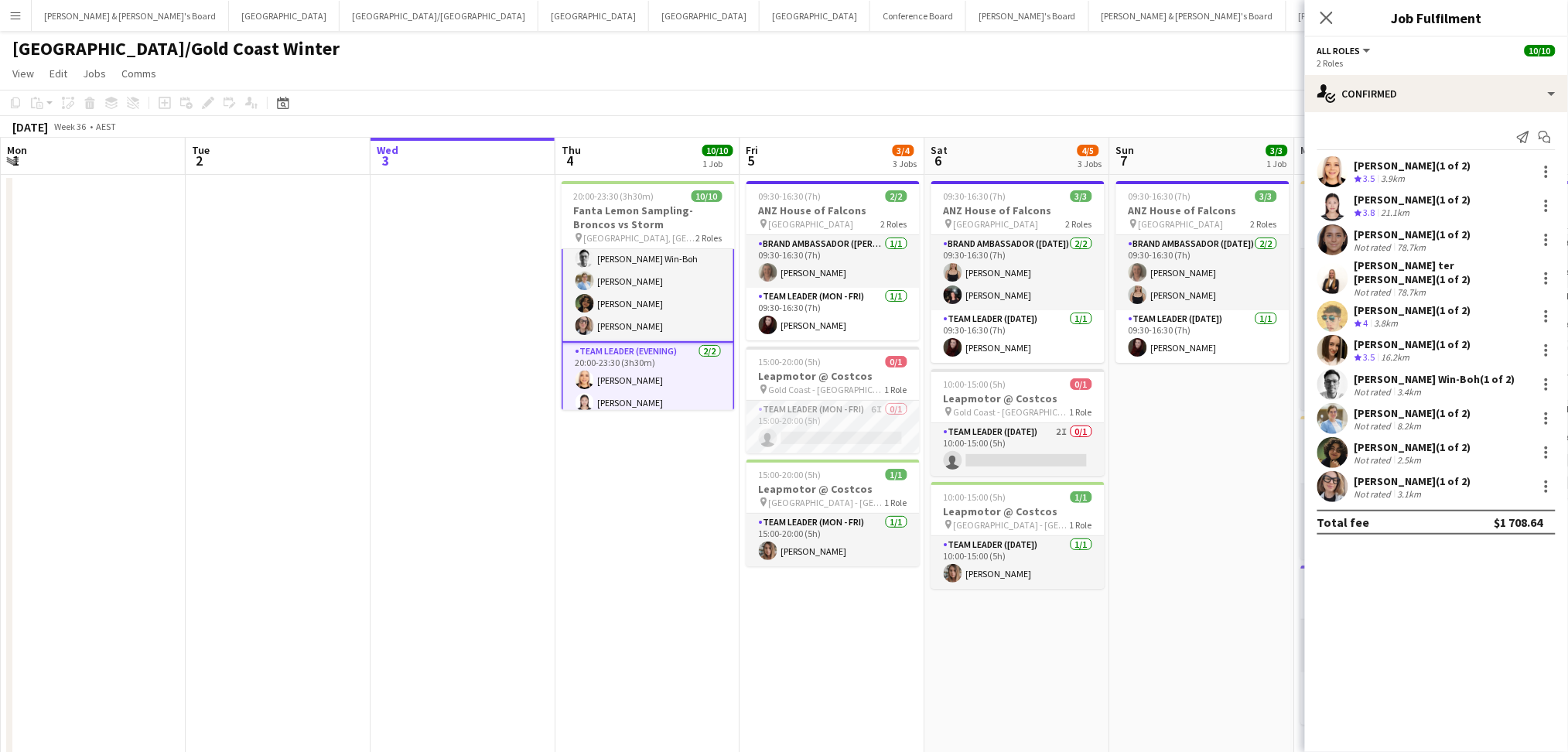
scroll to position [125, 0]
click at [636, 228] on h3 "Fanta Lemon Sampling-Broncos vs Storm" at bounding box center [648, 217] width 173 height 28
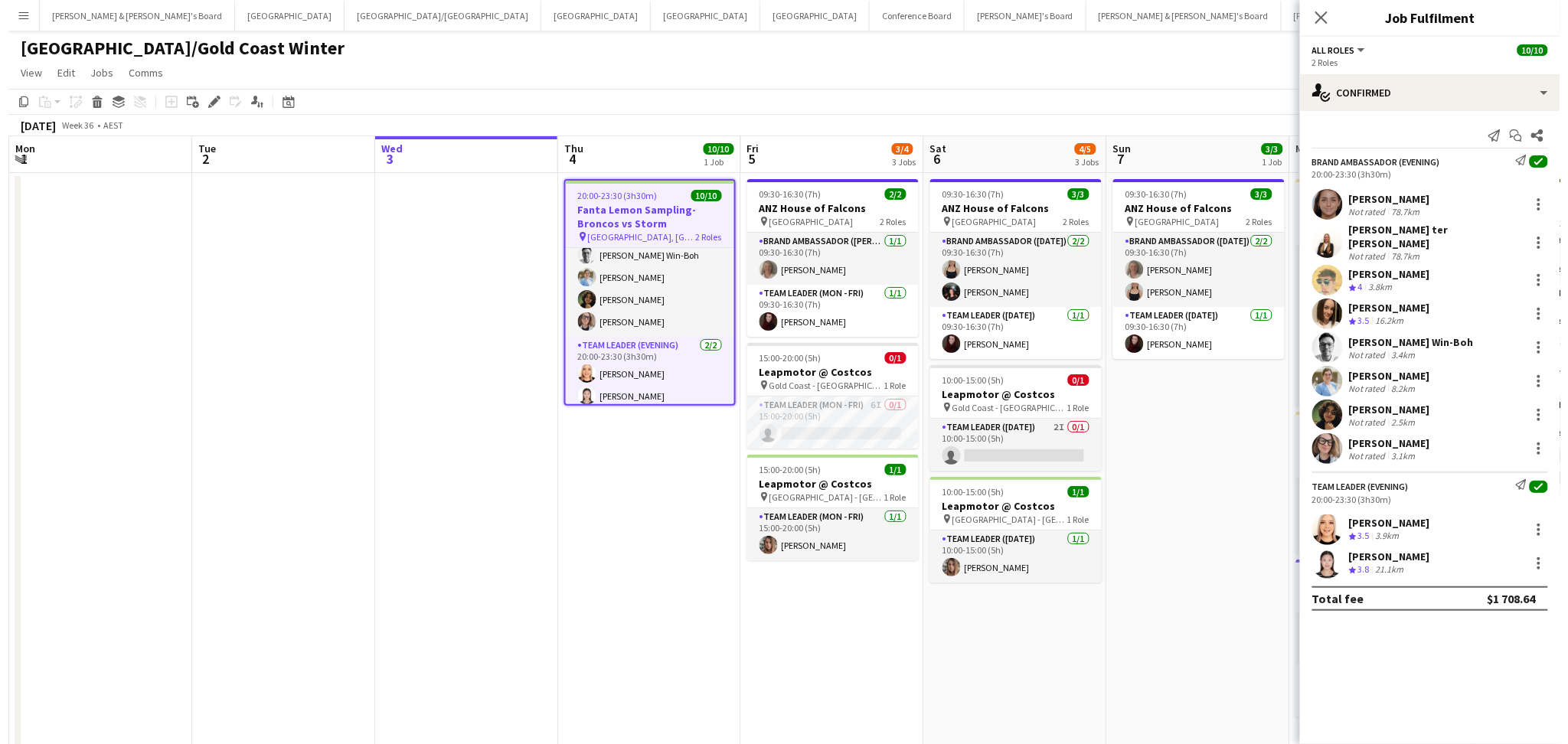
scroll to position [123, 0]
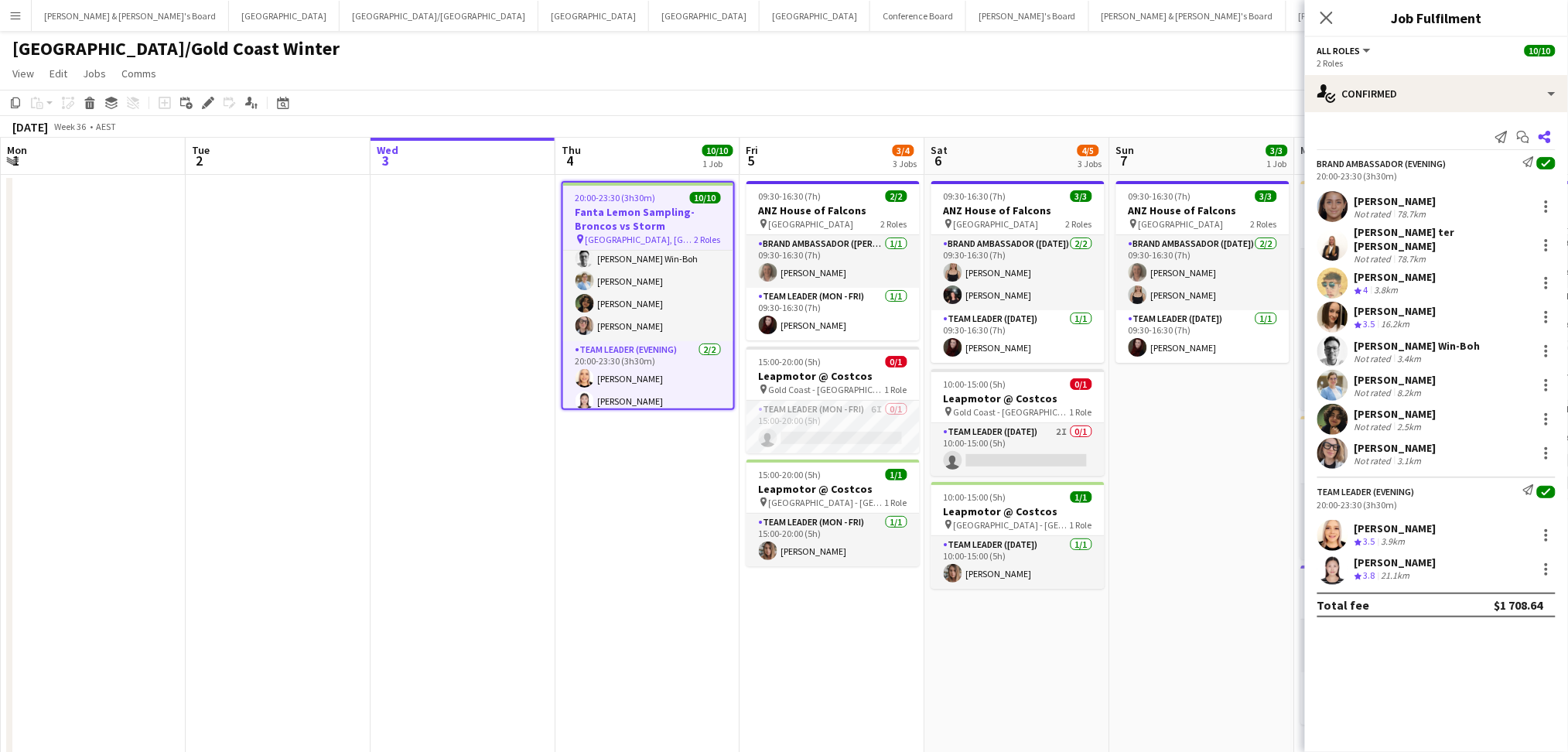
click at [1552, 143] on app-icon "Share" at bounding box center [1545, 137] width 22 height 22
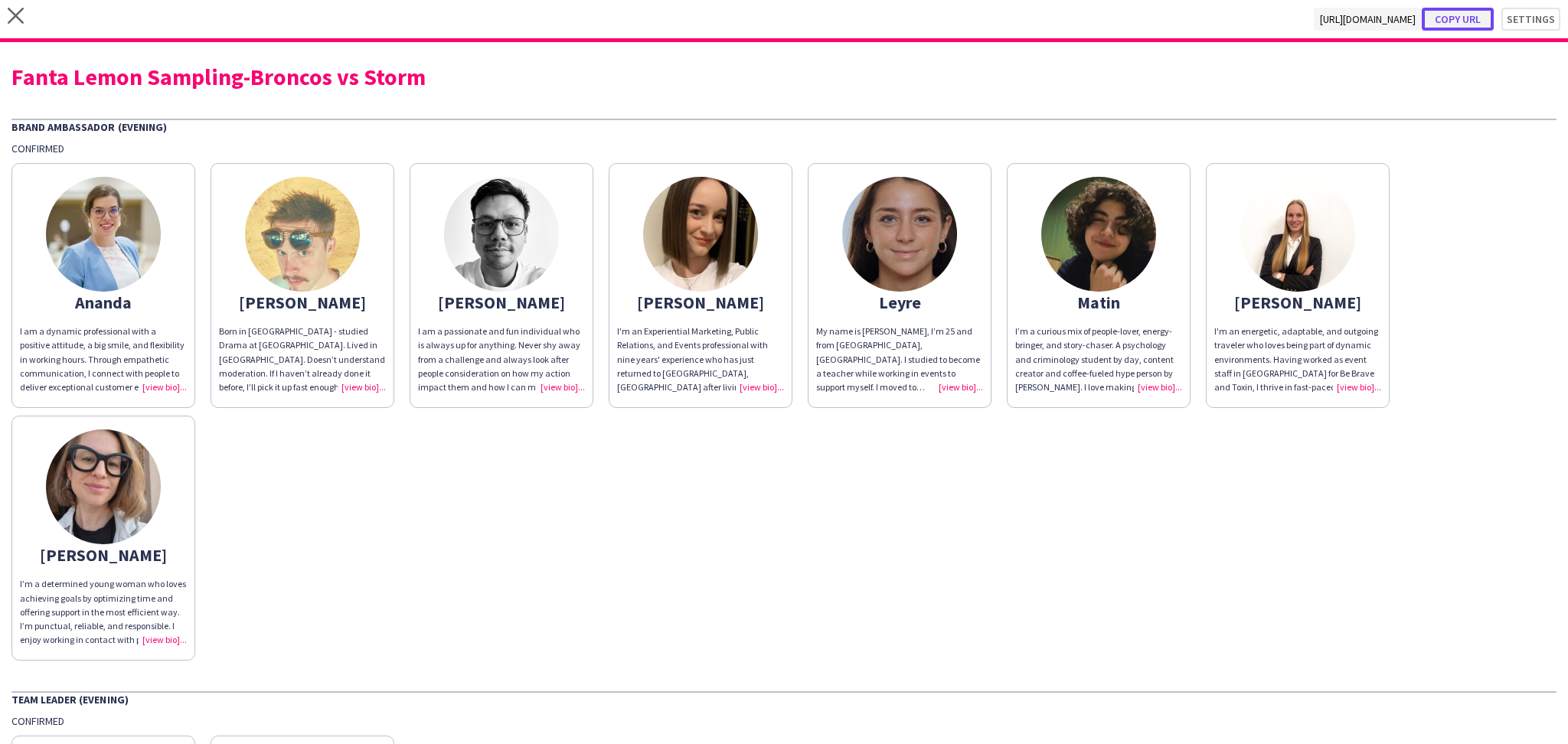
click at [1448, 22] on button "Copy url" at bounding box center [1458, 18] width 72 height 23
click at [286, 78] on div "Fanta Lemon Sampling-Broncos vs Storm" at bounding box center [784, 76] width 1544 height 23
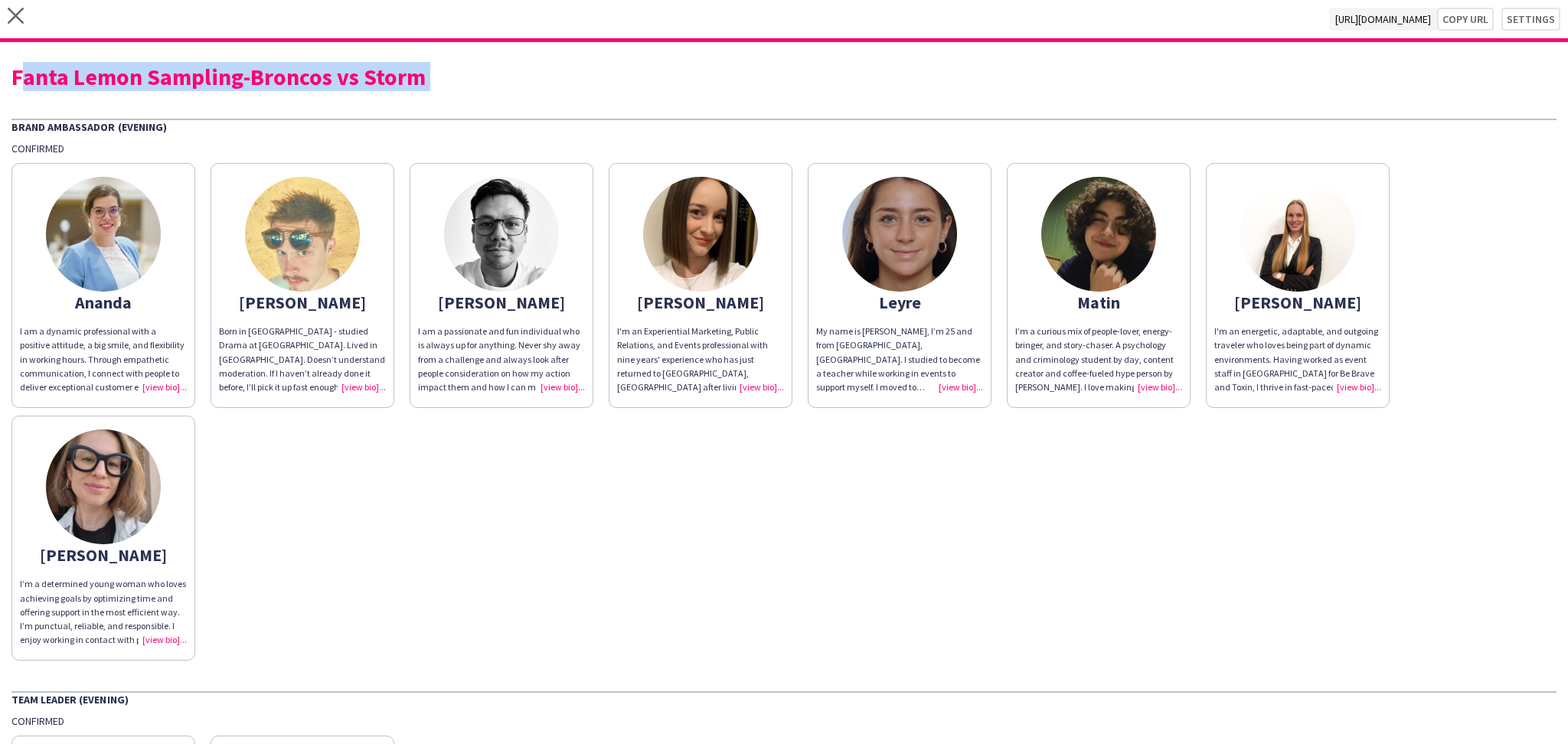
click at [286, 78] on div "Fanta Lemon Sampling-Broncos vs Storm" at bounding box center [784, 76] width 1544 height 23
